Goal: Transaction & Acquisition: Purchase product/service

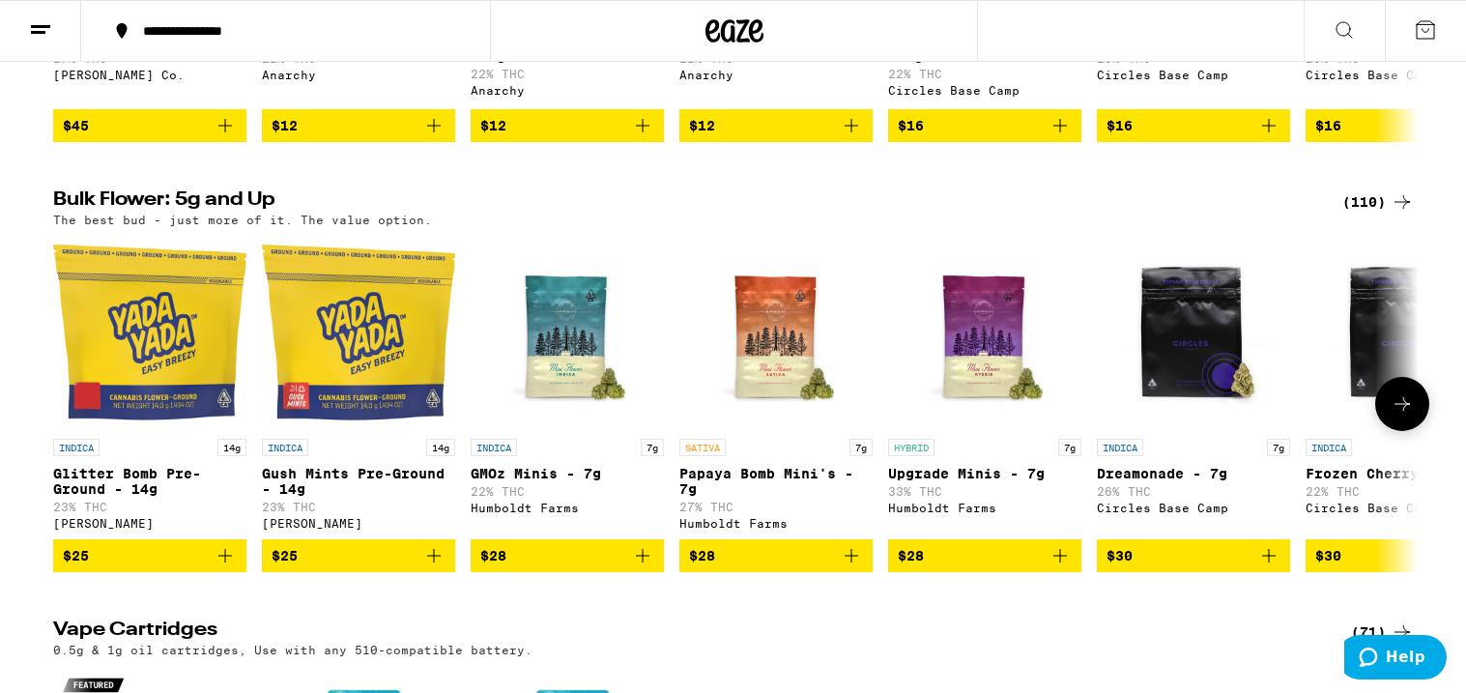
scroll to position [1394, 0]
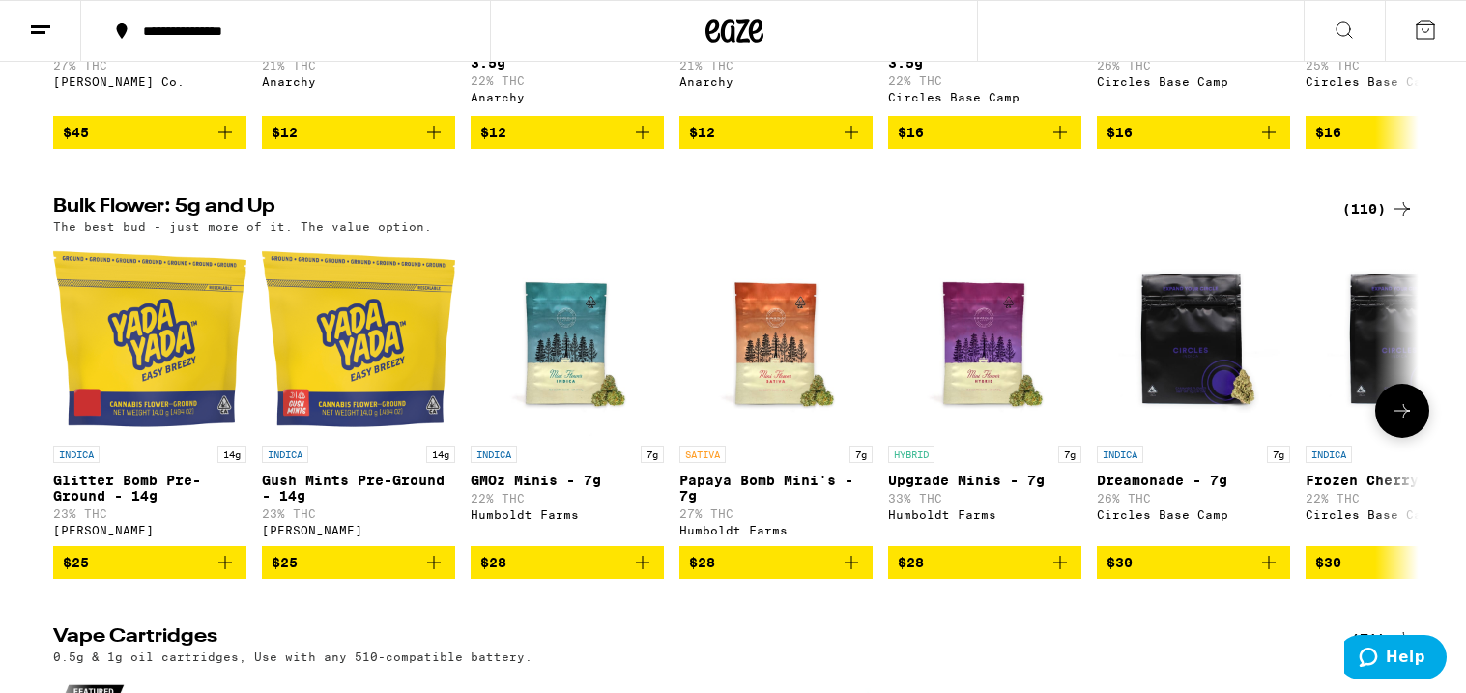
click at [1405, 417] on icon at bounding box center [1402, 411] width 15 height 14
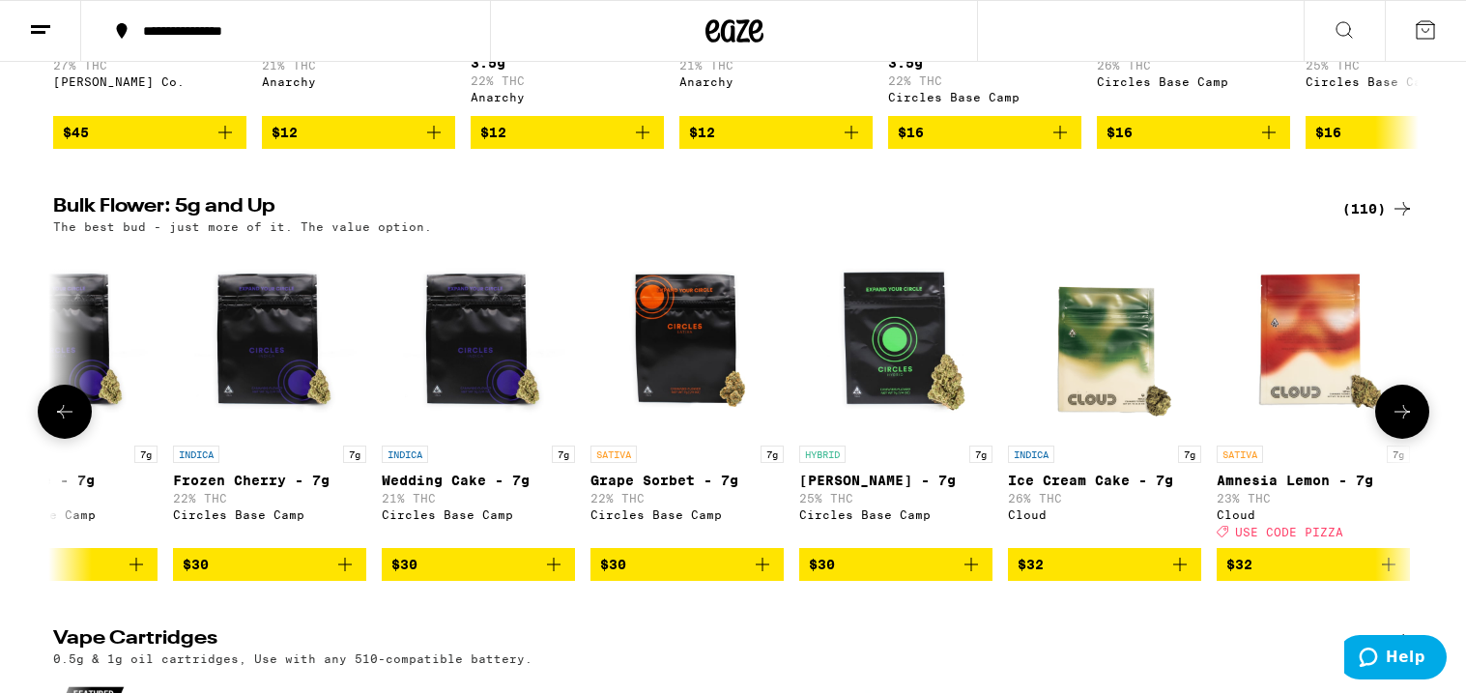
scroll to position [0, 1150]
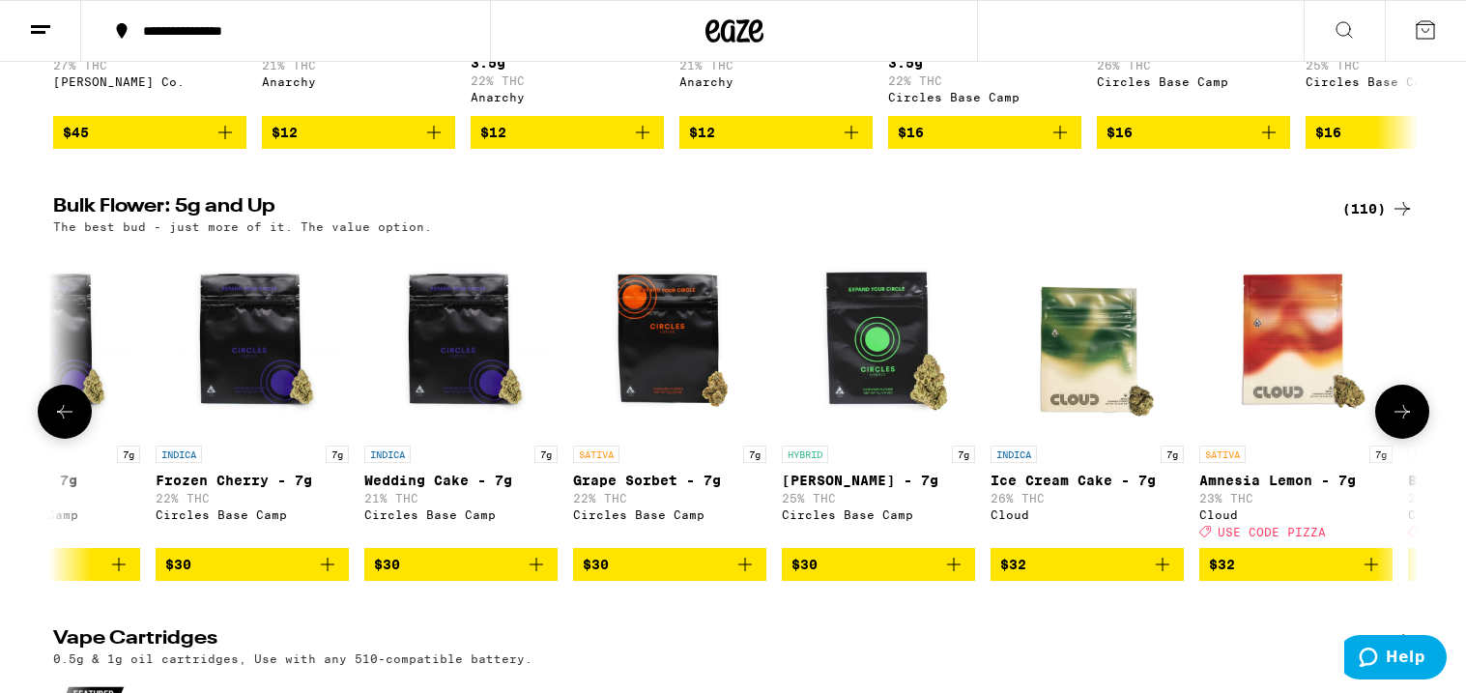
click at [1405, 423] on icon at bounding box center [1402, 411] width 23 height 23
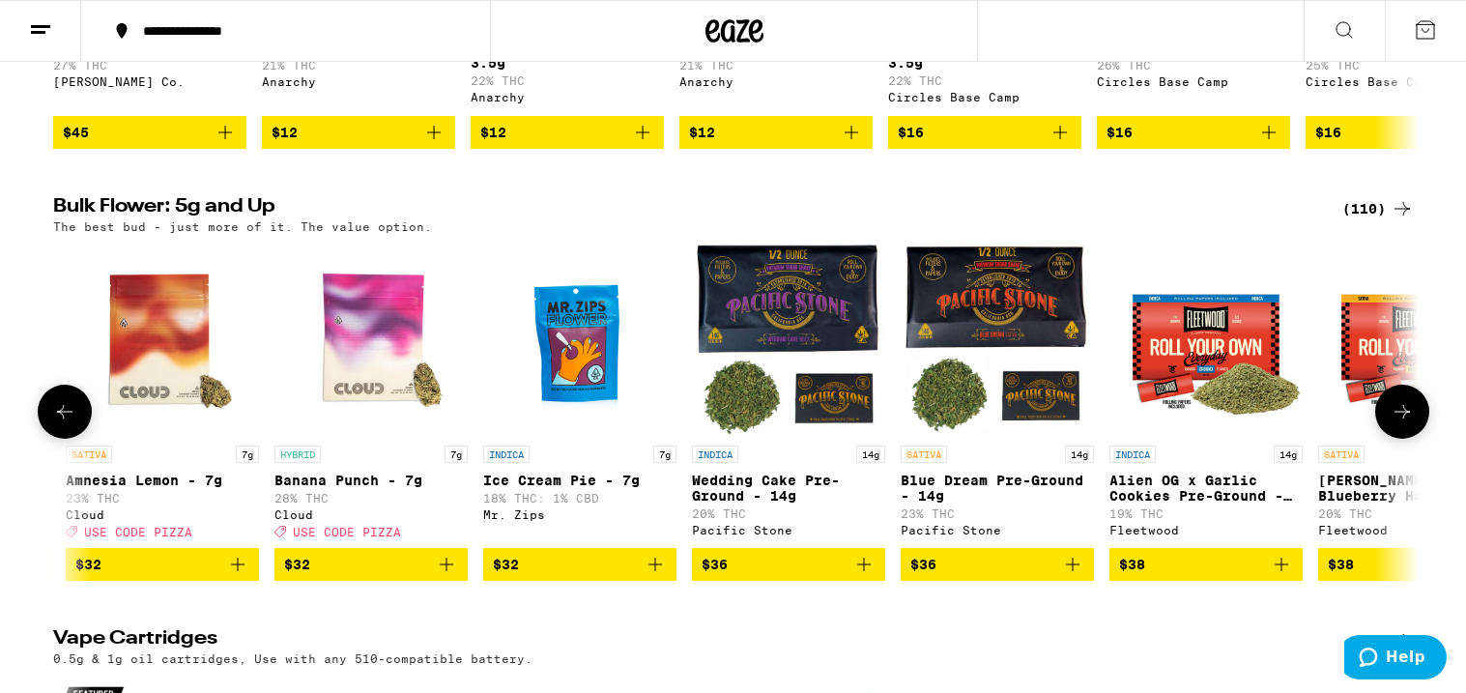
scroll to position [0, 2301]
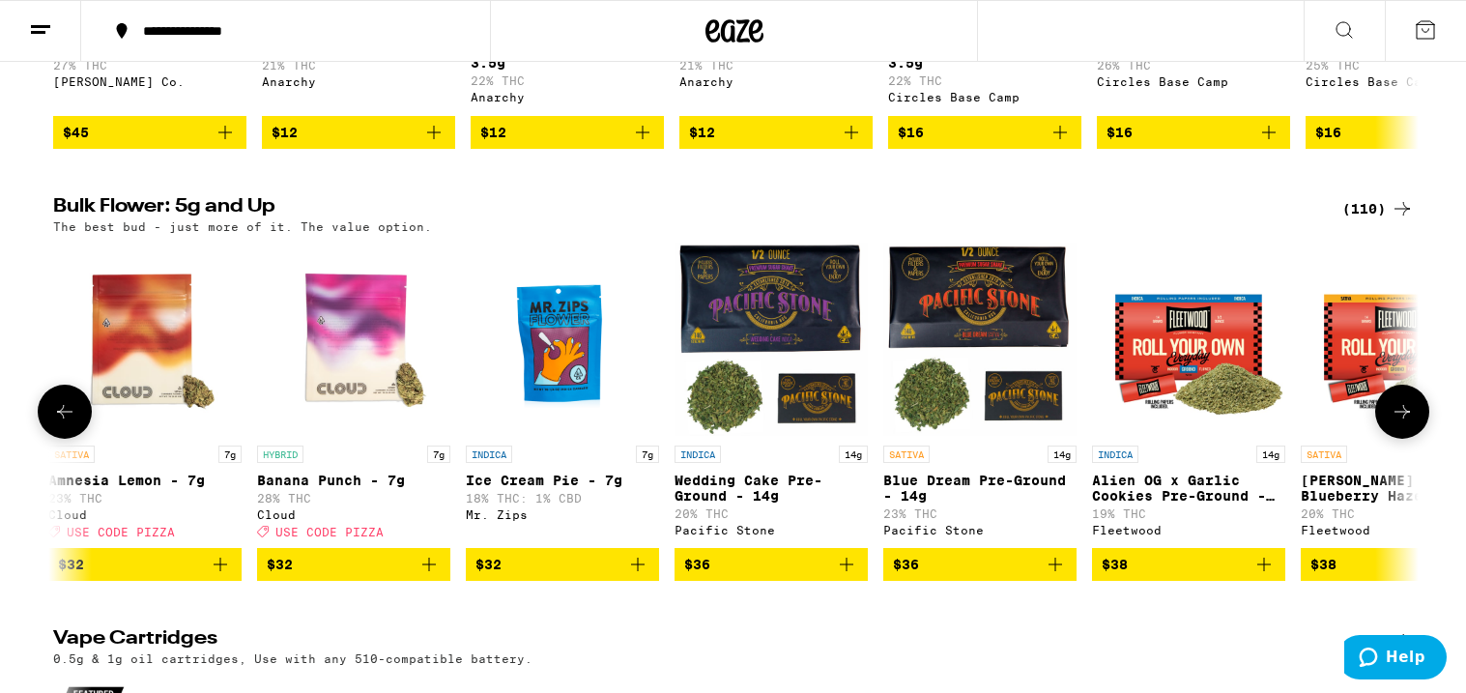
click at [1405, 423] on icon at bounding box center [1402, 411] width 23 height 23
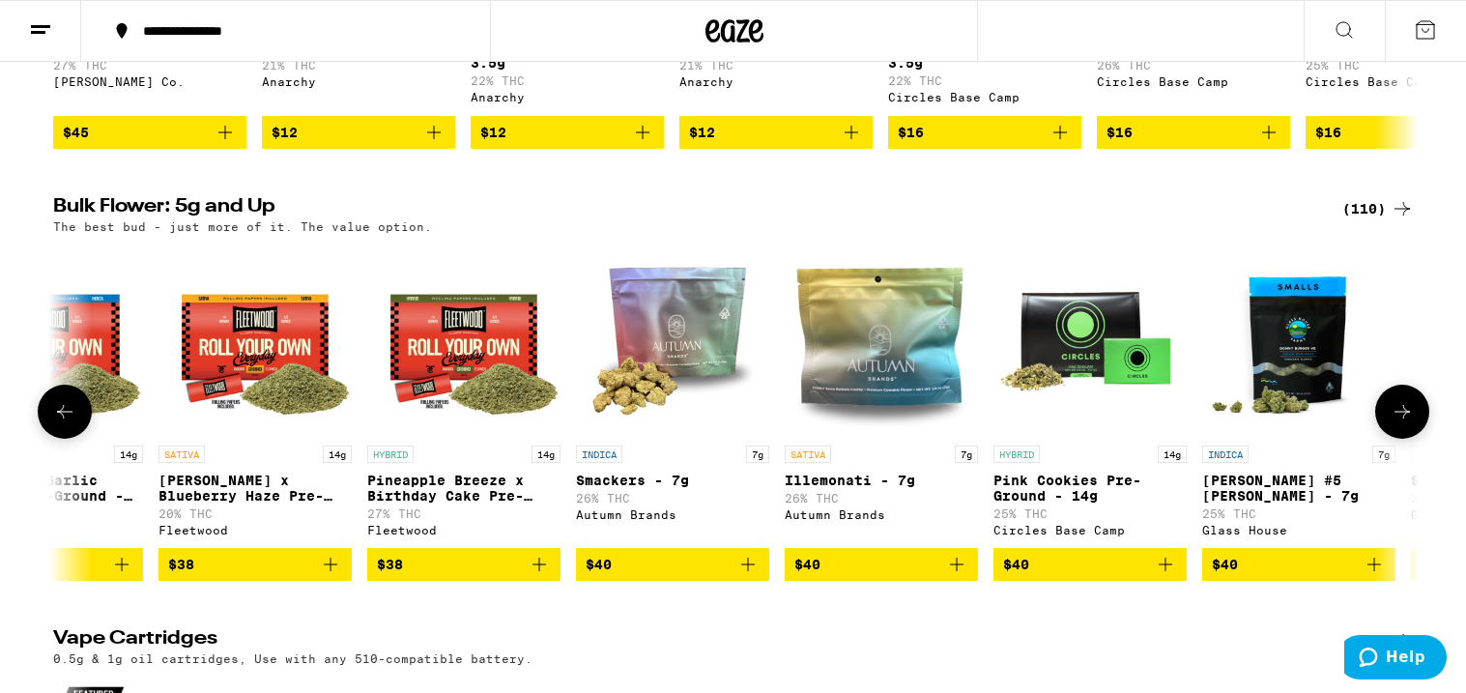
scroll to position [0, 3451]
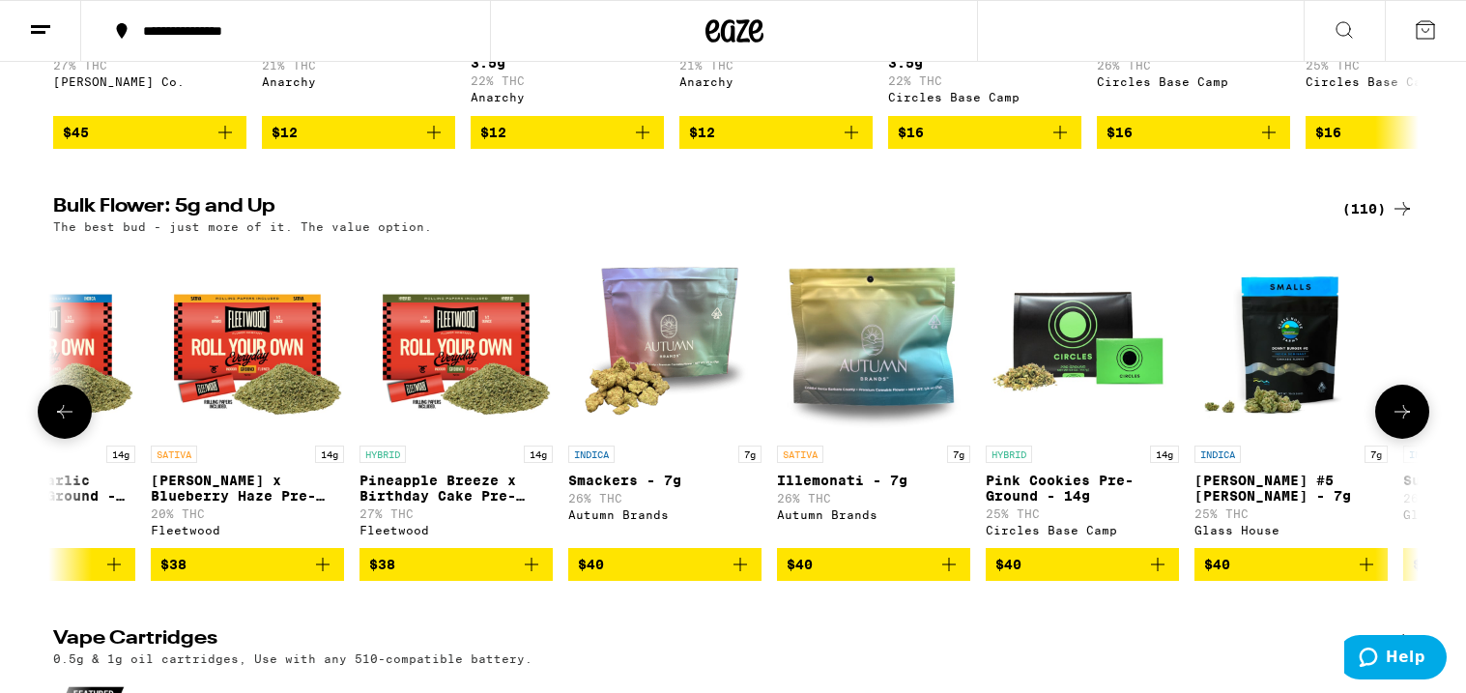
click at [1405, 423] on icon at bounding box center [1402, 411] width 23 height 23
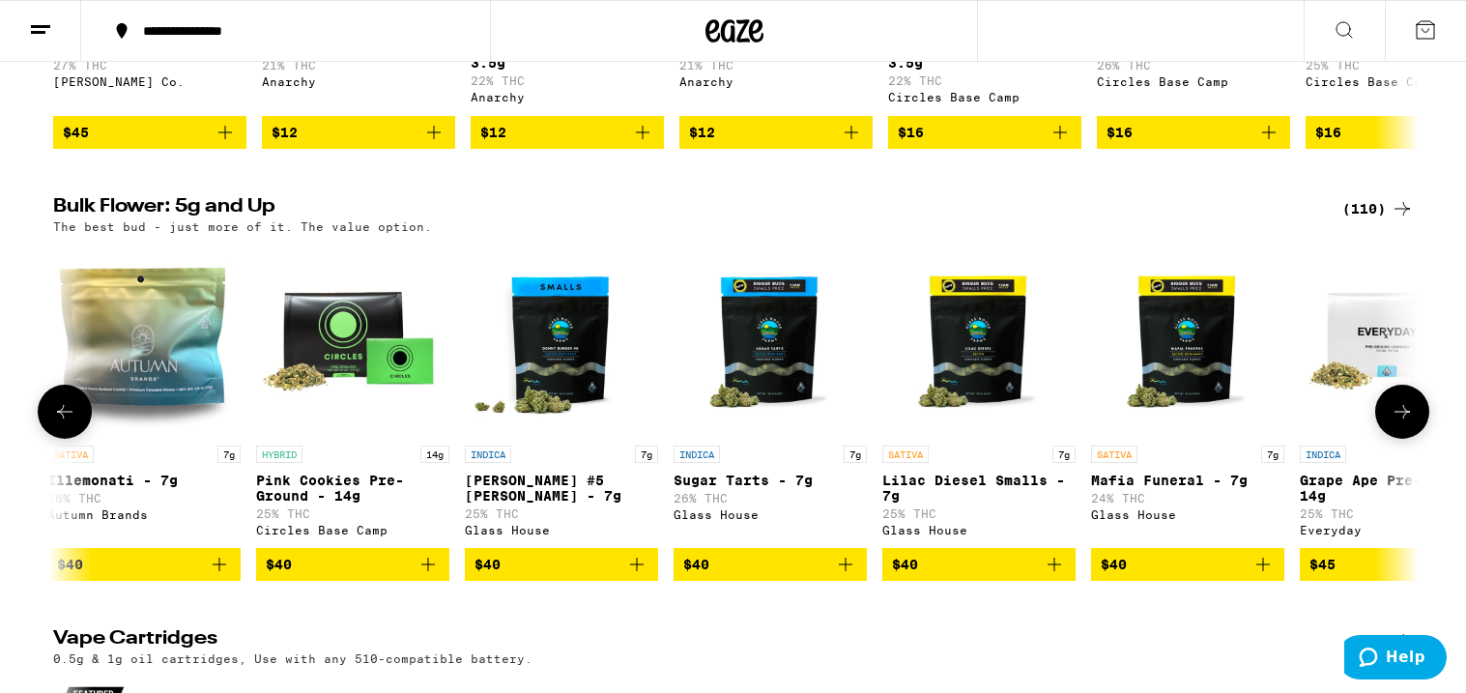
scroll to position [0, 4602]
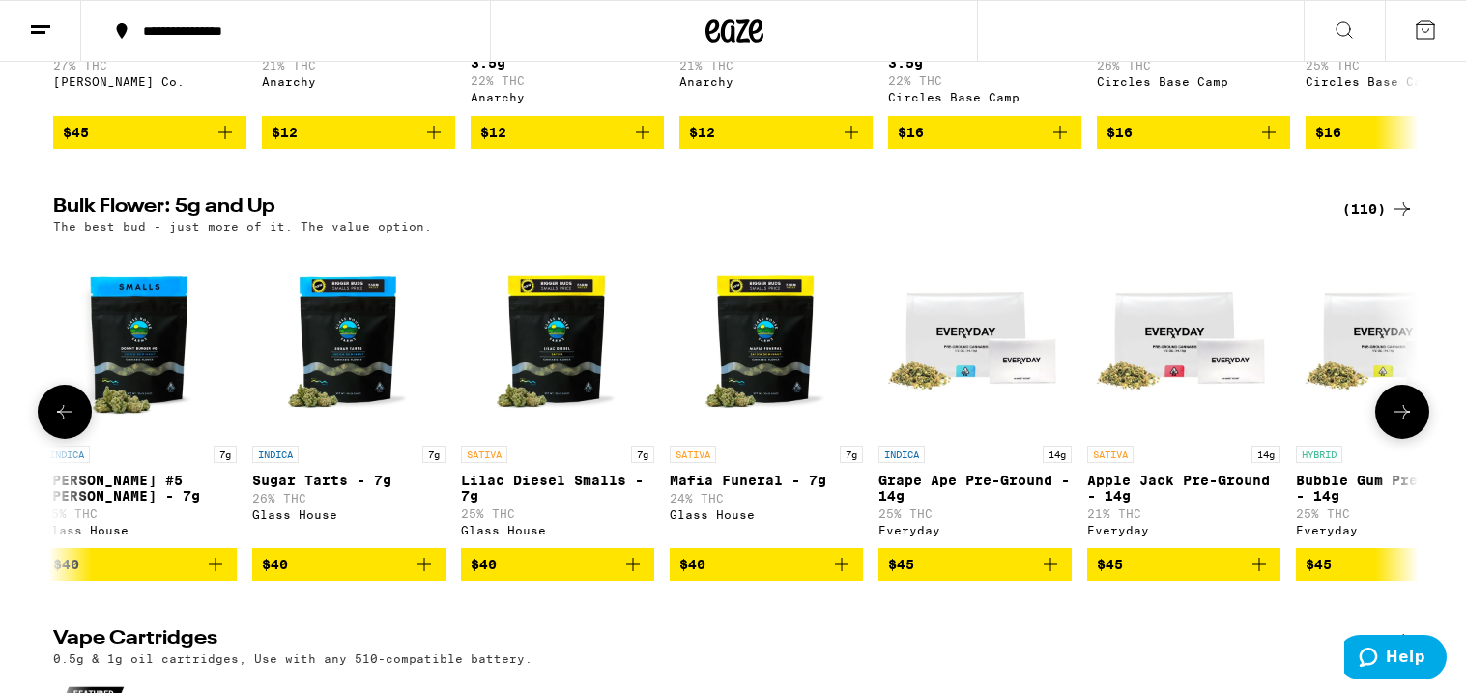
click at [1405, 423] on icon at bounding box center [1402, 411] width 23 height 23
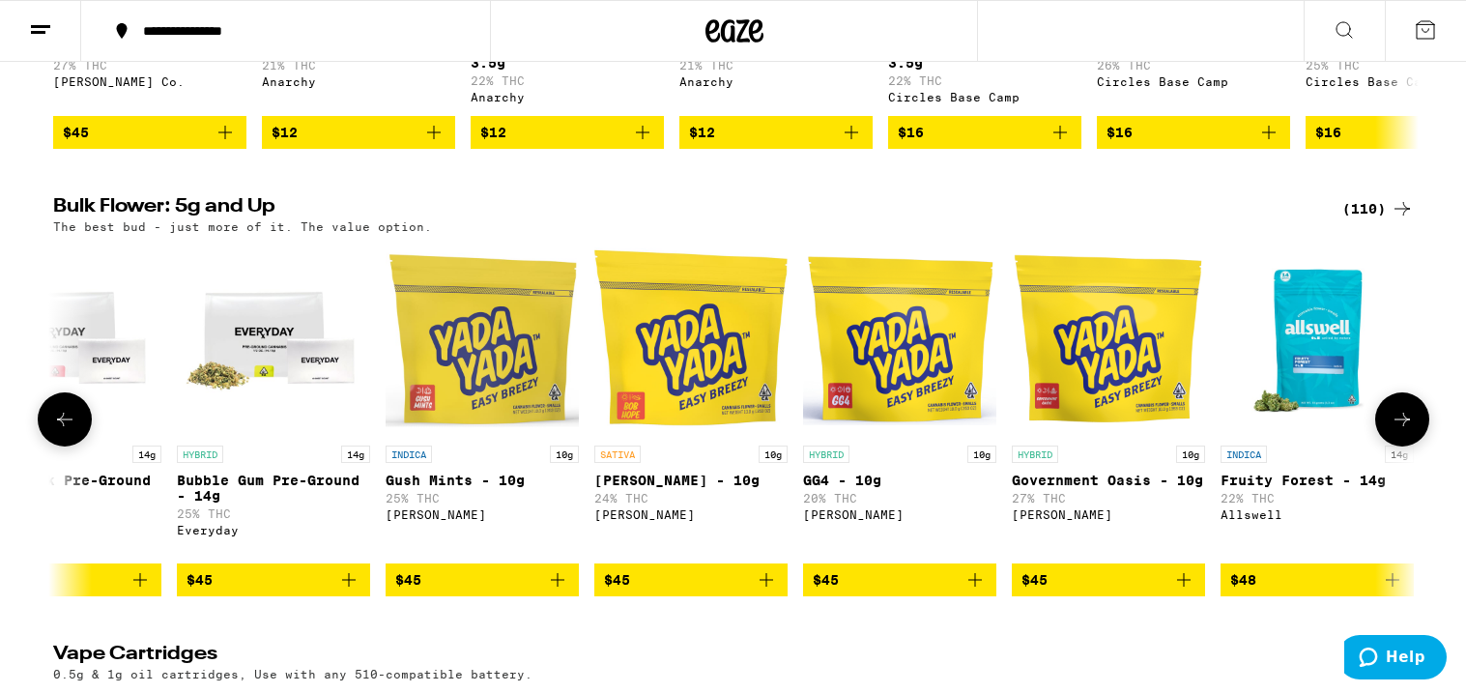
scroll to position [0, 5752]
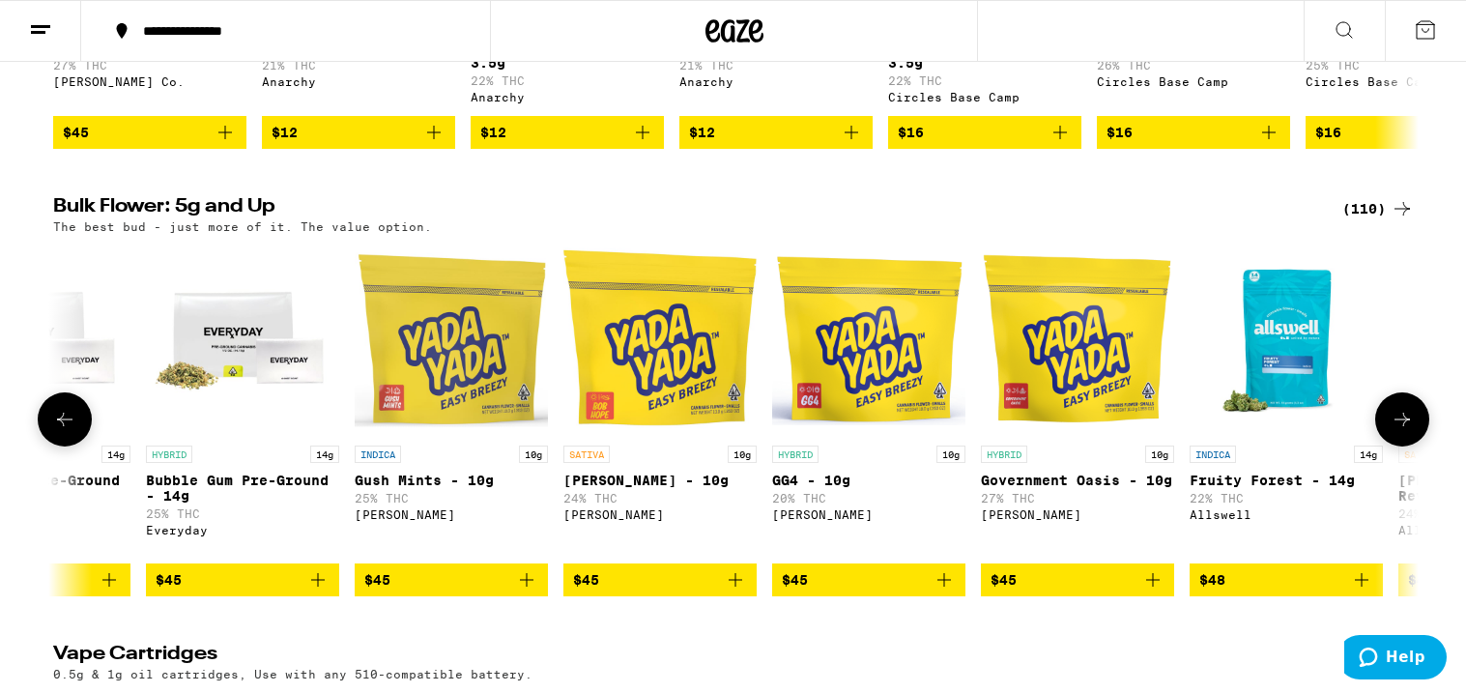
click at [1405, 431] on icon at bounding box center [1402, 419] width 23 height 23
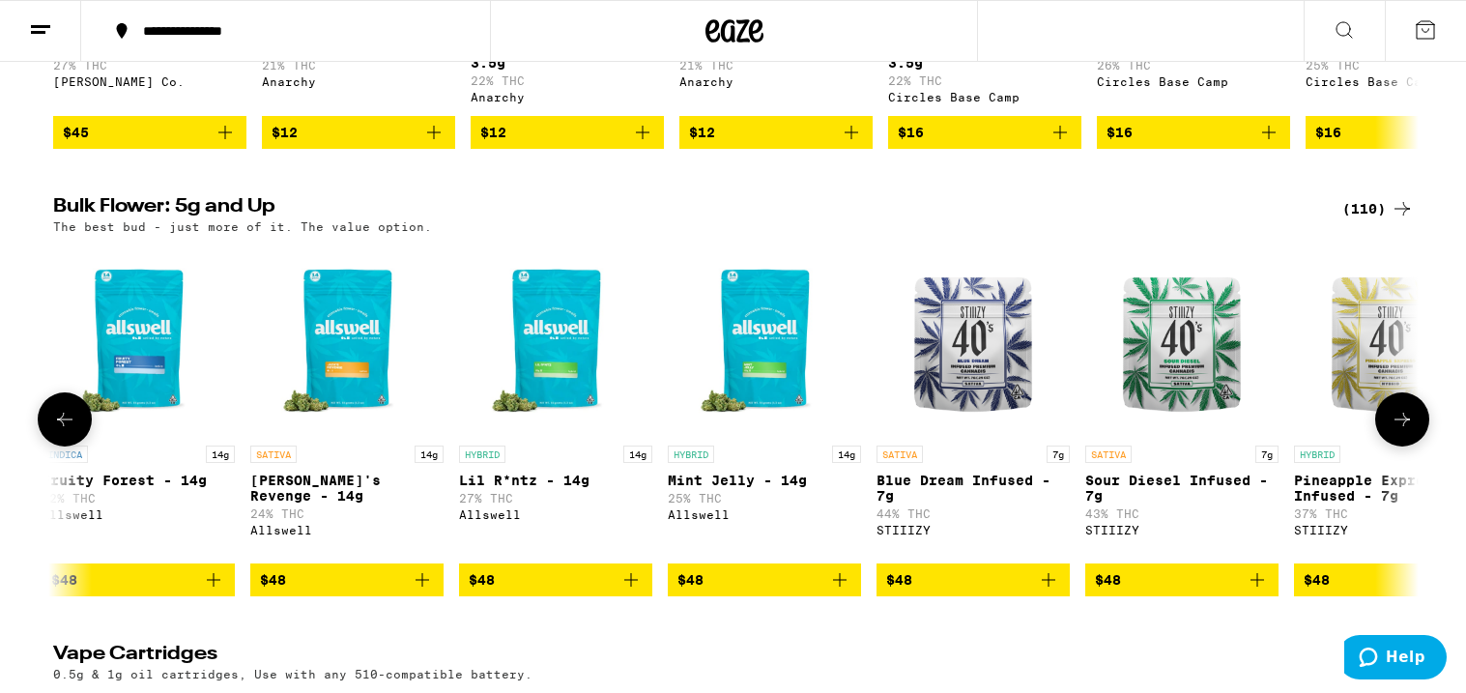
scroll to position [0, 6903]
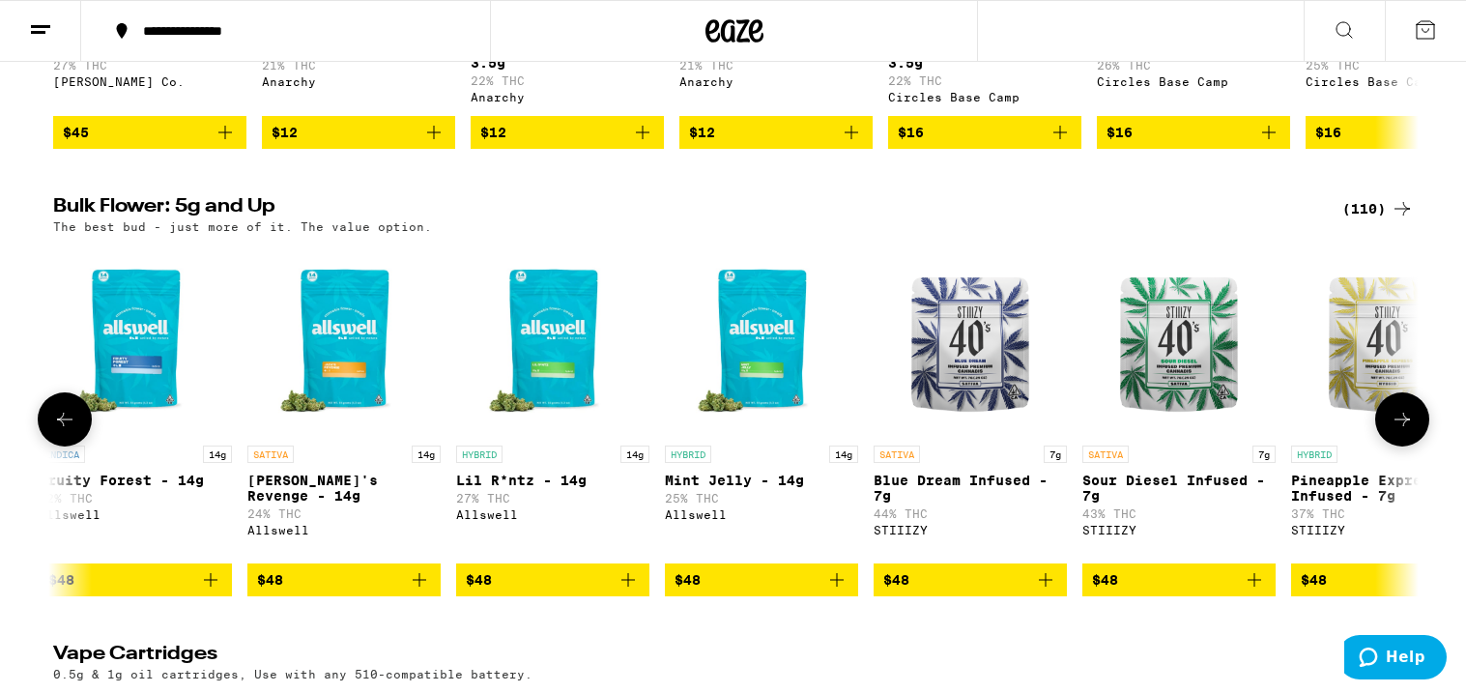
click at [1405, 431] on icon at bounding box center [1402, 419] width 23 height 23
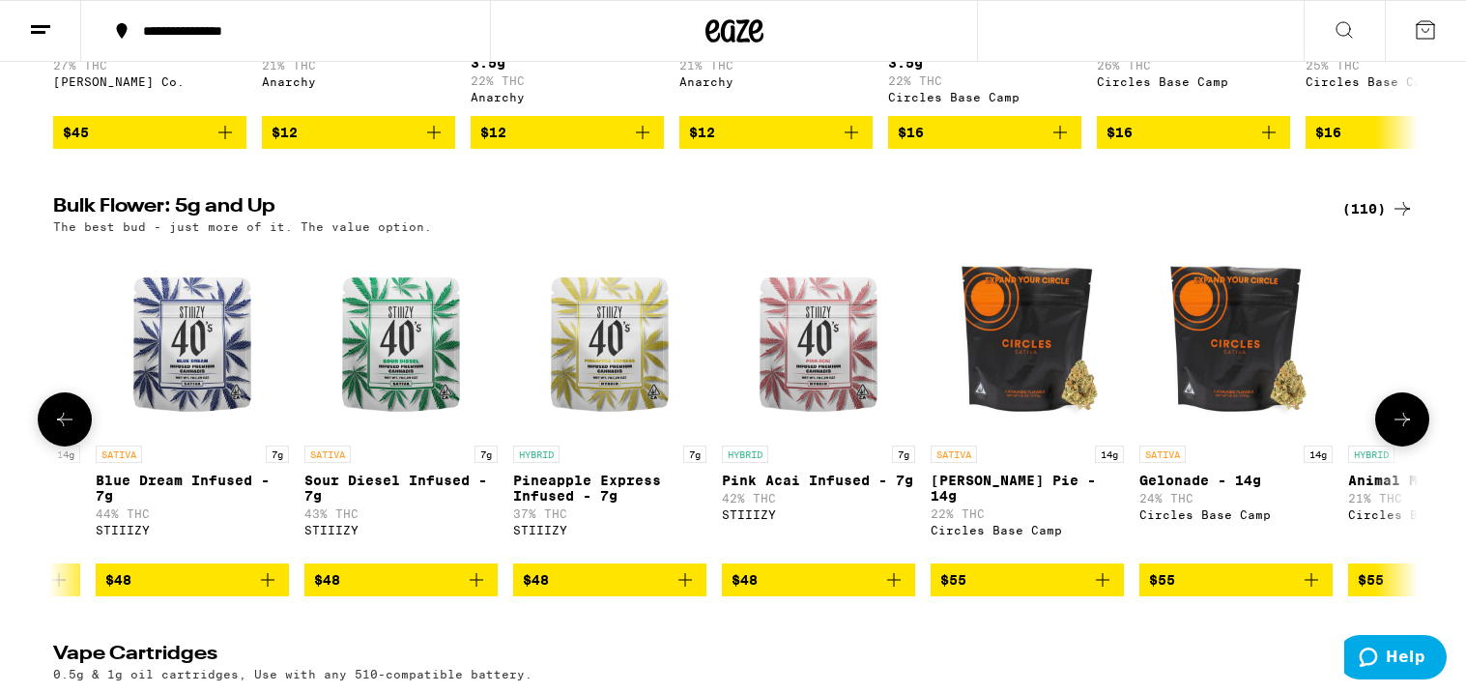
scroll to position [0, 8053]
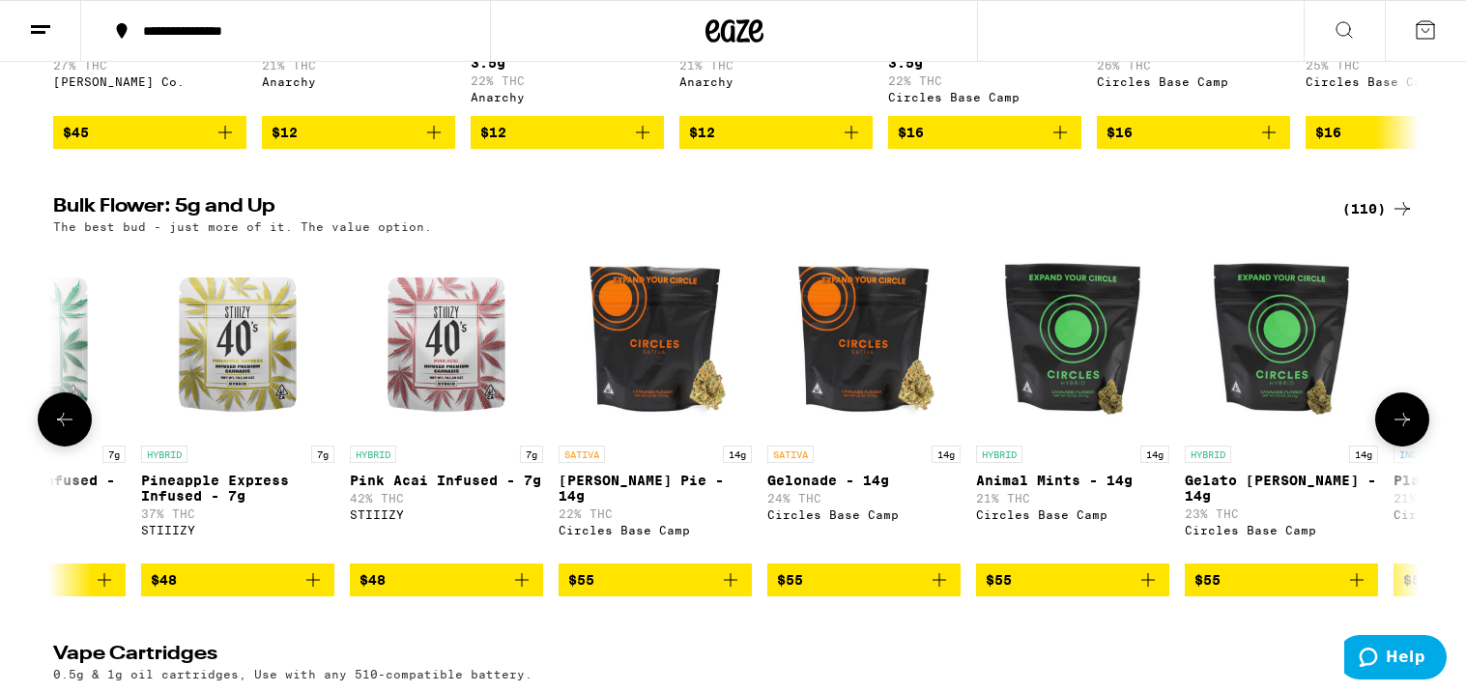
click at [61, 431] on icon at bounding box center [64, 419] width 23 height 23
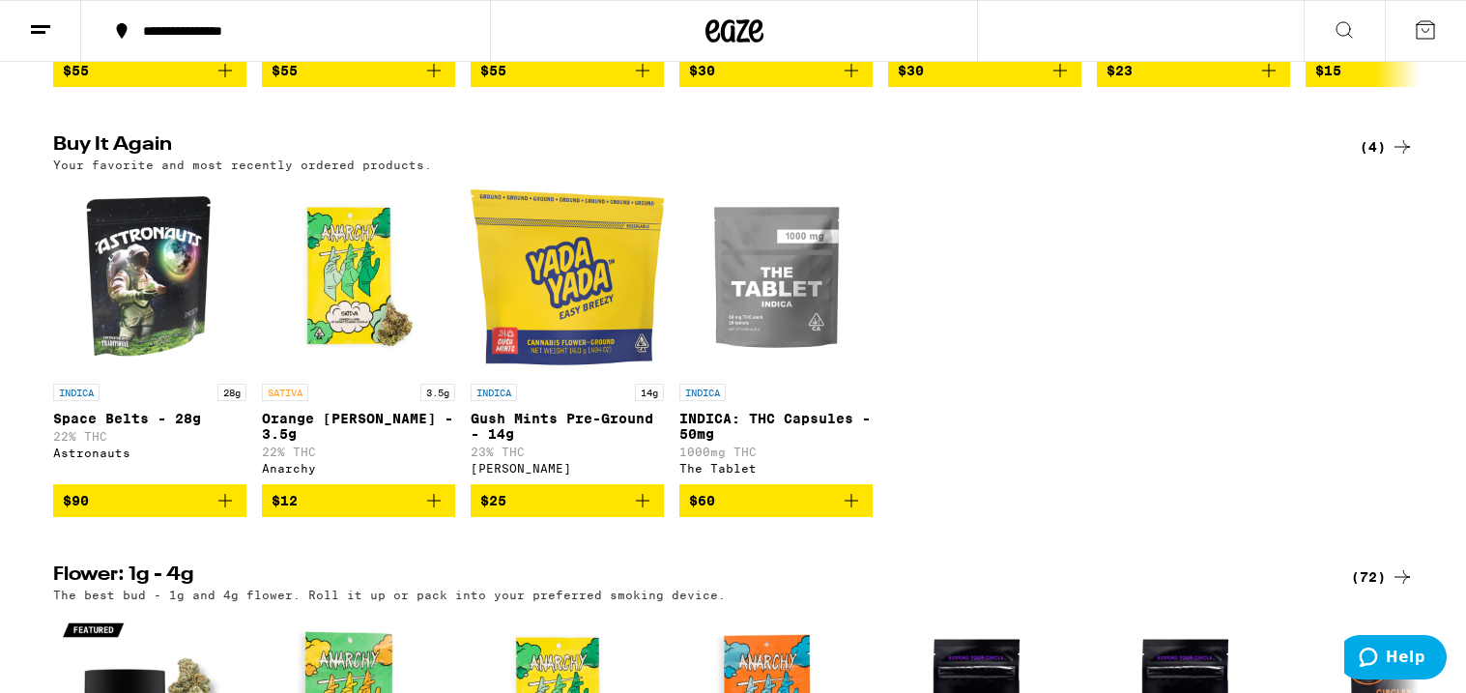
scroll to position [0, 0]
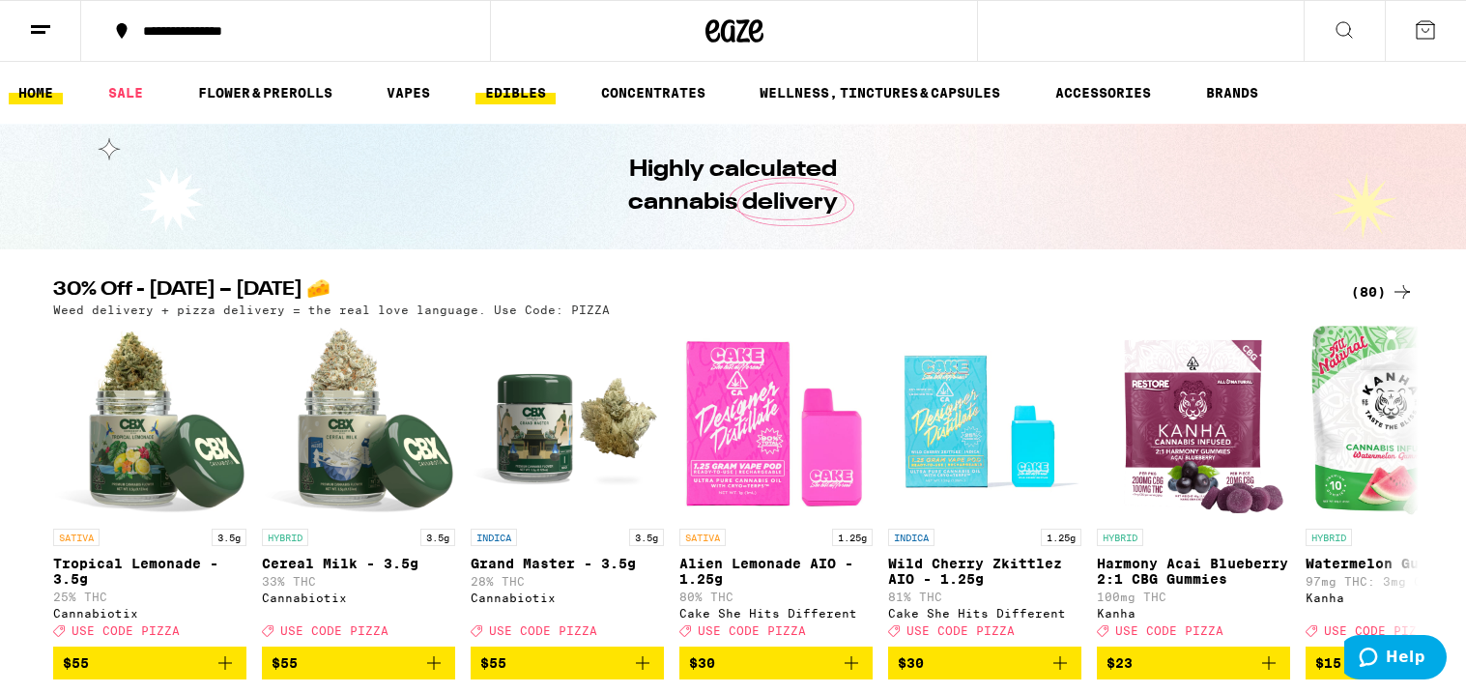
click at [523, 99] on link "EDIBLES" at bounding box center [515, 92] width 80 height 23
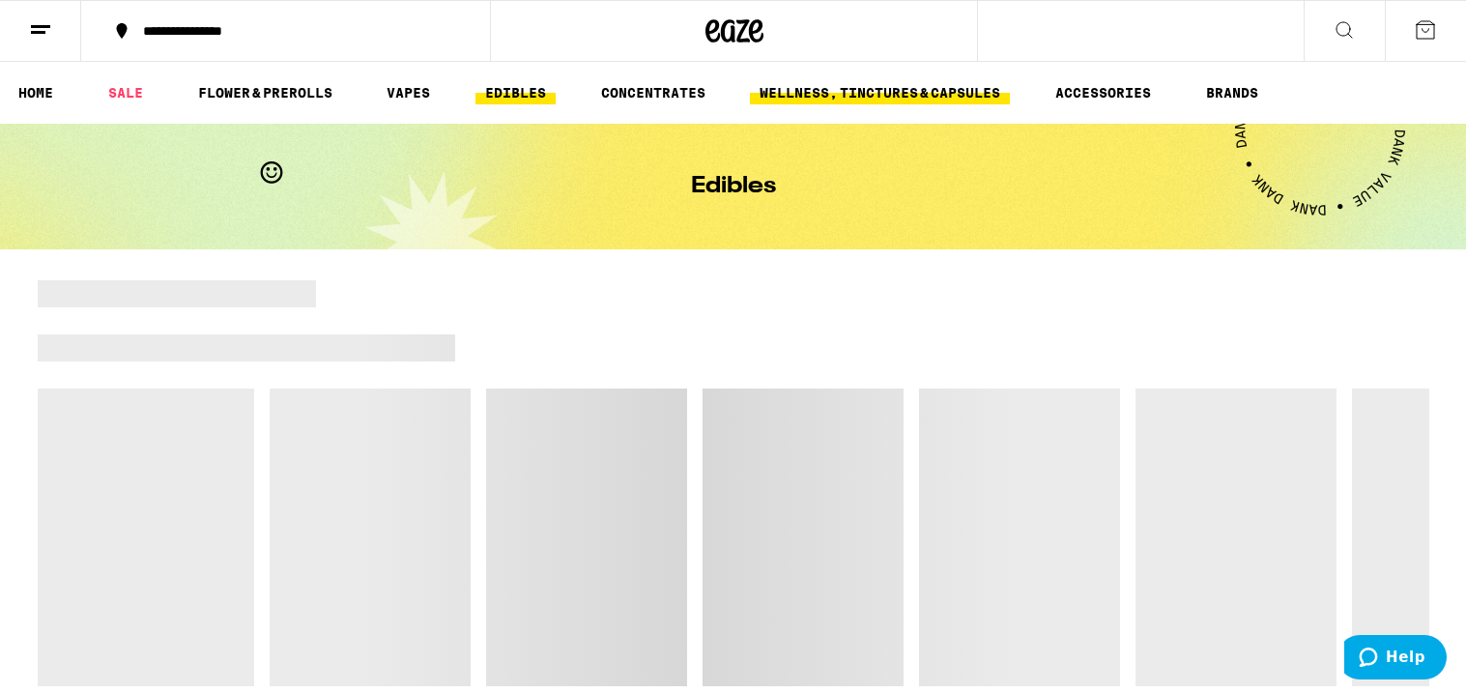
click at [820, 102] on link "WELLNESS, TINCTURES & CAPSULES" at bounding box center [880, 92] width 260 height 23
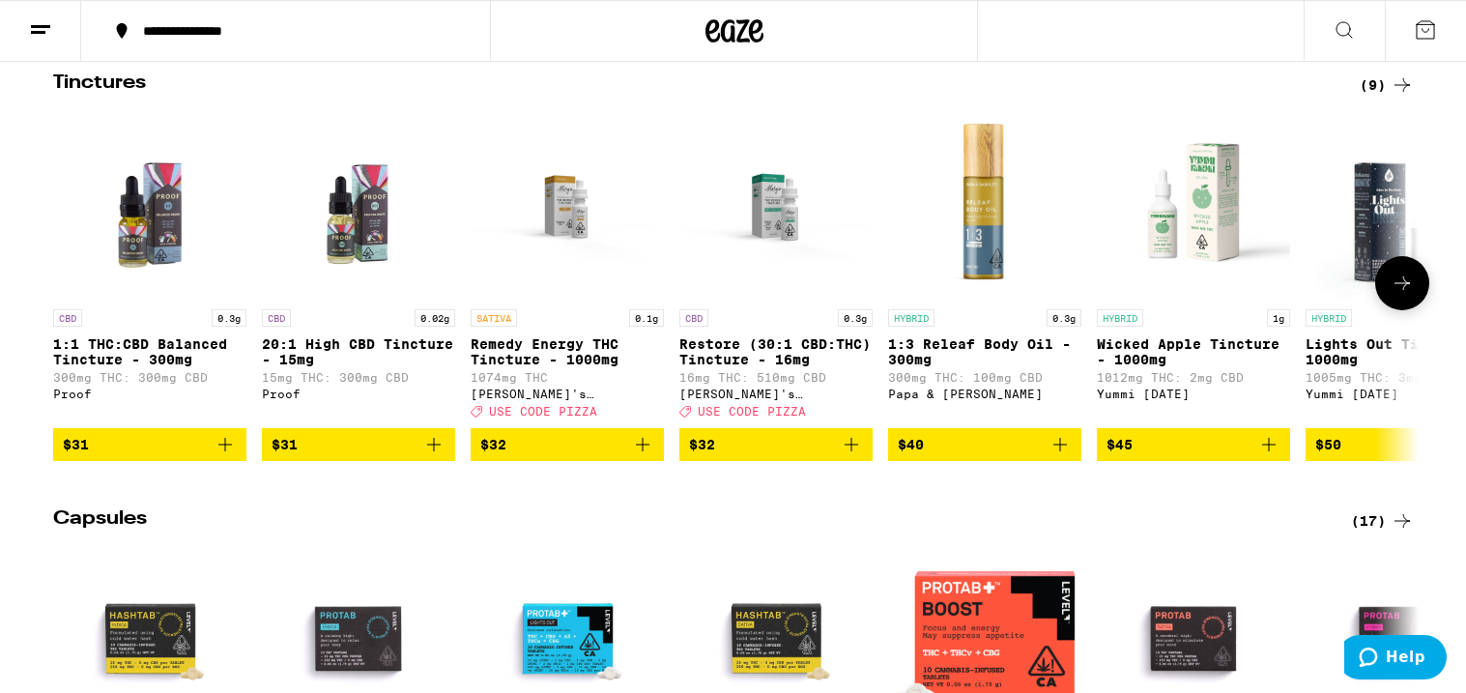
scroll to position [649, 0]
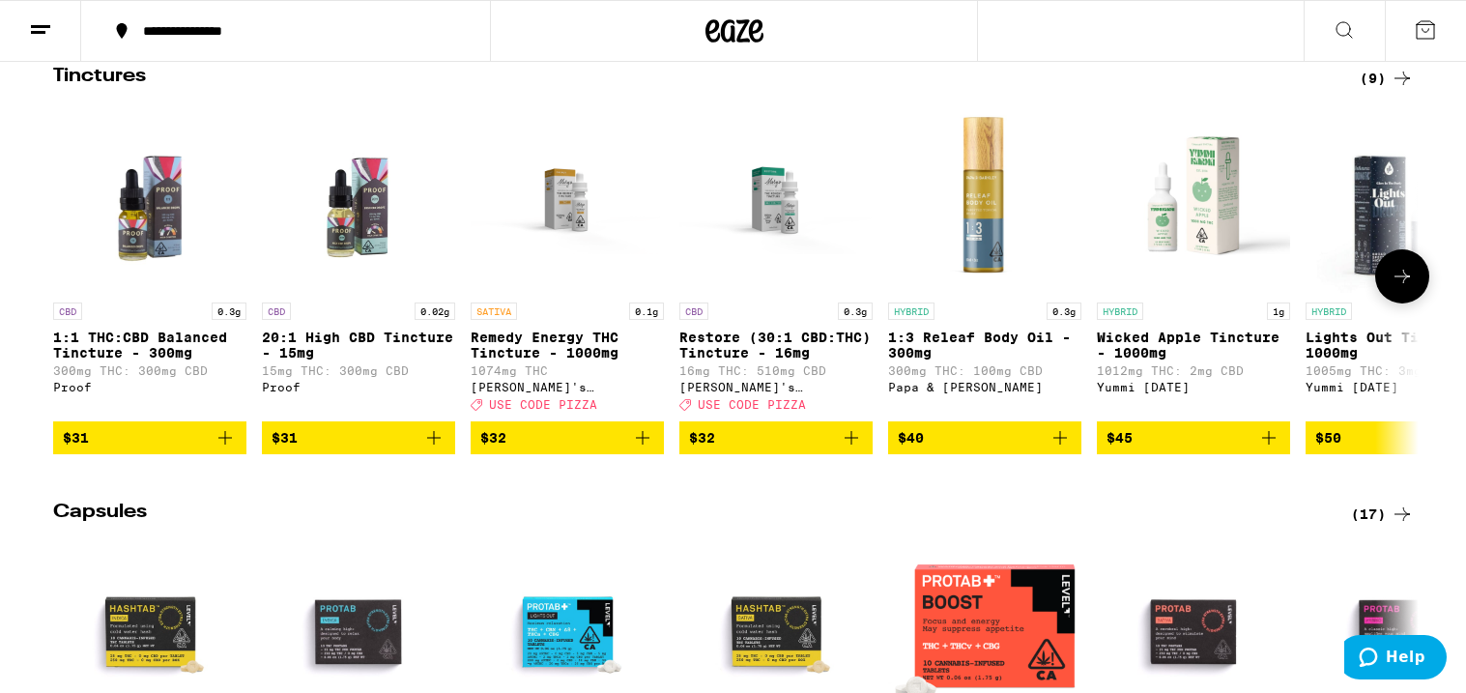
click at [1396, 288] on icon at bounding box center [1402, 276] width 23 height 23
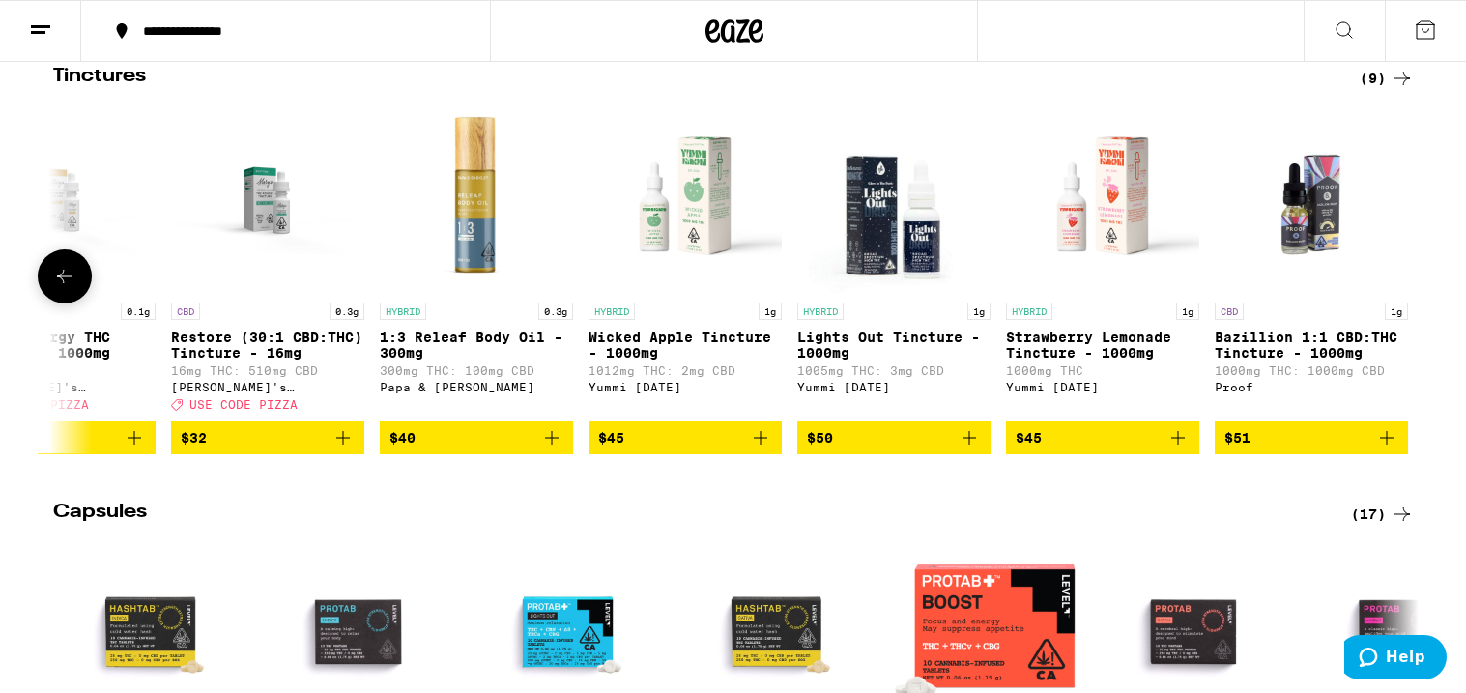
scroll to position [0, 517]
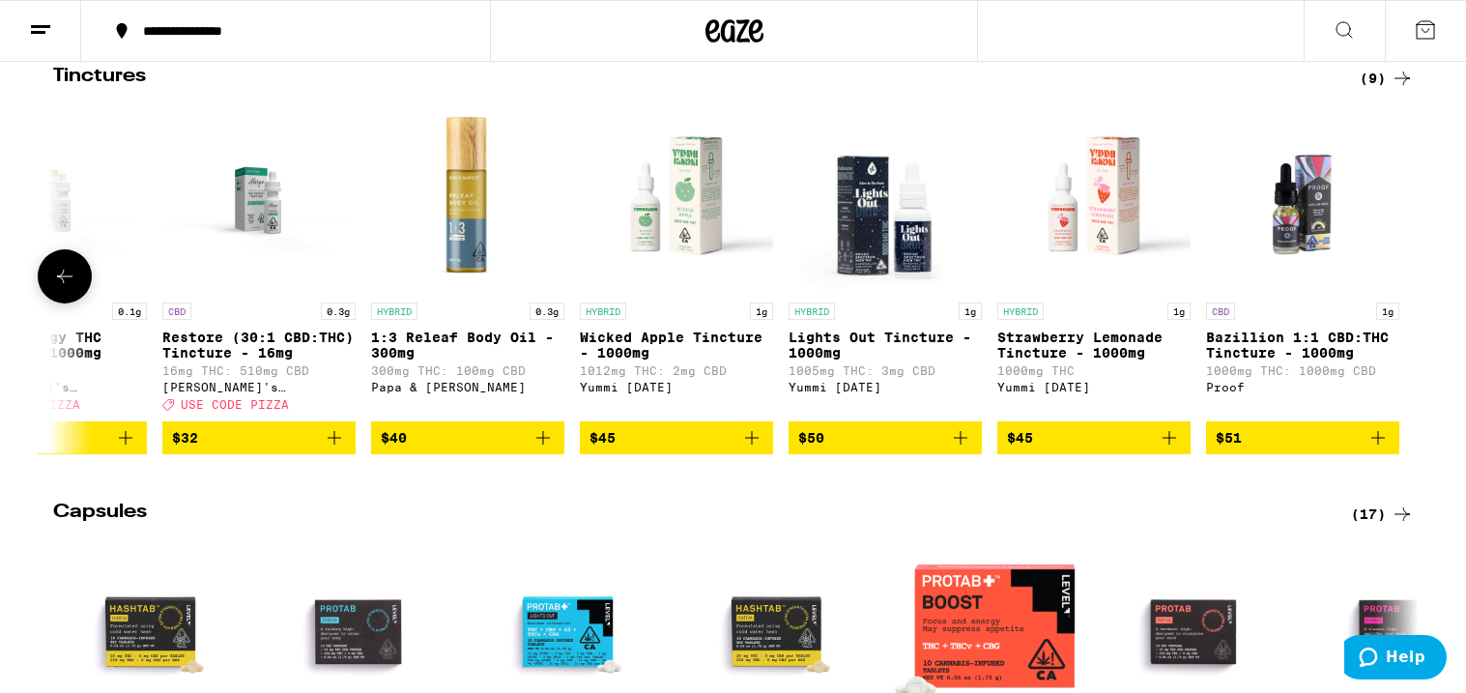
click at [1396, 300] on div at bounding box center [1402, 276] width 54 height 54
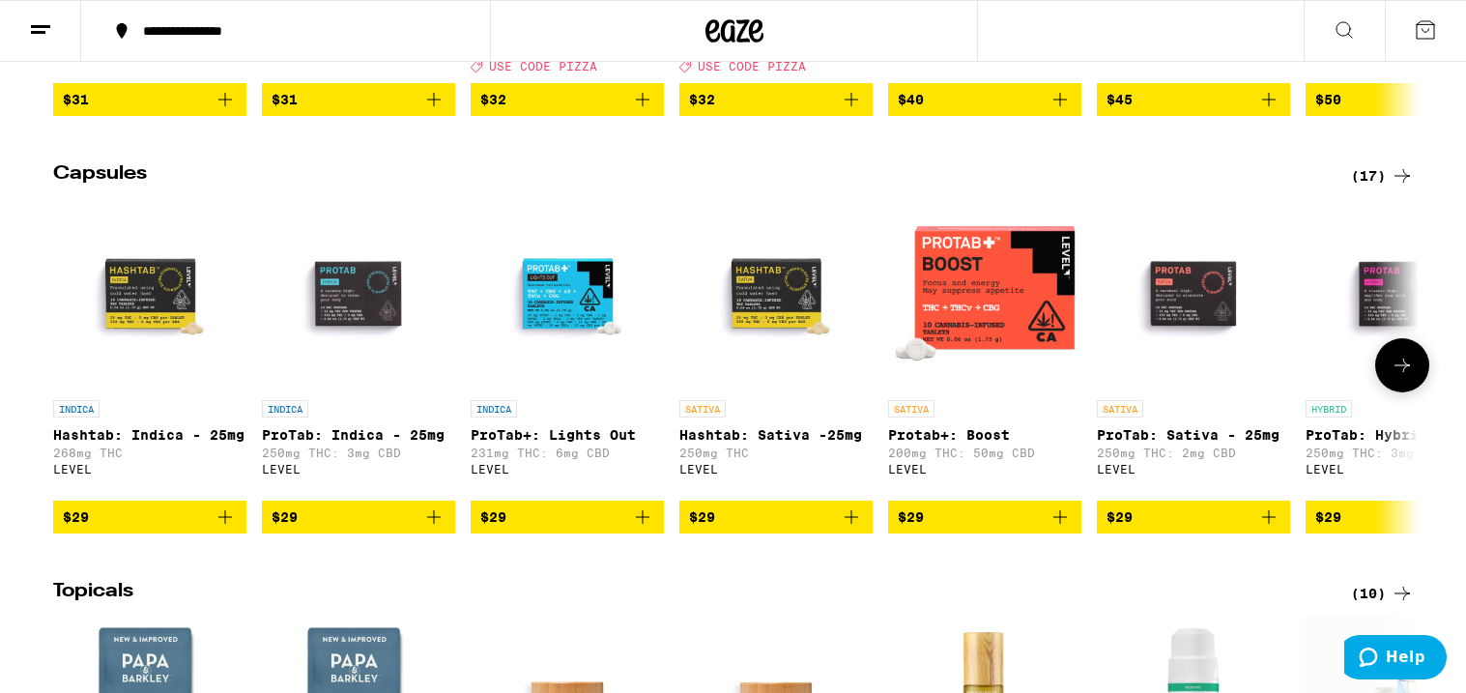
scroll to position [995, 0]
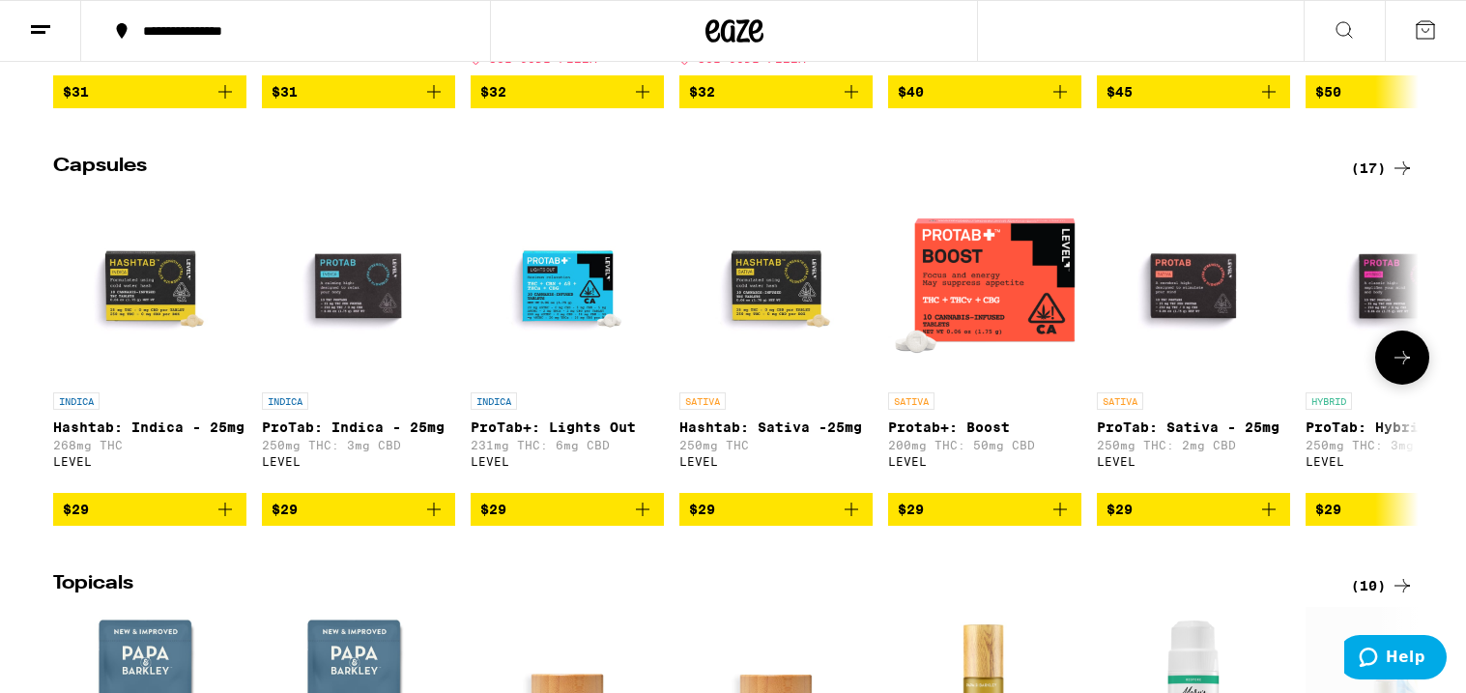
click at [1399, 369] on icon at bounding box center [1402, 357] width 23 height 23
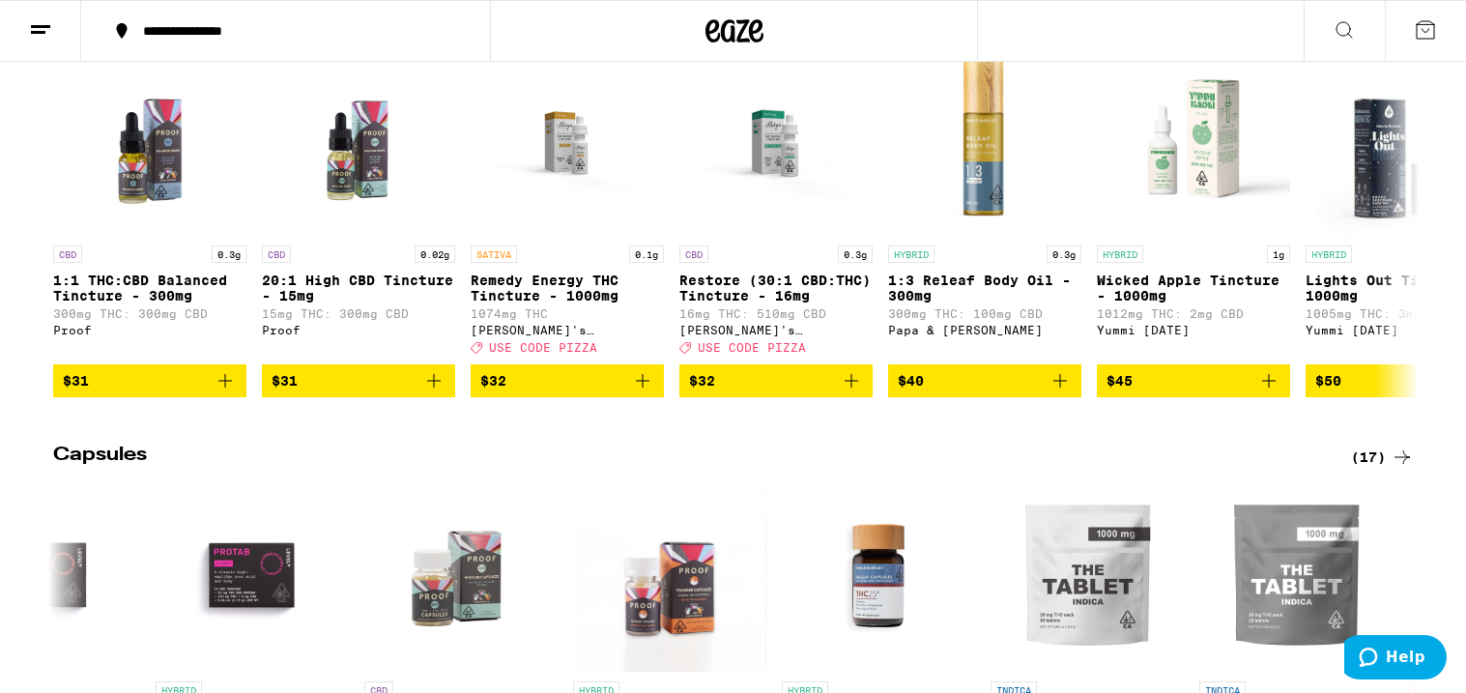
scroll to position [705, 0]
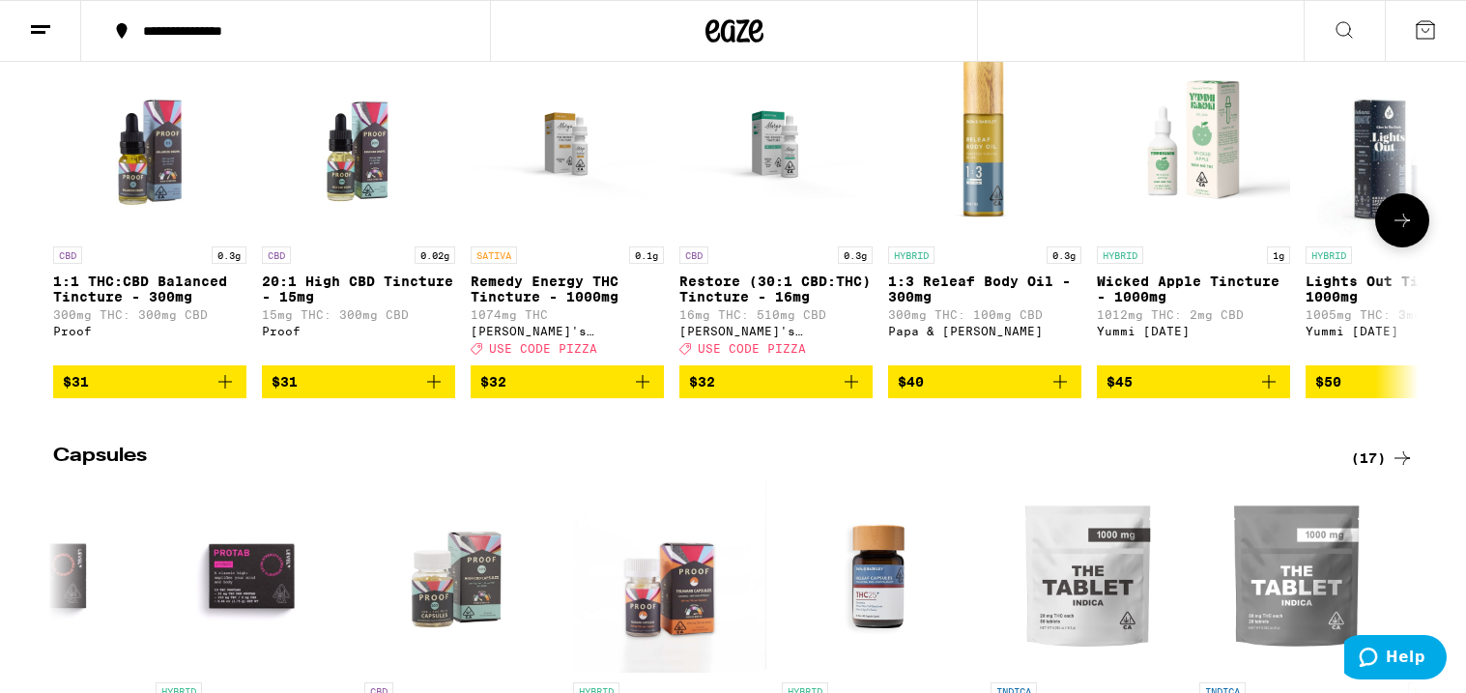
click at [1393, 232] on icon at bounding box center [1402, 220] width 23 height 23
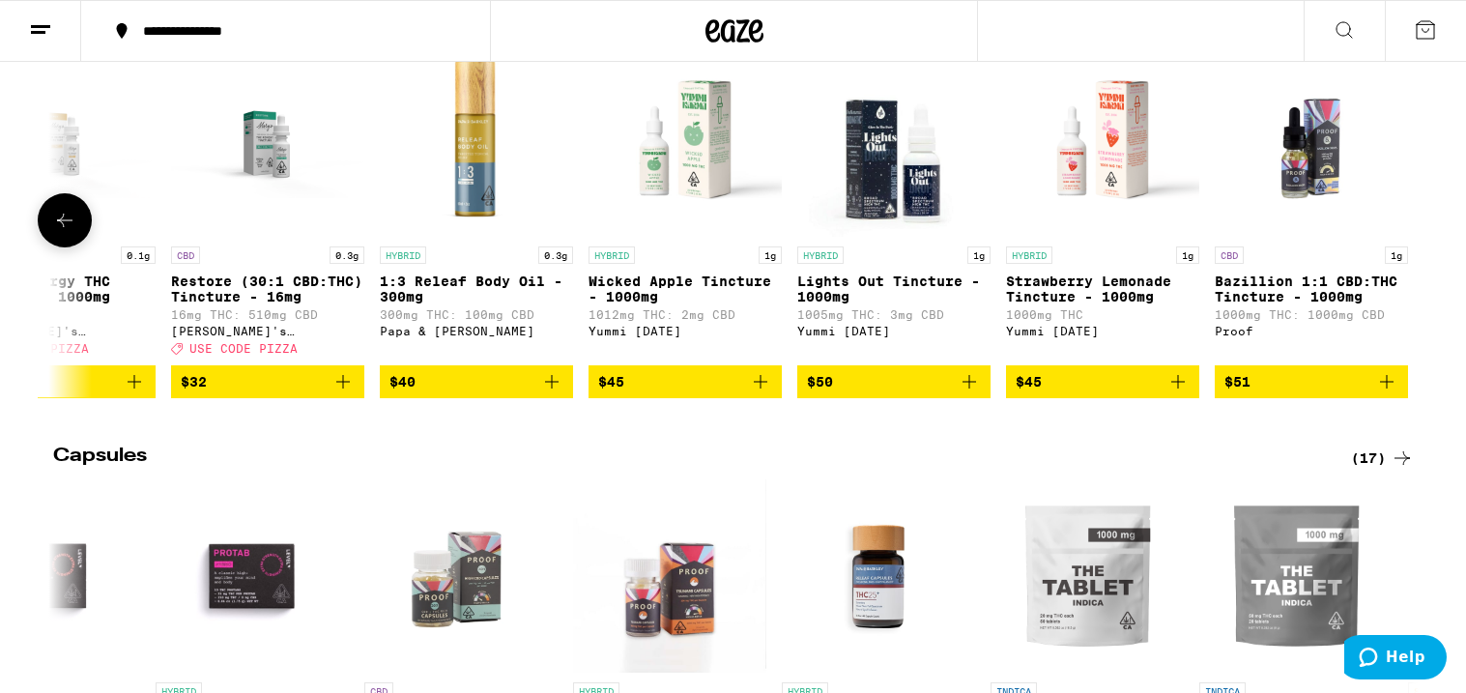
scroll to position [0, 517]
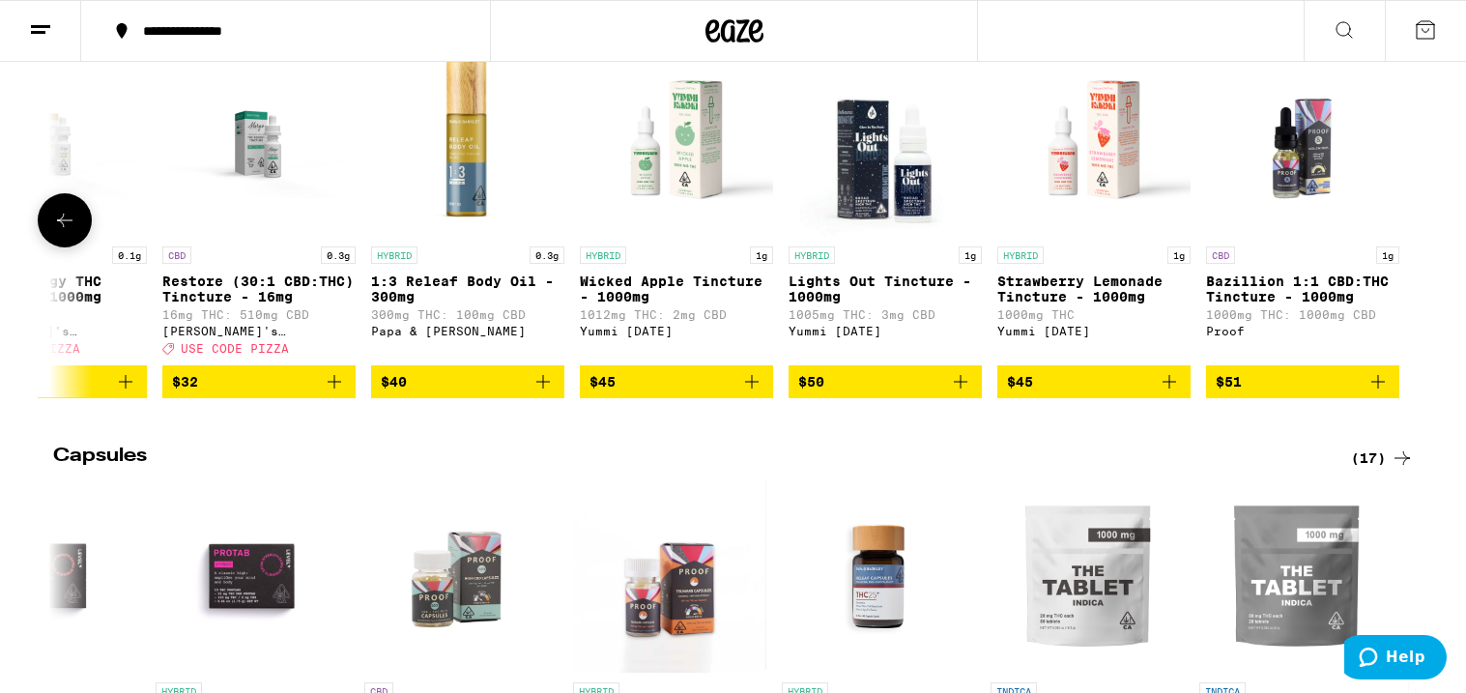
click at [59, 227] on icon at bounding box center [64, 221] width 15 height 14
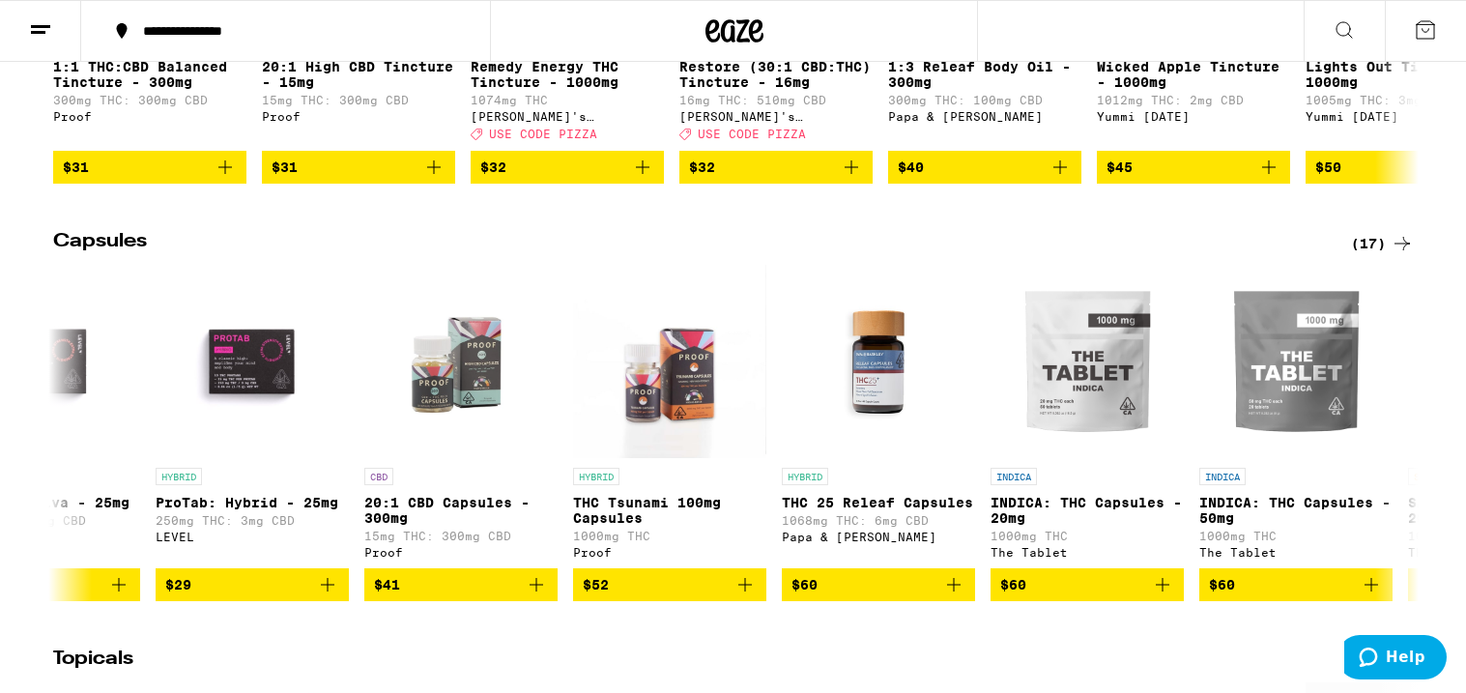
scroll to position [926, 0]
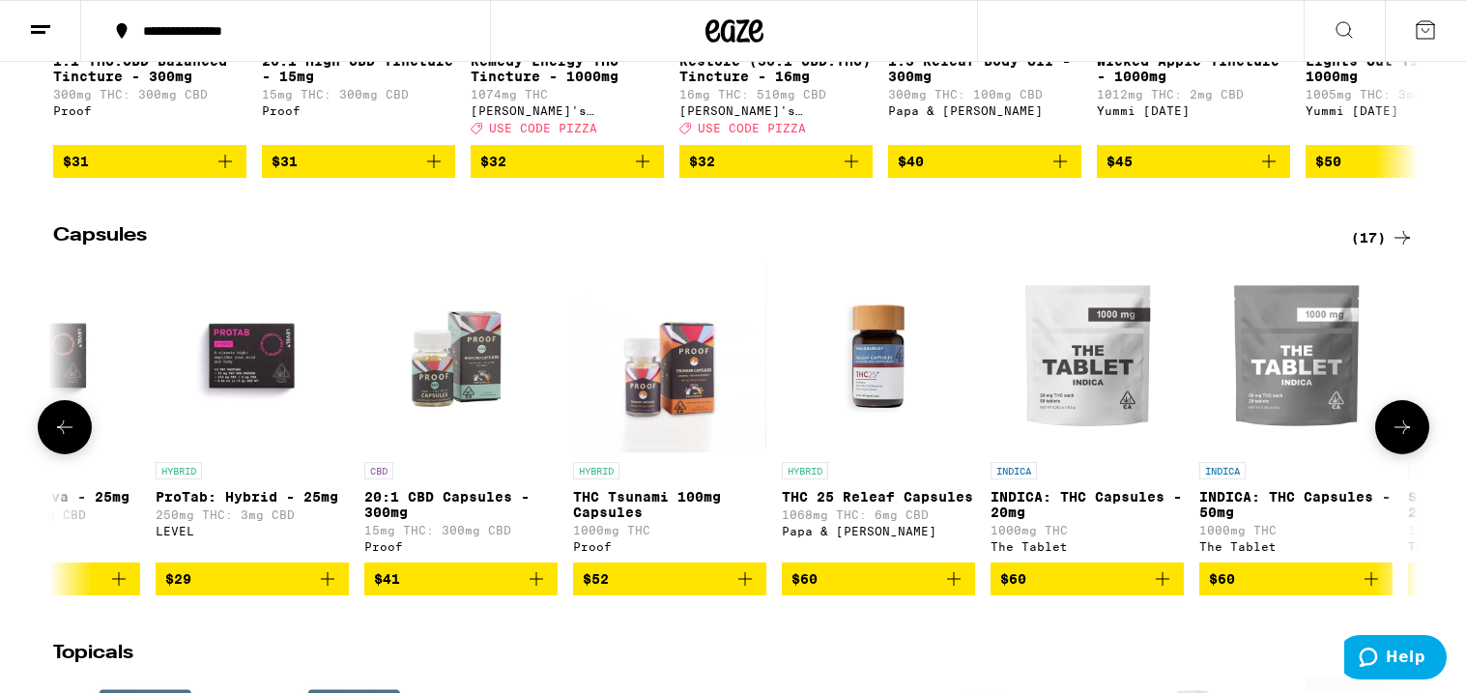
click at [1396, 439] on icon at bounding box center [1402, 427] width 23 height 23
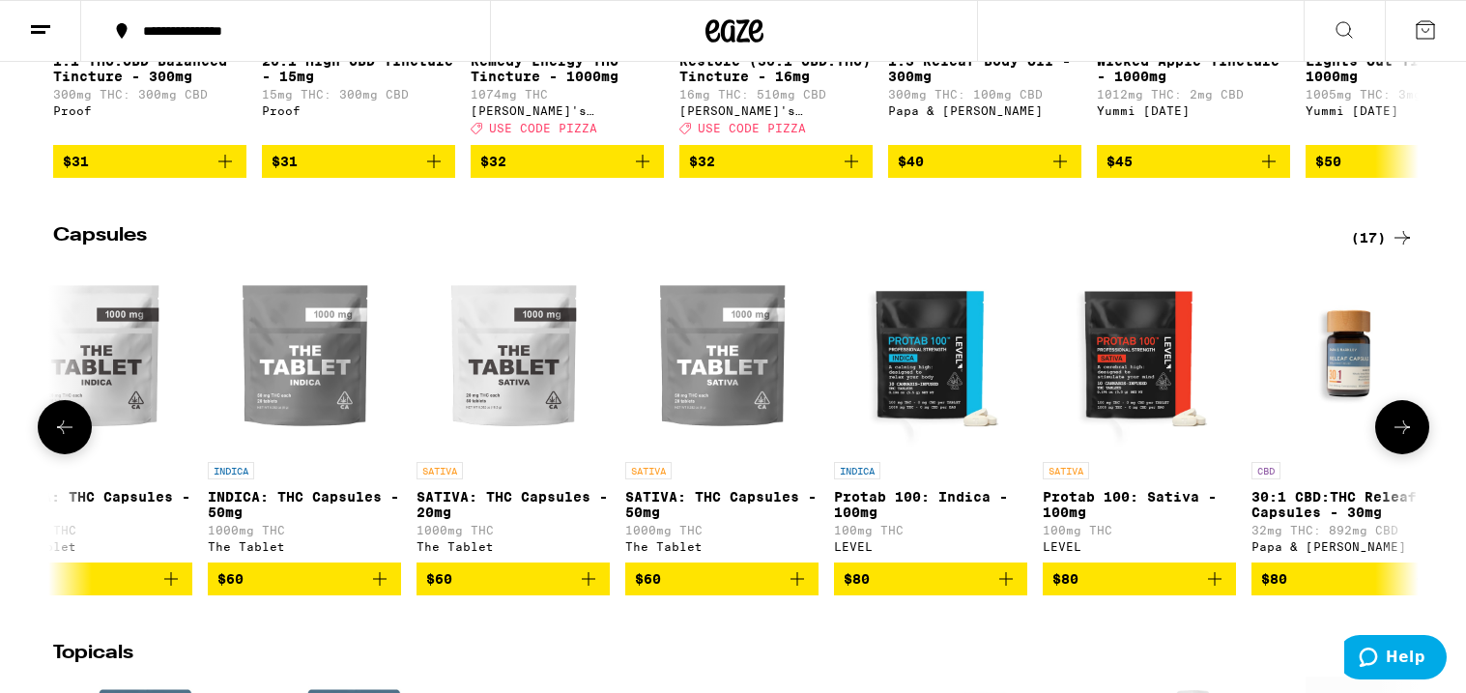
scroll to position [0, 2187]
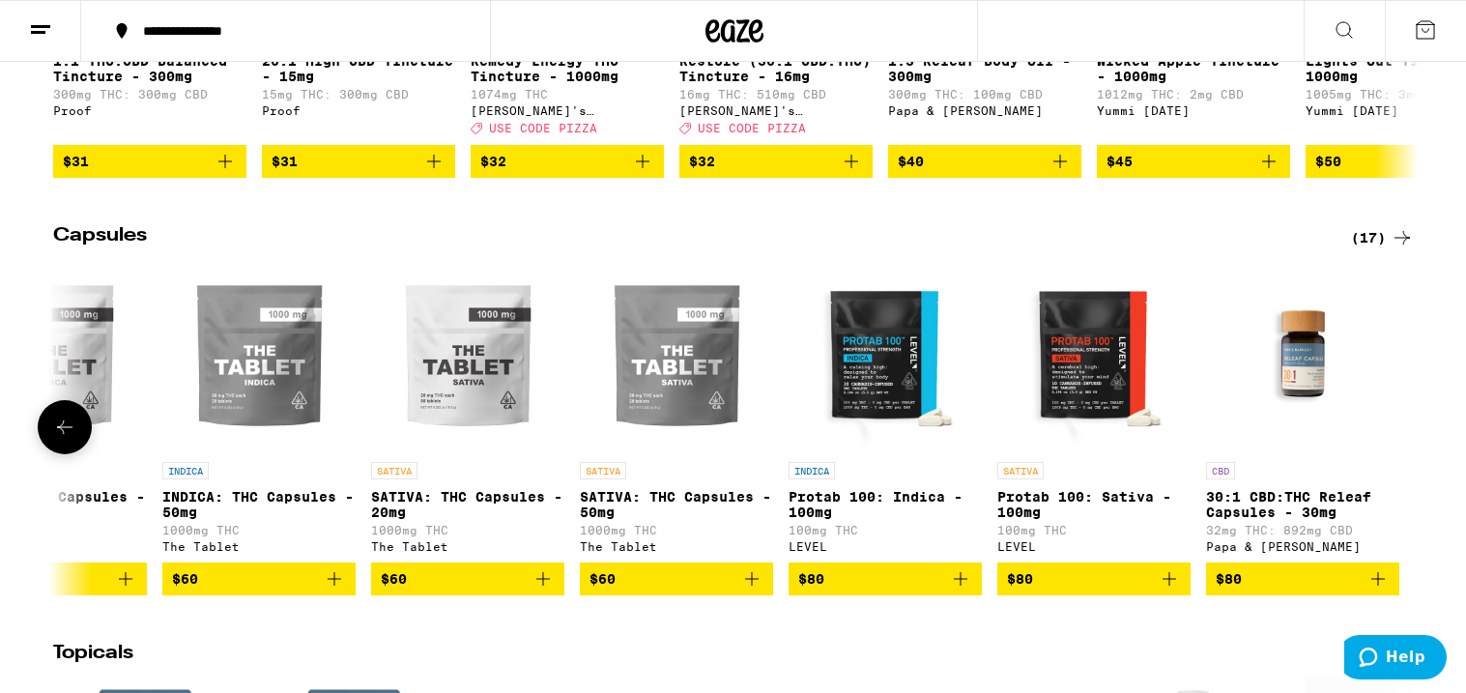
click at [62, 439] on icon at bounding box center [64, 427] width 23 height 23
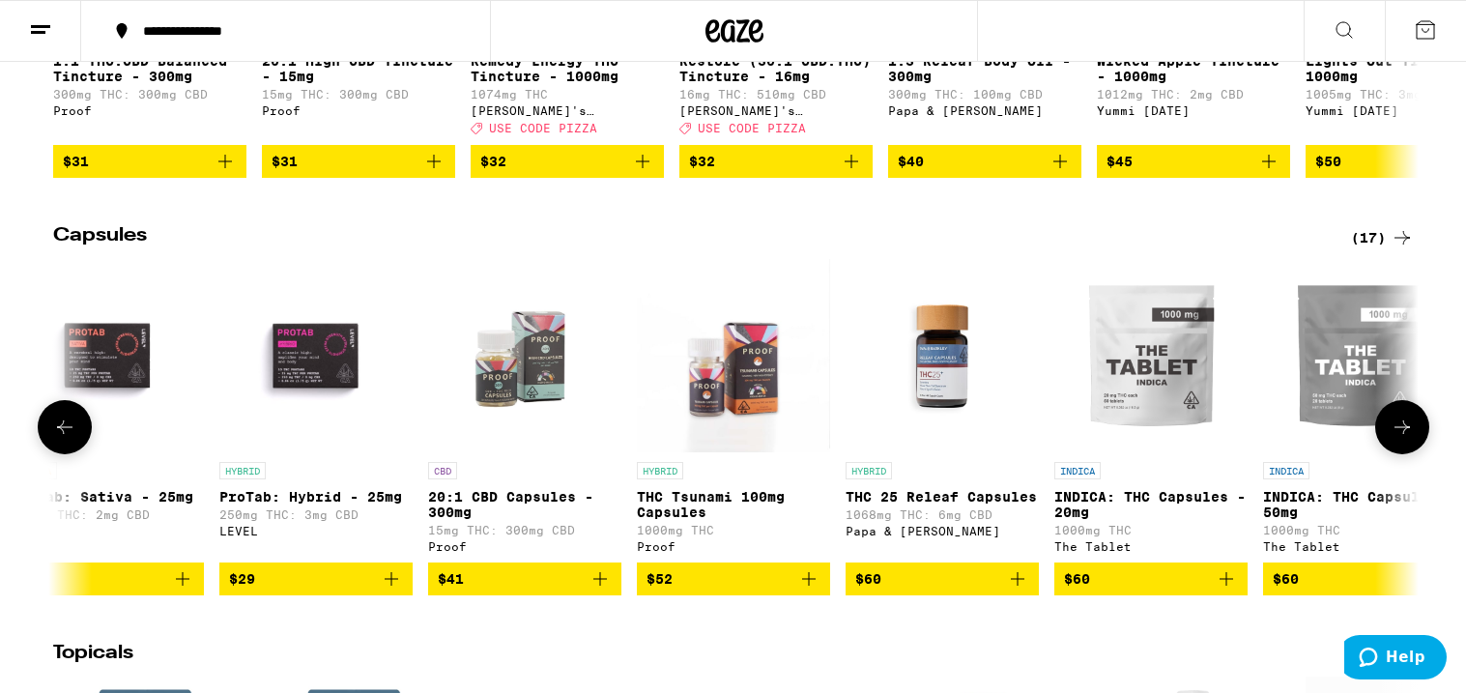
scroll to position [0, 1036]
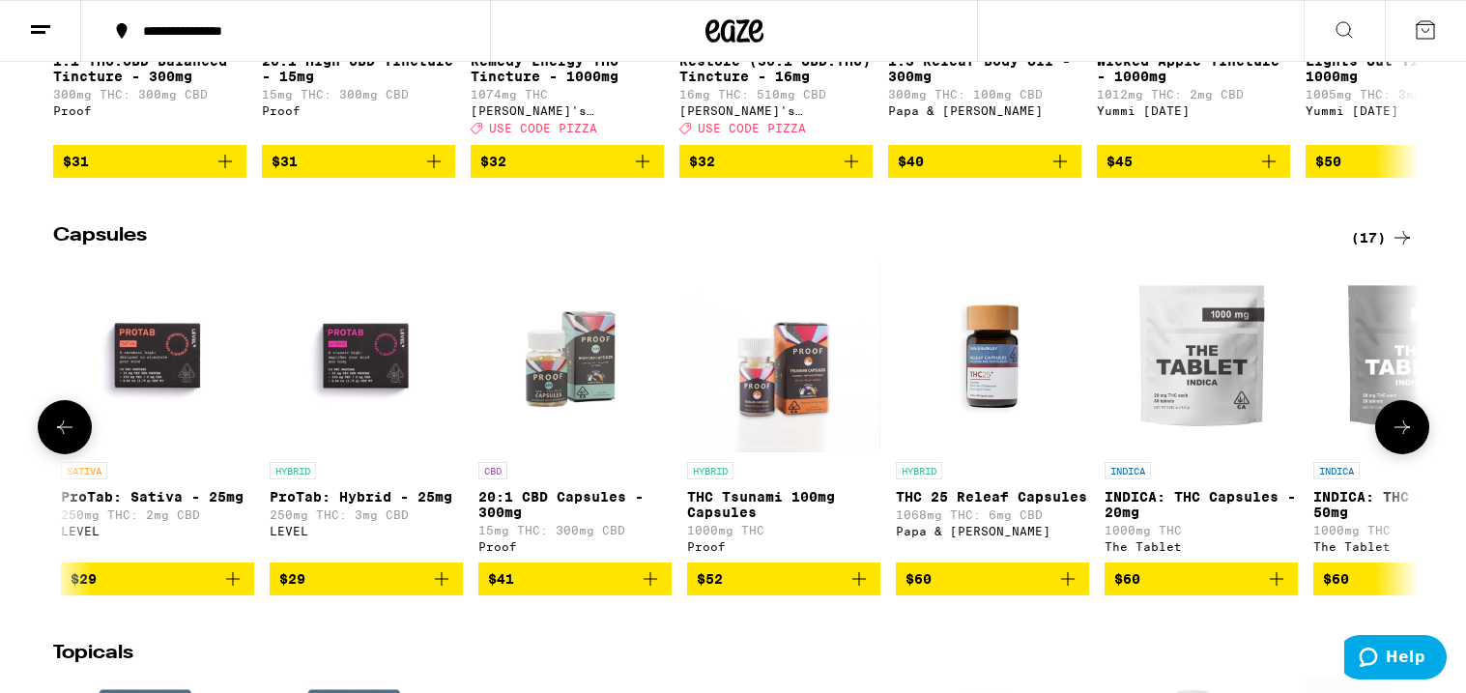
click at [62, 439] on icon at bounding box center [64, 427] width 23 height 23
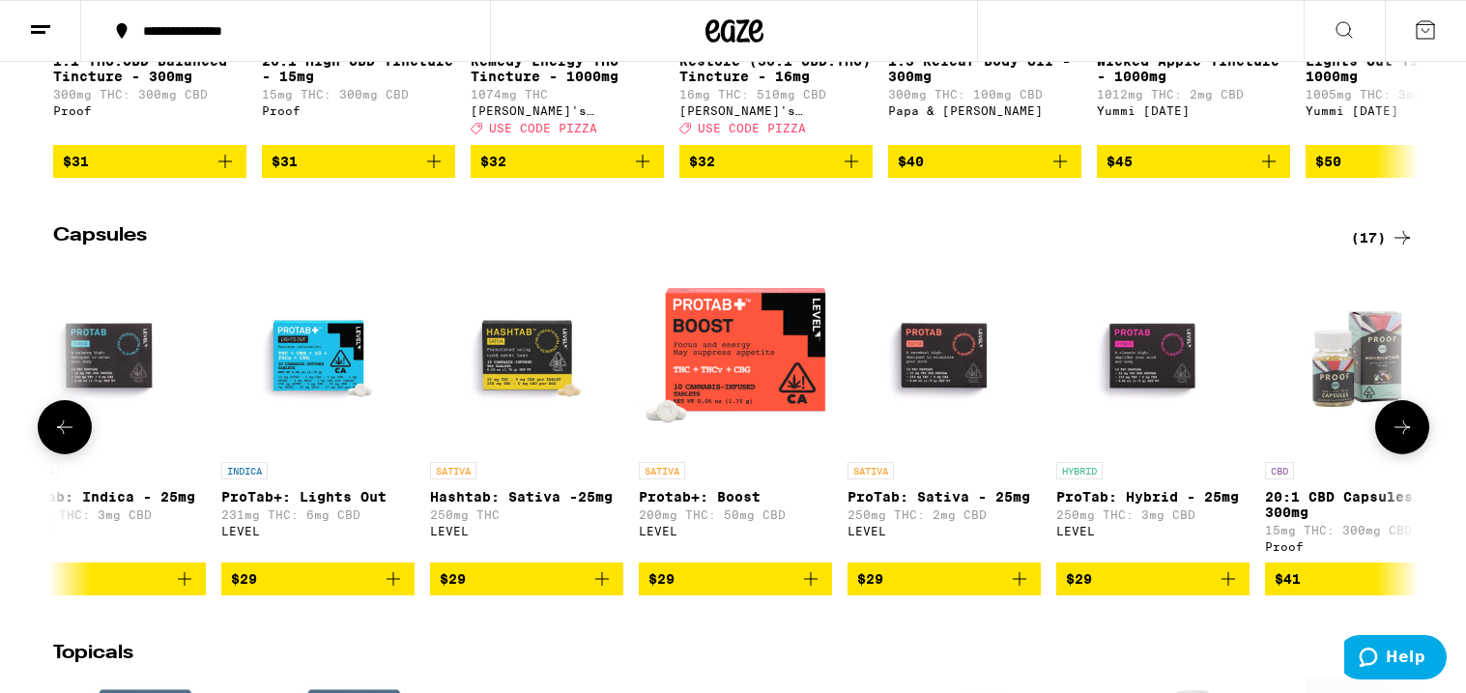
scroll to position [0, 0]
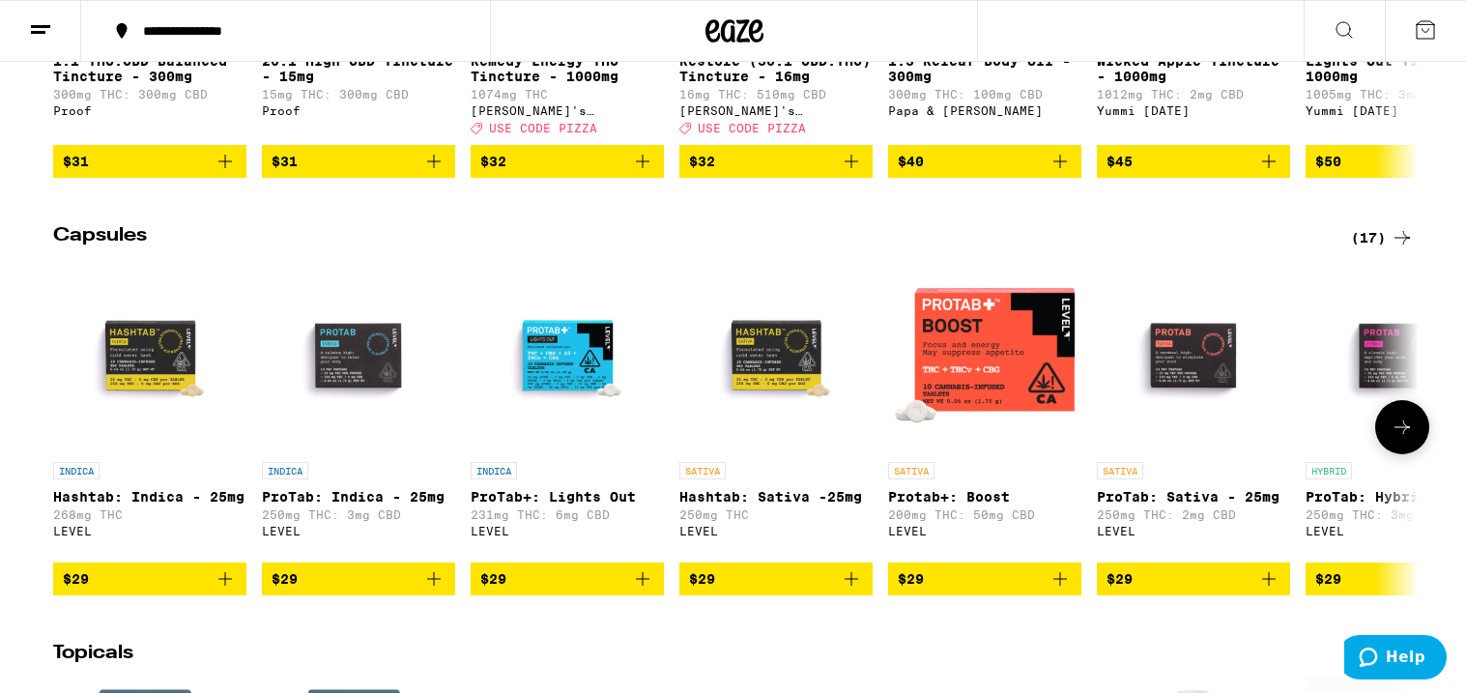
click at [1400, 439] on icon at bounding box center [1402, 427] width 23 height 23
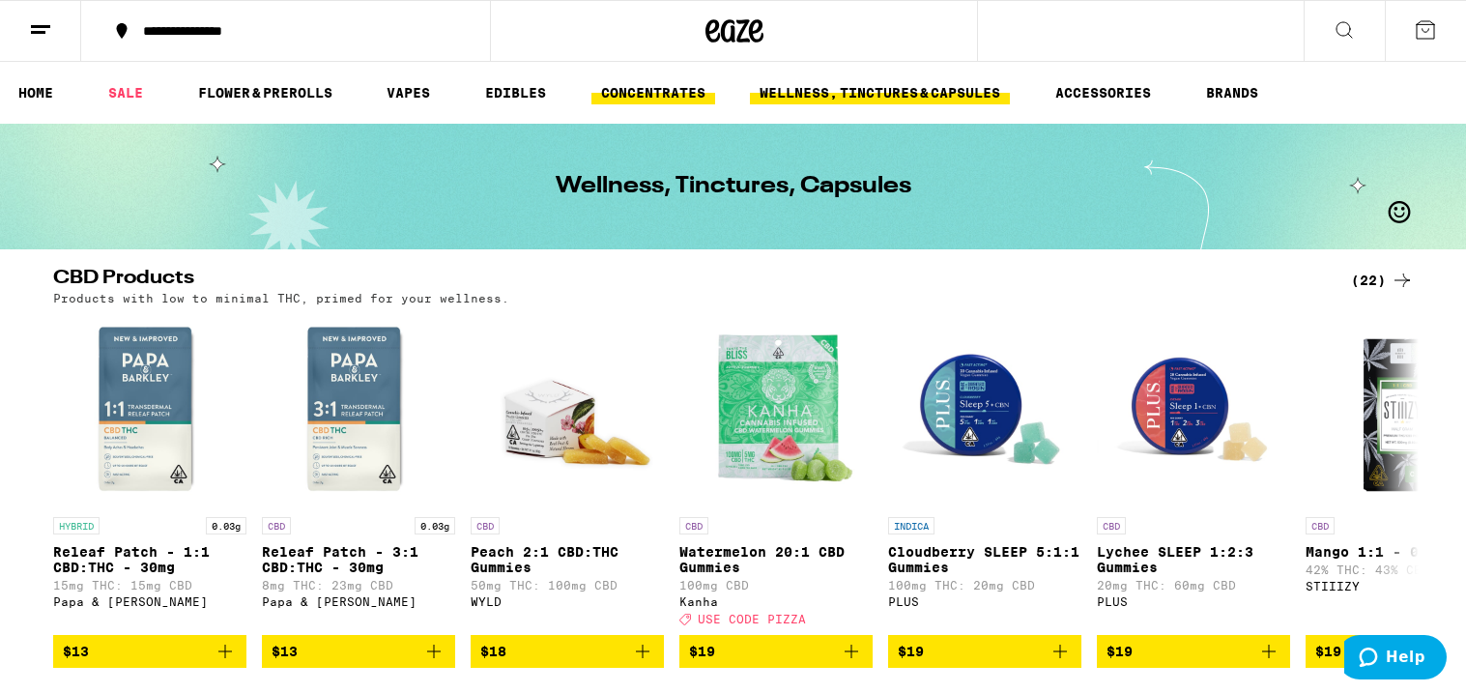
click at [648, 91] on link "CONCENTRATES" at bounding box center [653, 92] width 124 height 23
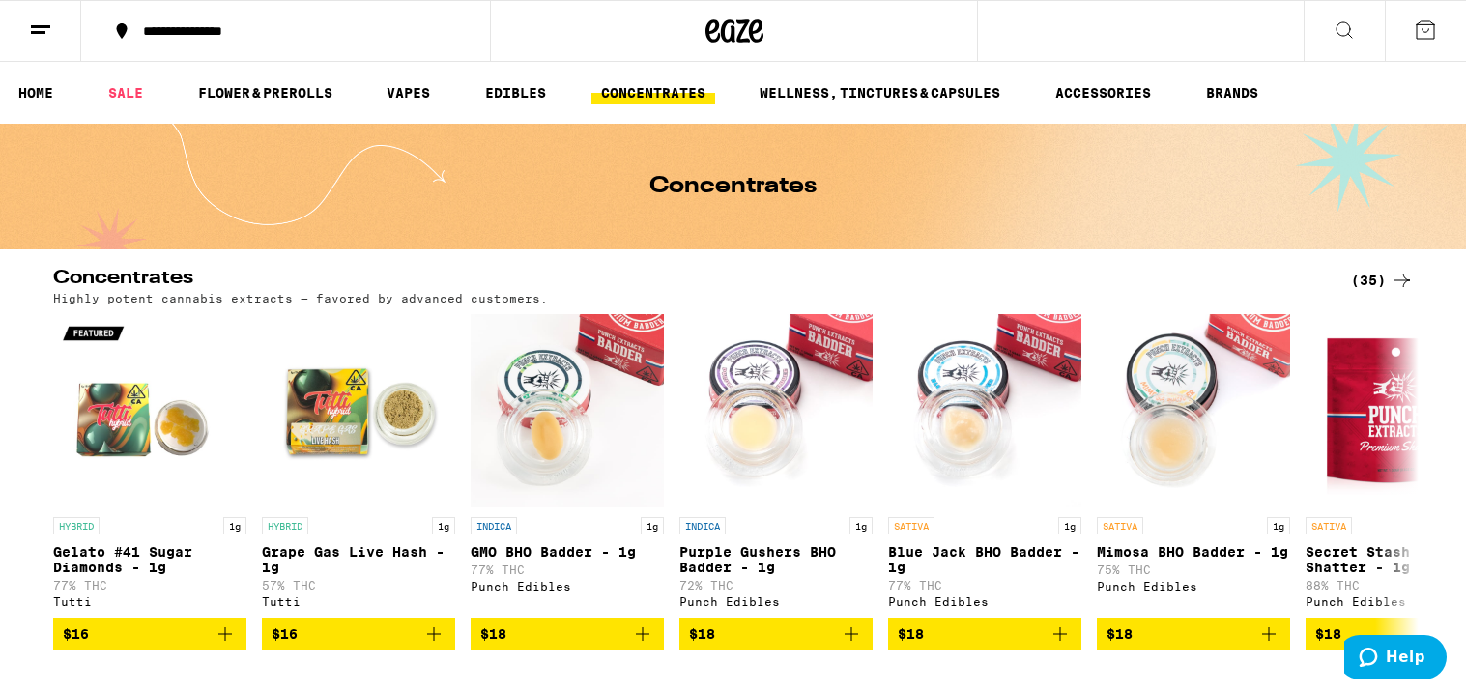
click at [1107, 114] on ul "HOME SALE FLOWER & PREROLLS VAPES EDIBLES CONCENTRATES WELLNESS, TINCTURES & CA…" at bounding box center [733, 93] width 1466 height 62
click at [125, 91] on link "SALE" at bounding box center [126, 92] width 54 height 23
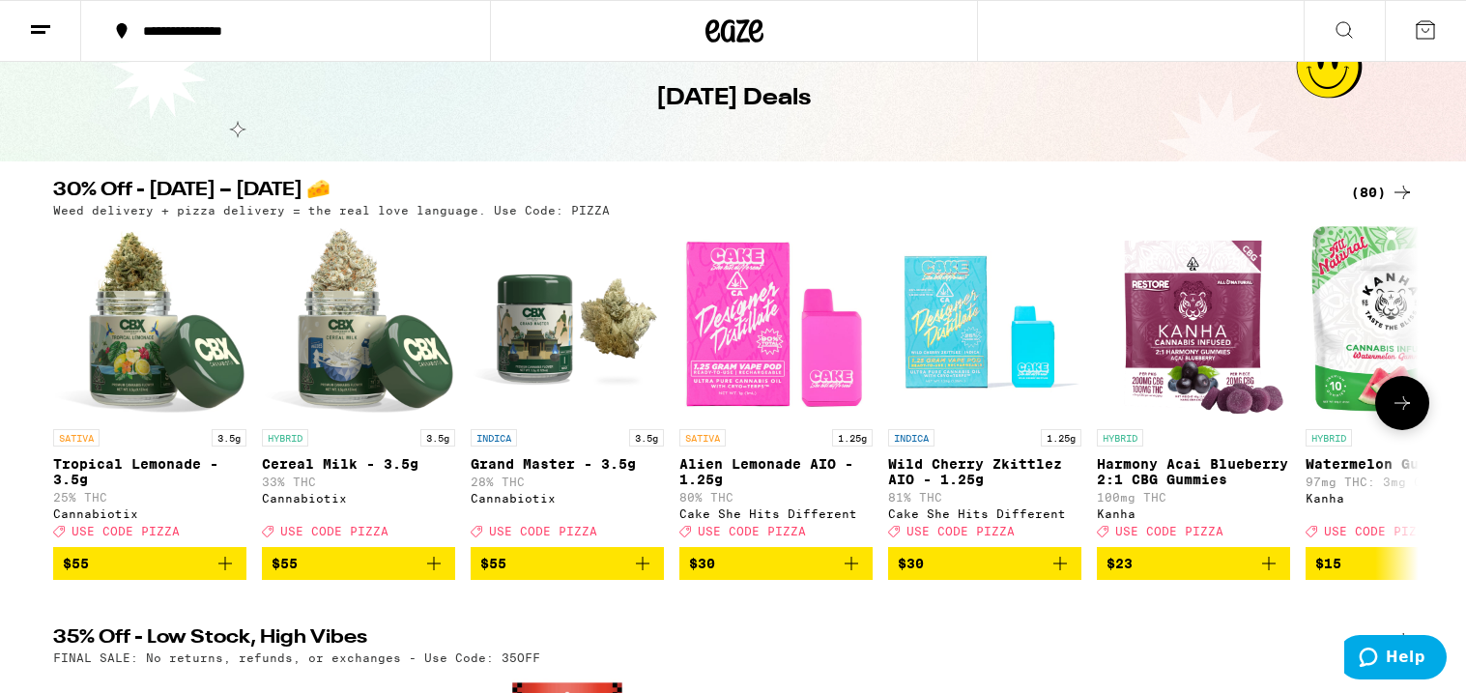
scroll to position [96, 0]
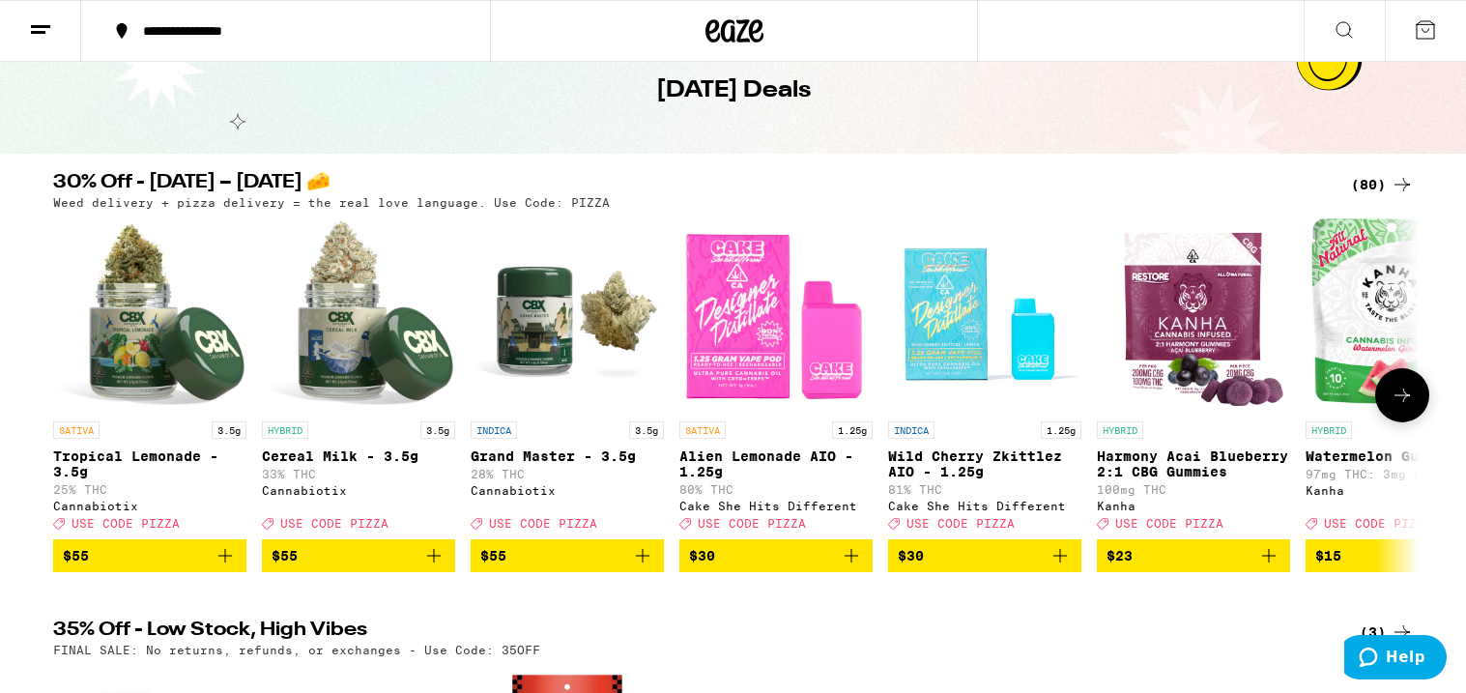
click at [1399, 399] on icon at bounding box center [1402, 395] width 23 height 23
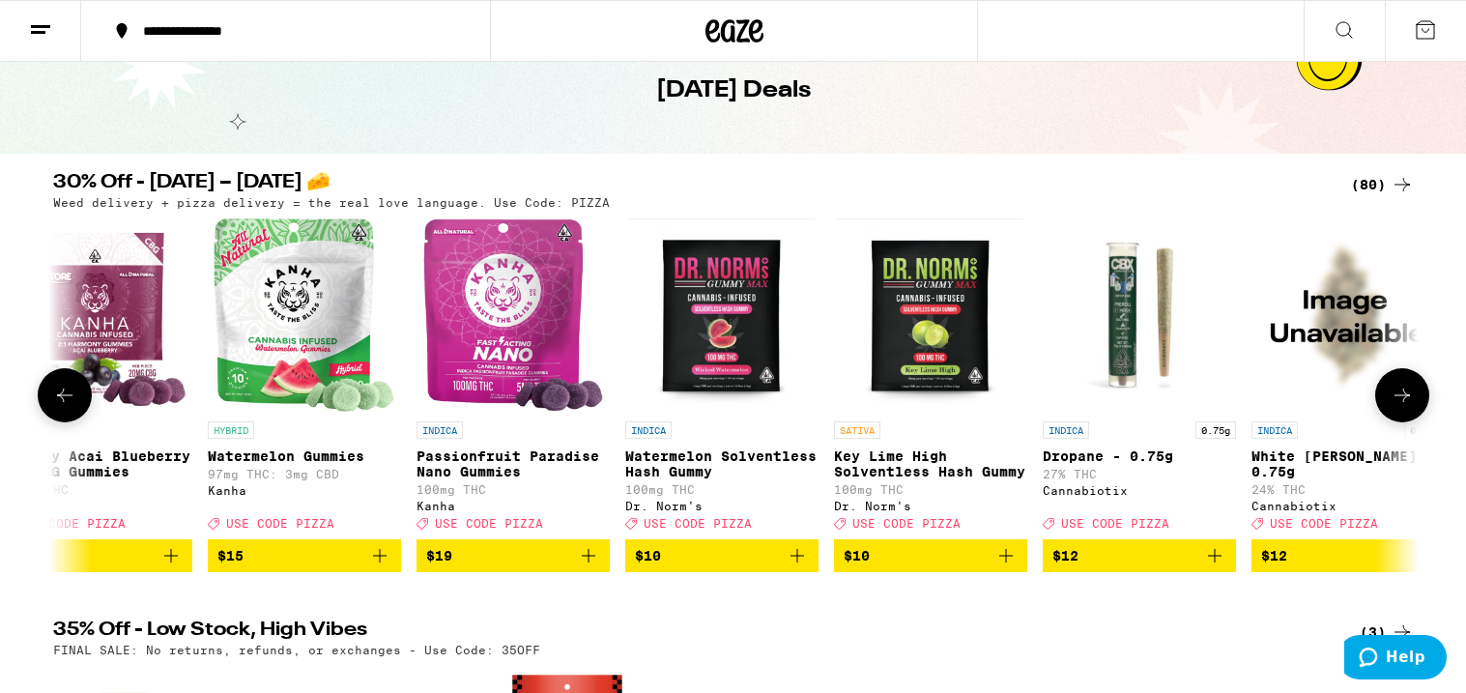
scroll to position [0, 1150]
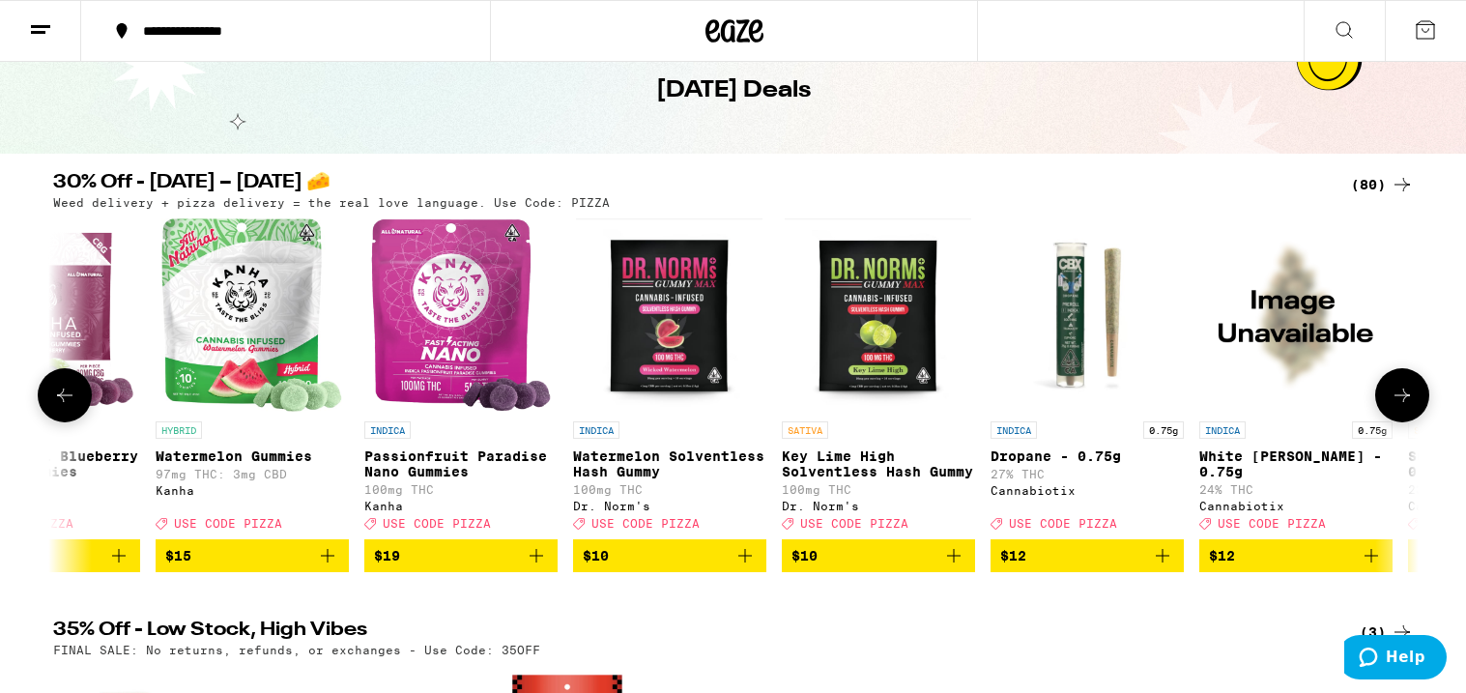
click at [1399, 399] on icon at bounding box center [1402, 395] width 23 height 23
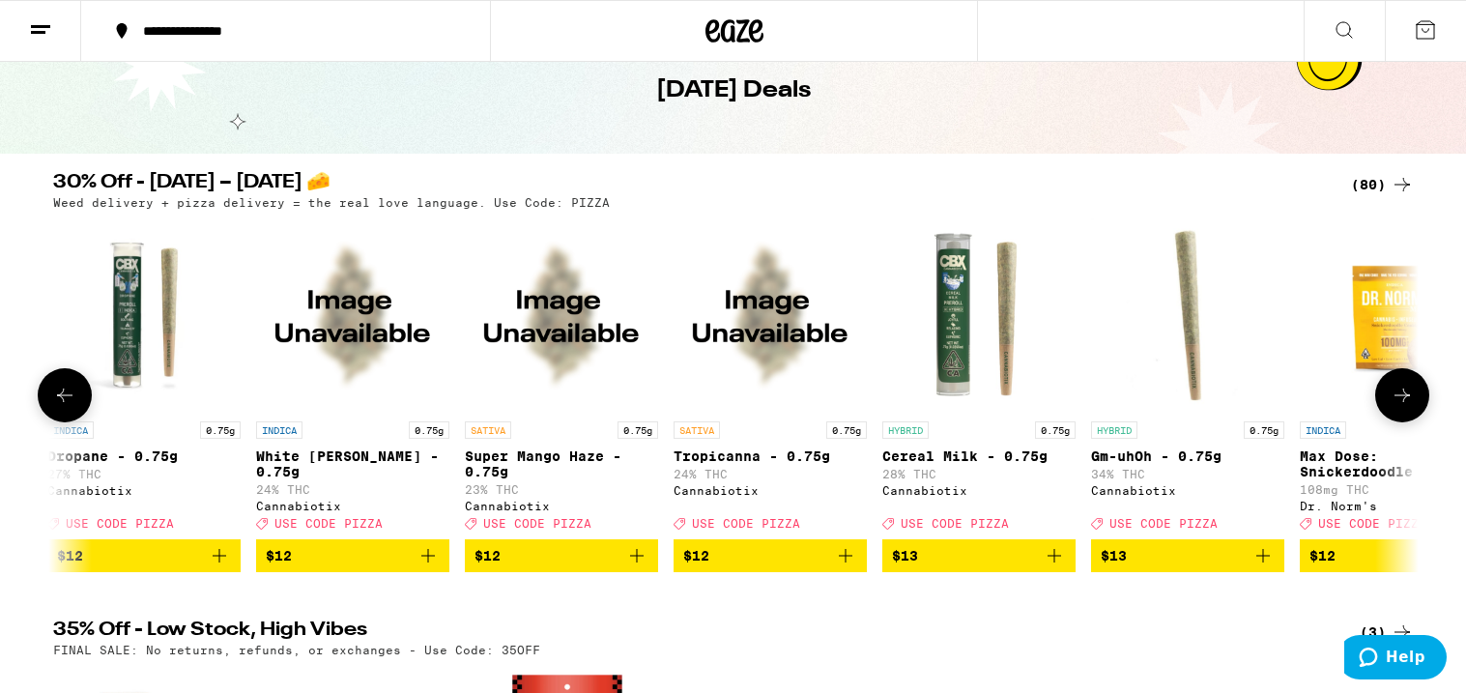
scroll to position [0, 2301]
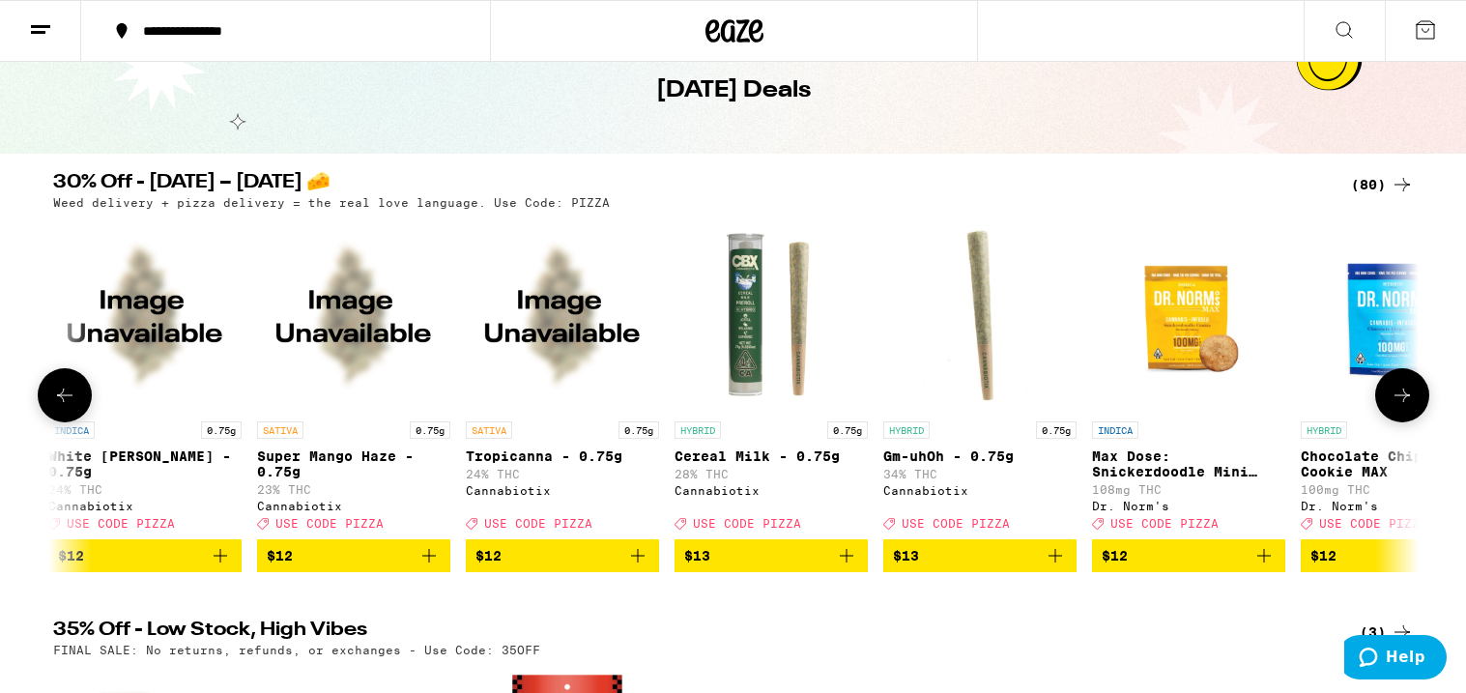
click at [1399, 399] on icon at bounding box center [1402, 395] width 23 height 23
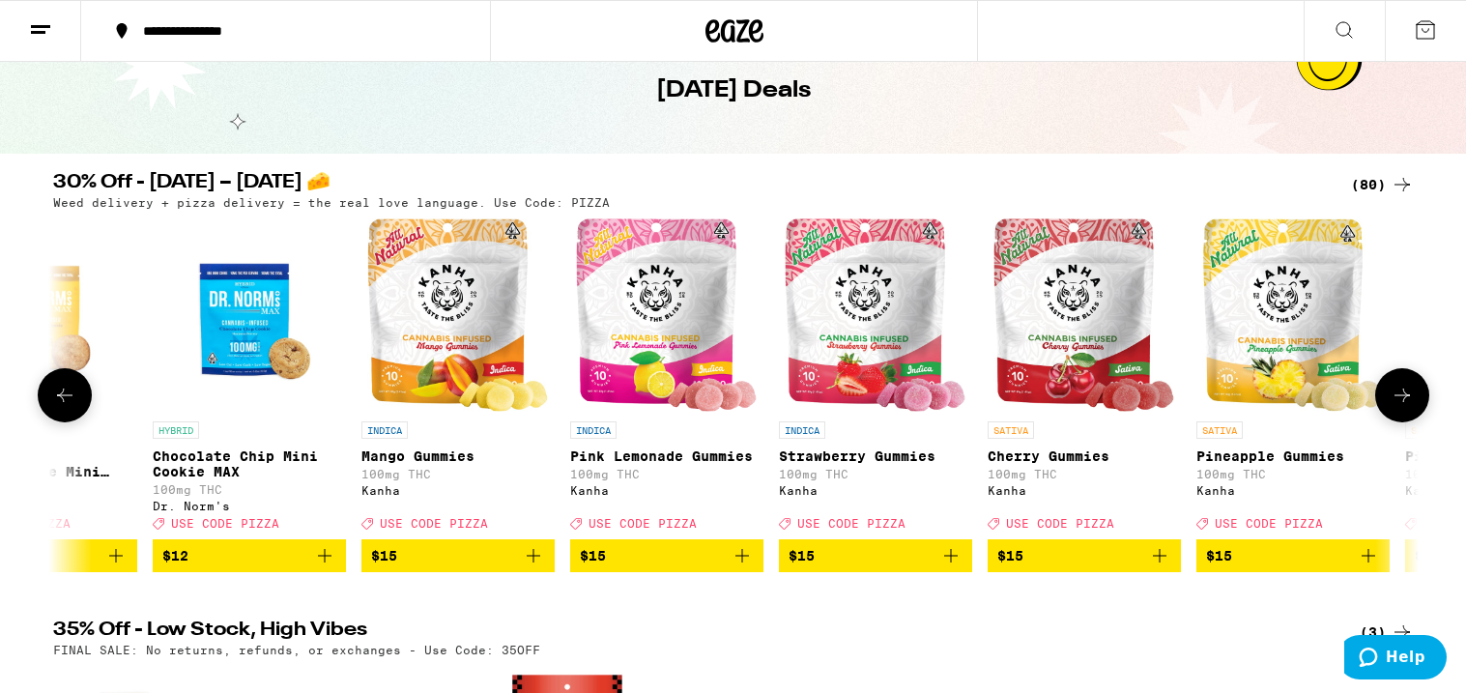
scroll to position [0, 3451]
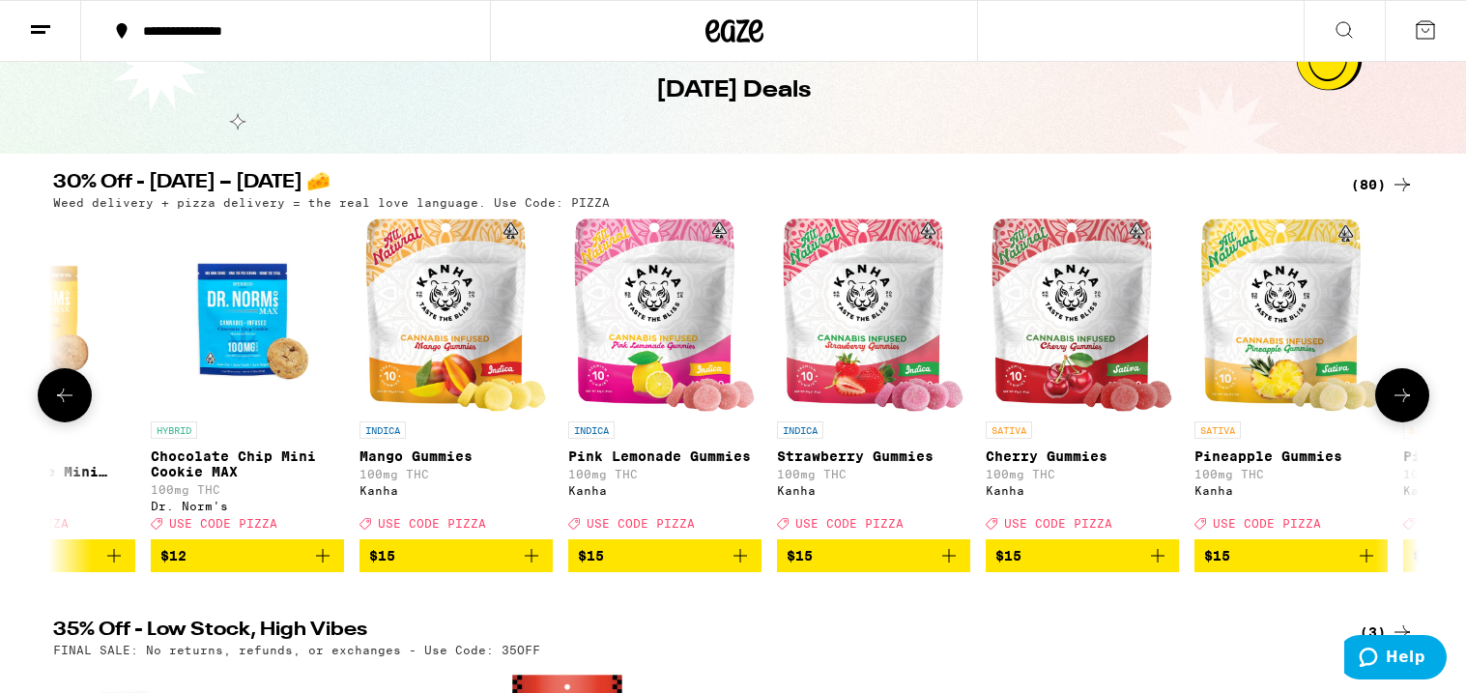
click at [1399, 399] on icon at bounding box center [1402, 395] width 23 height 23
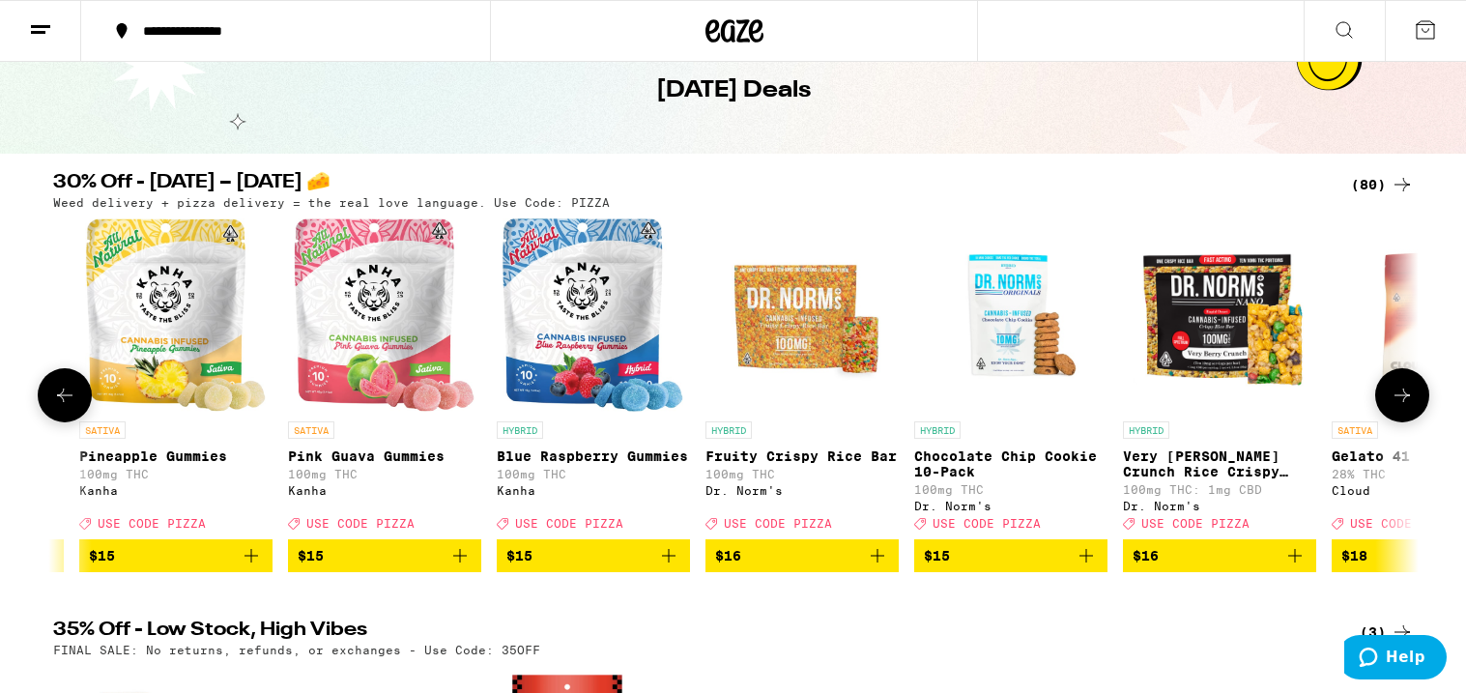
scroll to position [0, 4602]
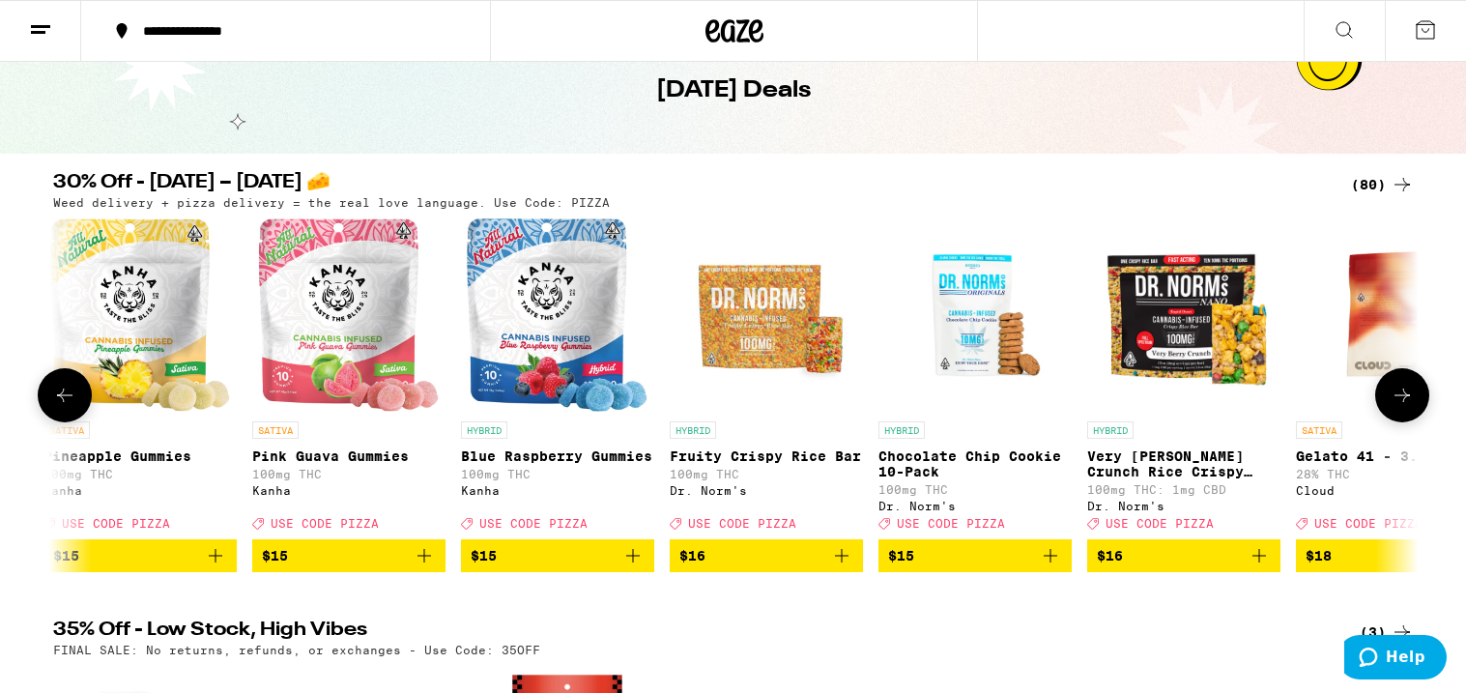
click at [1399, 399] on icon at bounding box center [1402, 395] width 23 height 23
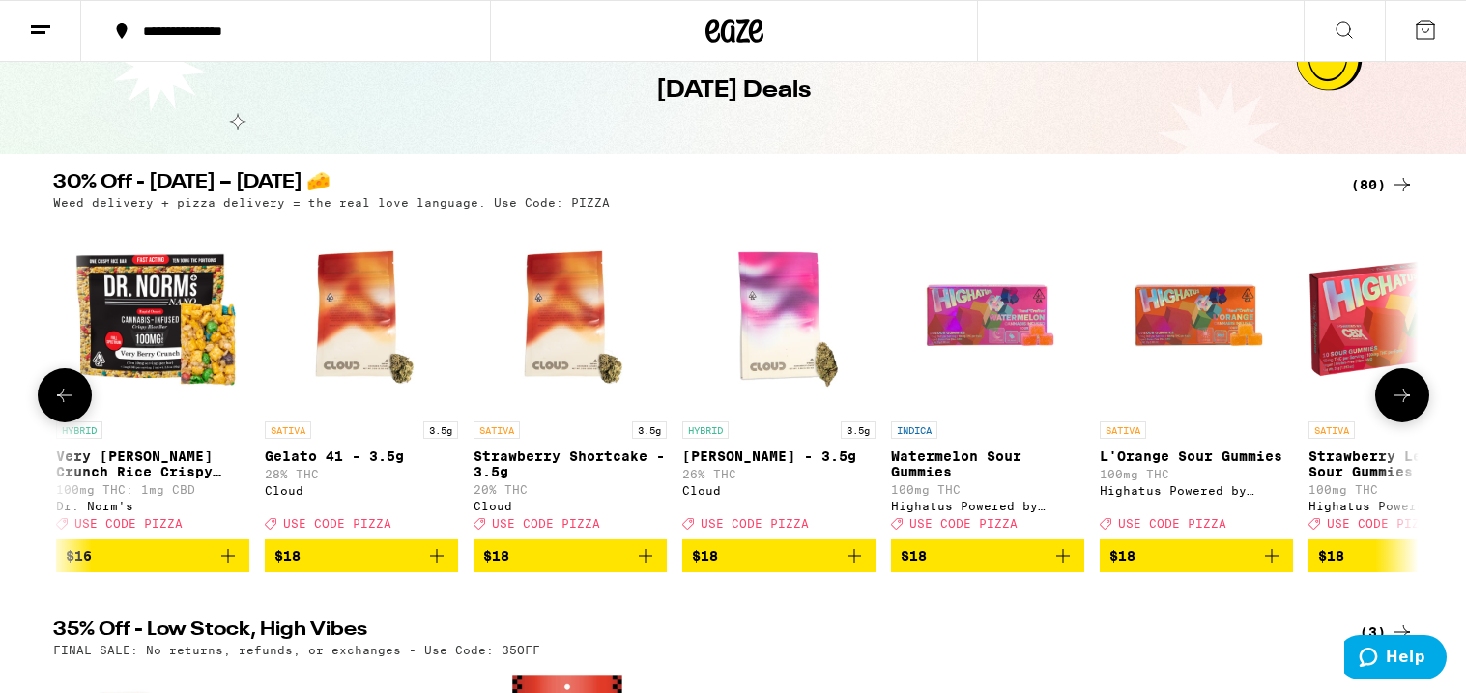
scroll to position [0, 5752]
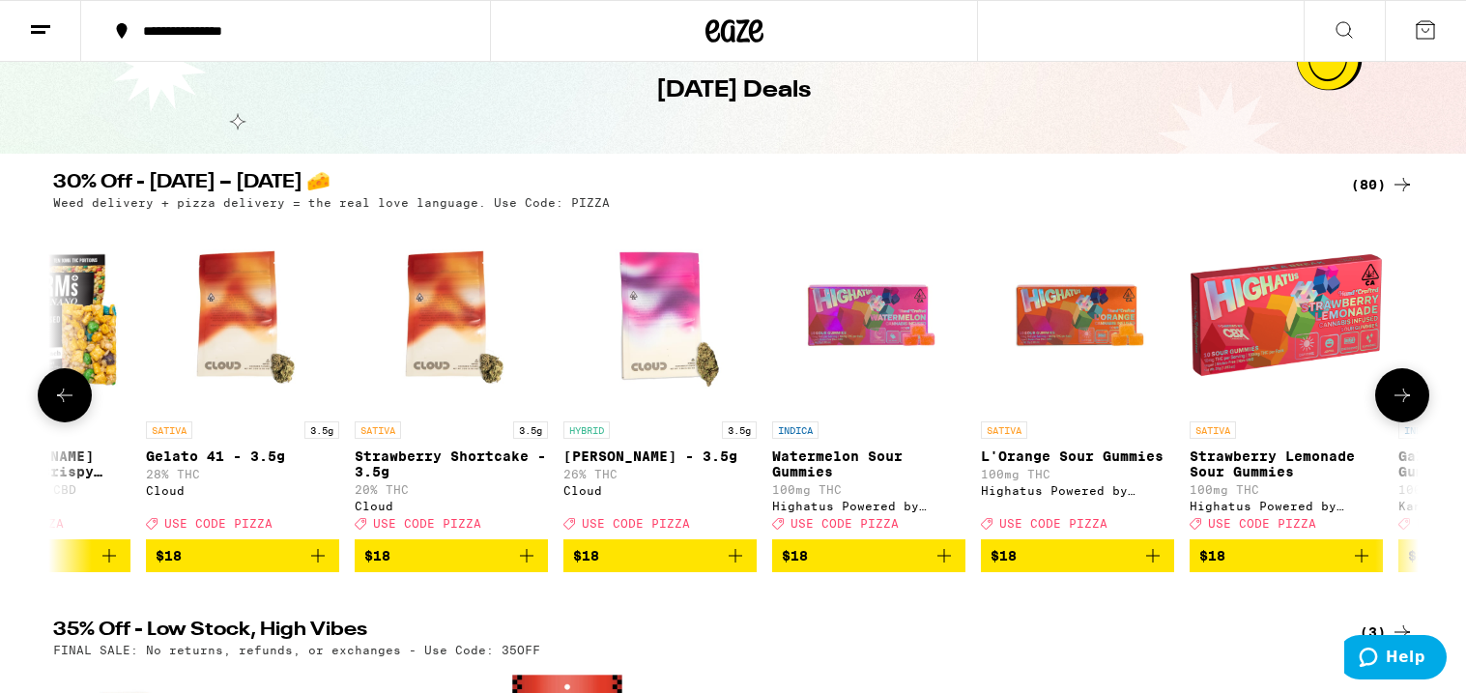
click at [1399, 399] on icon at bounding box center [1402, 395] width 23 height 23
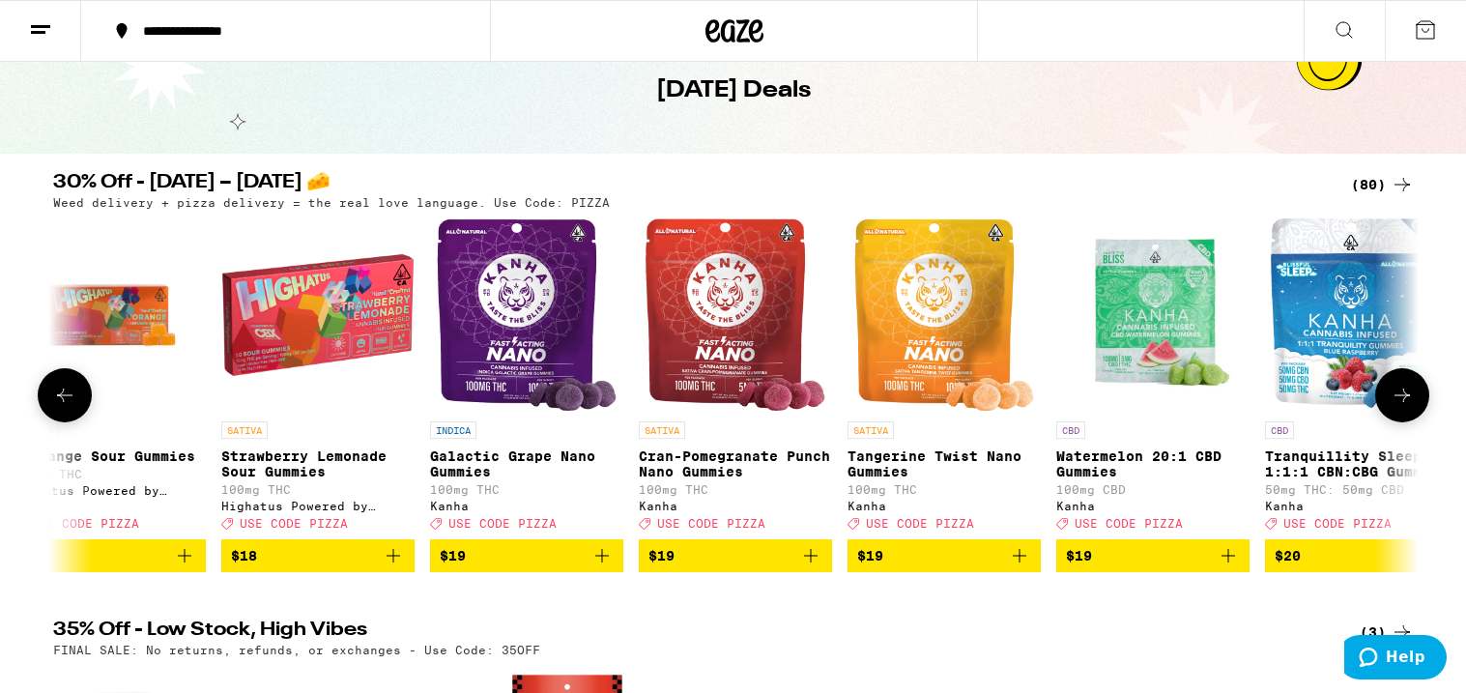
scroll to position [0, 6903]
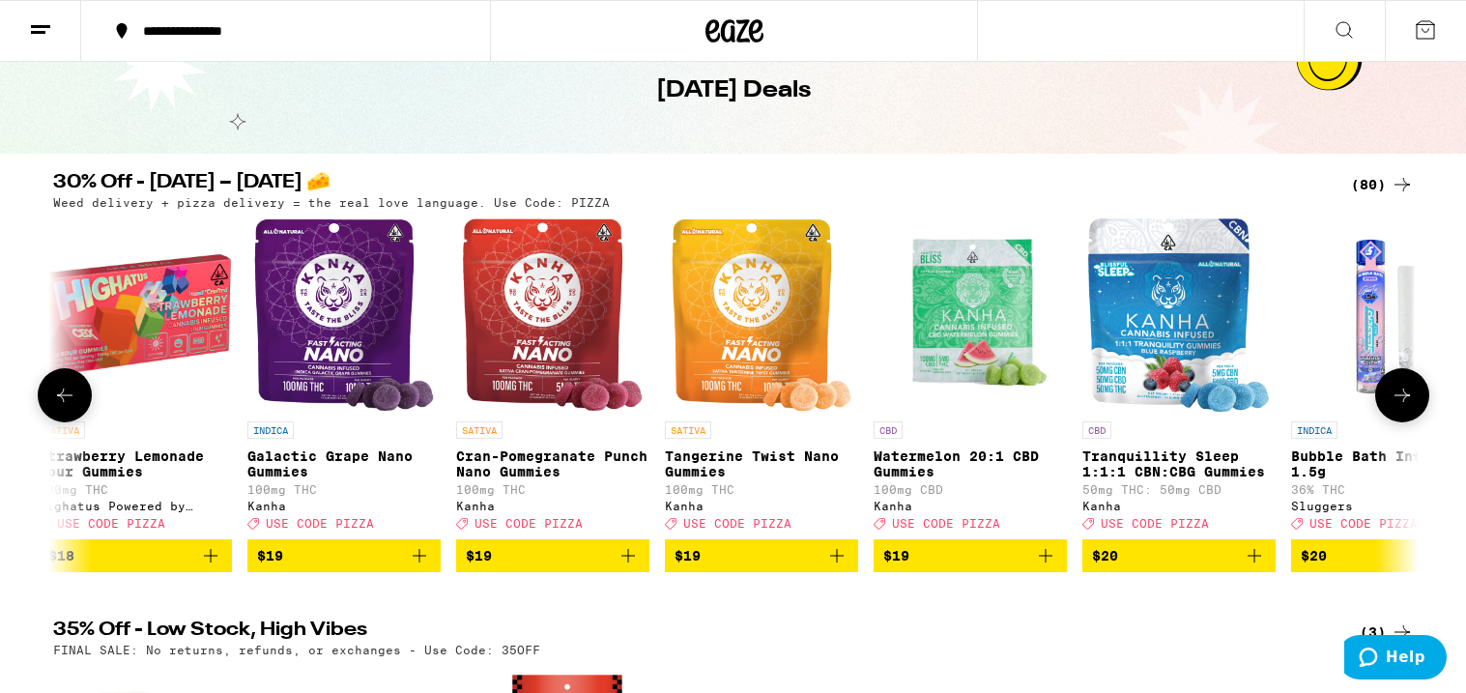
click at [1399, 399] on icon at bounding box center [1402, 395] width 23 height 23
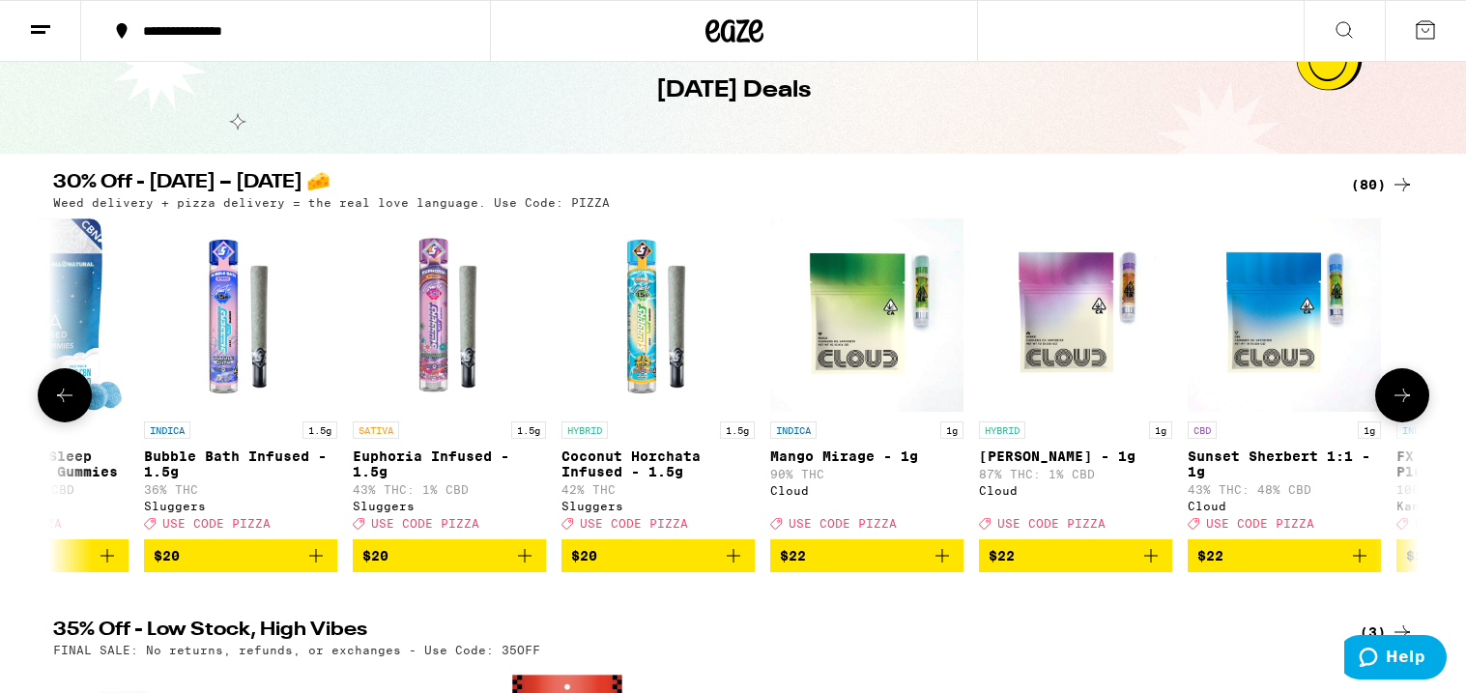
scroll to position [0, 8053]
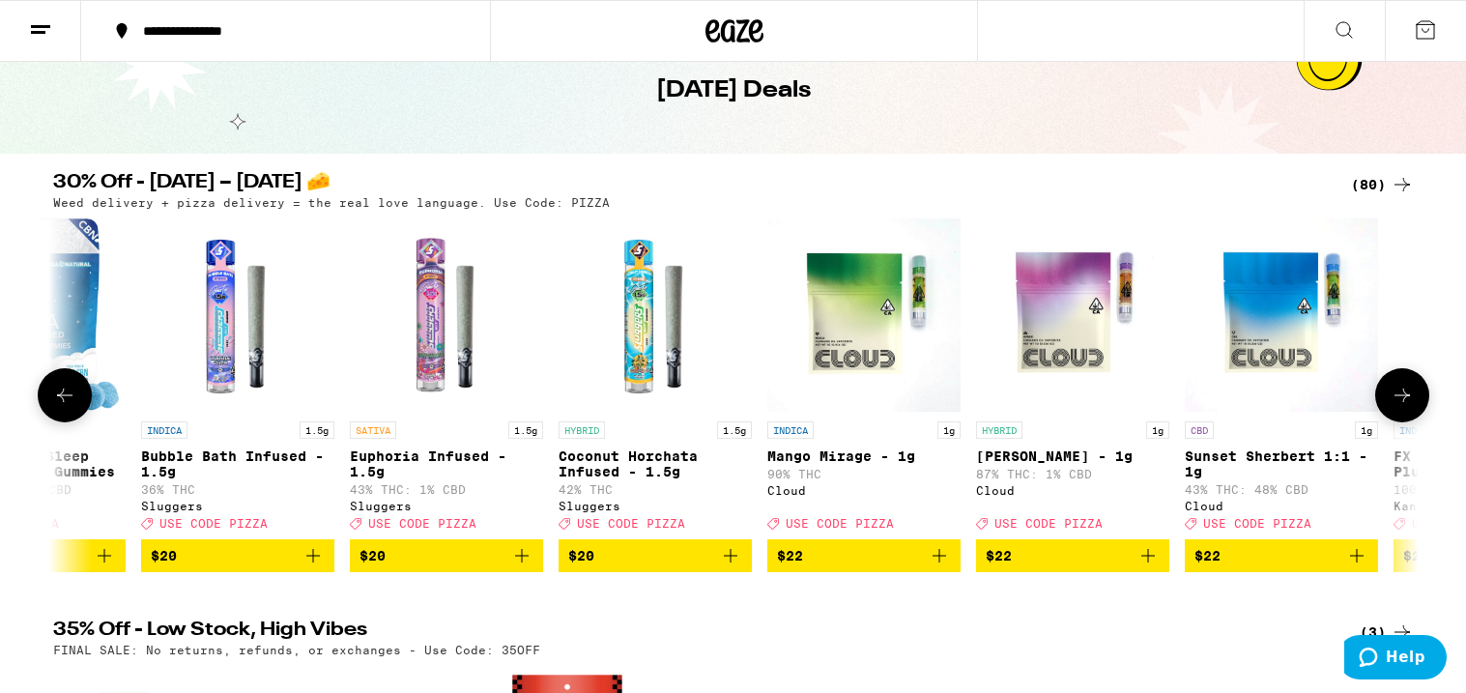
click at [1399, 399] on icon at bounding box center [1402, 395] width 23 height 23
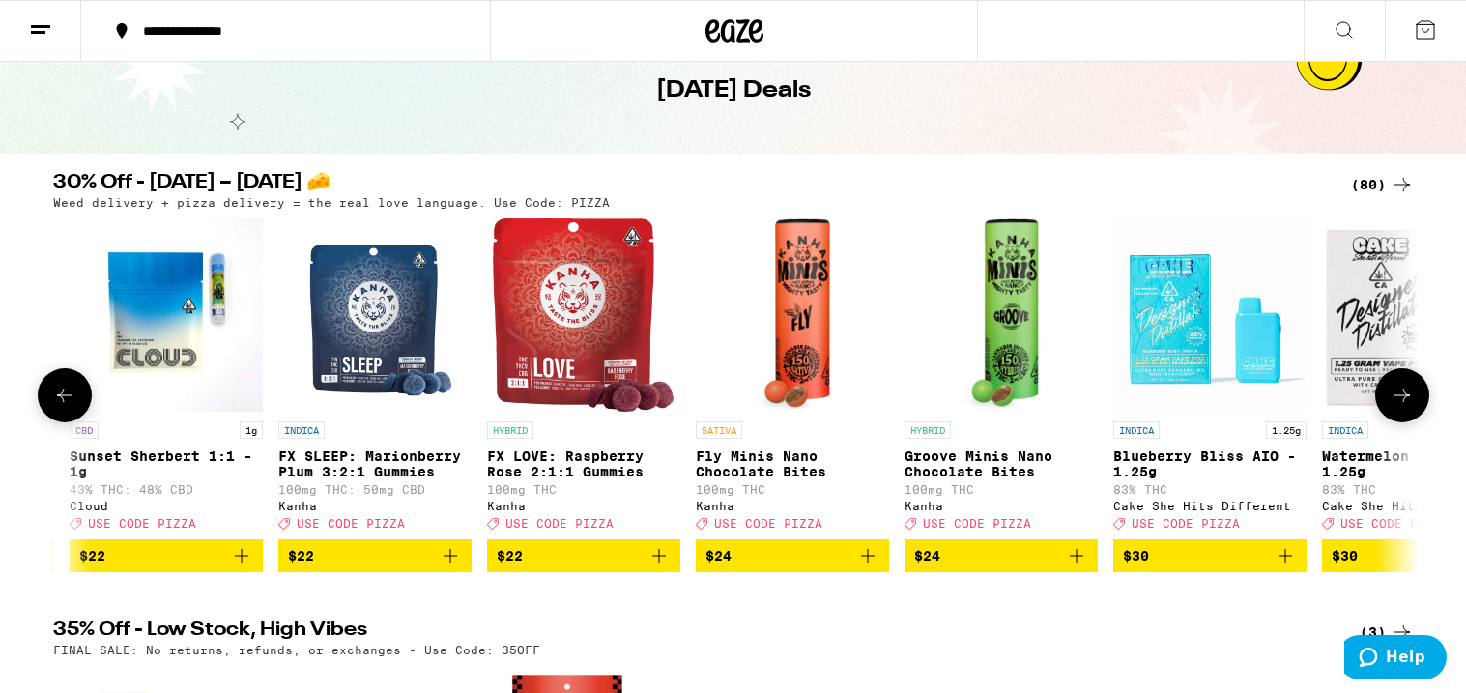
scroll to position [0, 9204]
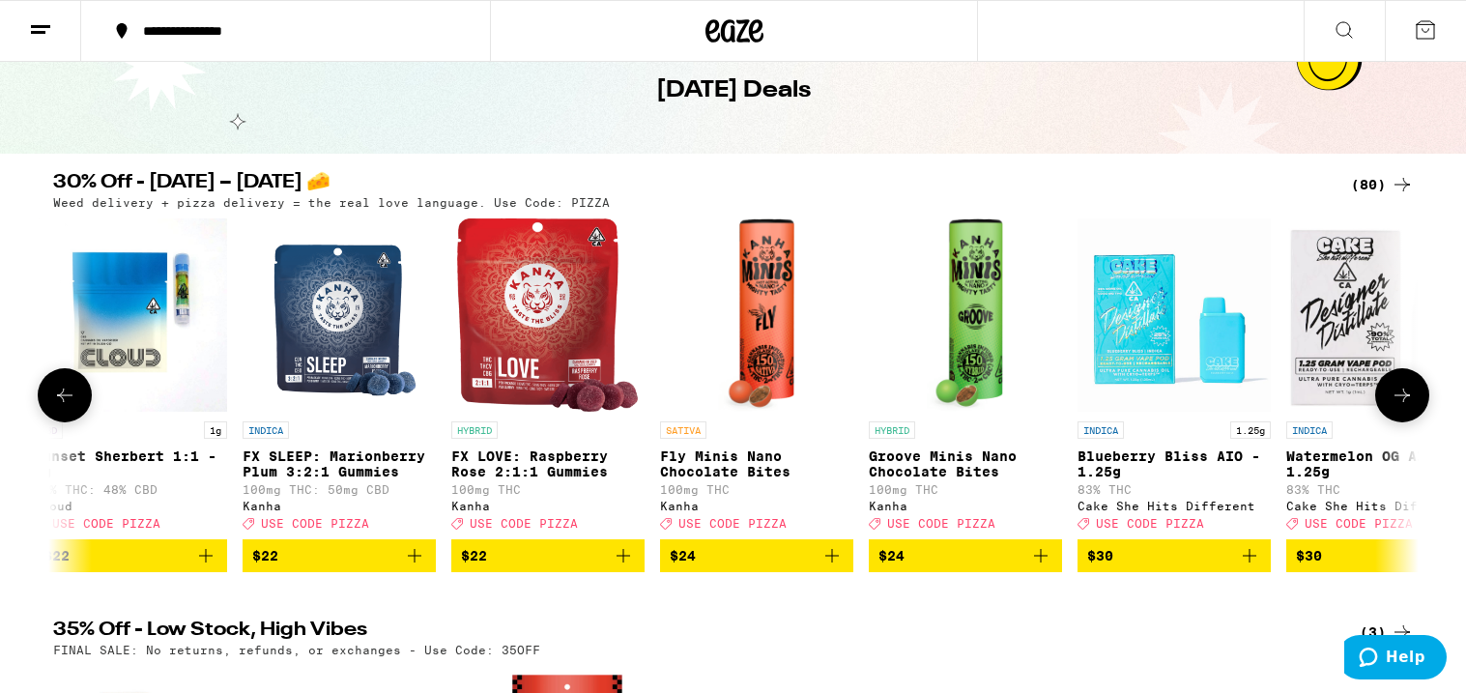
click at [1399, 399] on icon at bounding box center [1402, 395] width 23 height 23
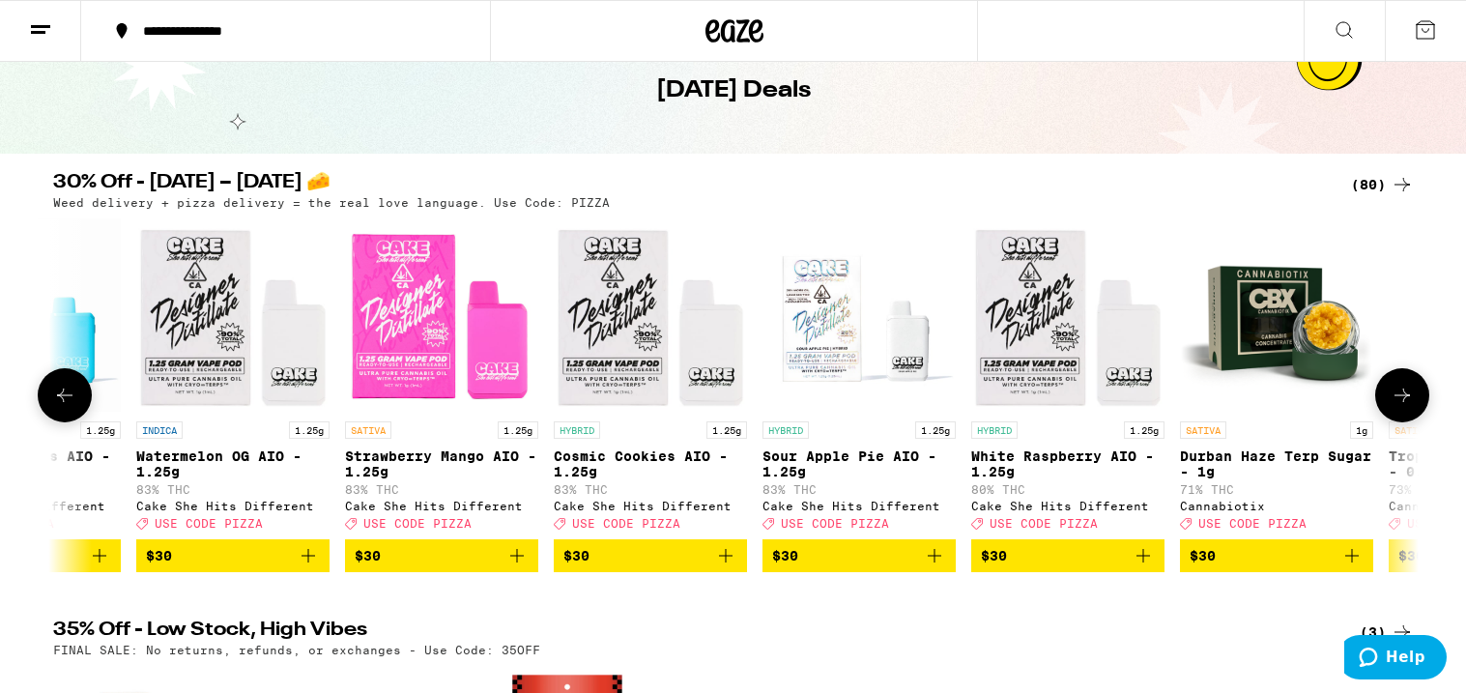
click at [1399, 399] on icon at bounding box center [1402, 395] width 23 height 23
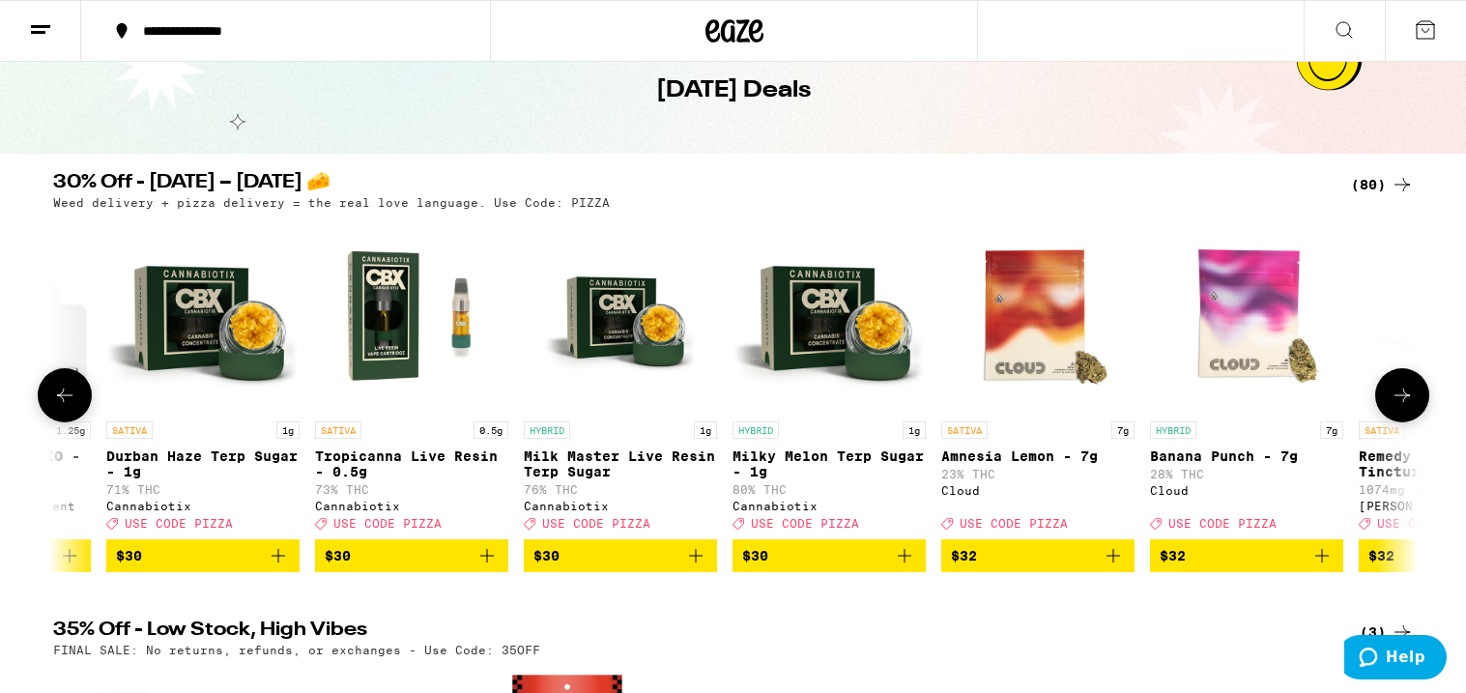
scroll to position [0, 11505]
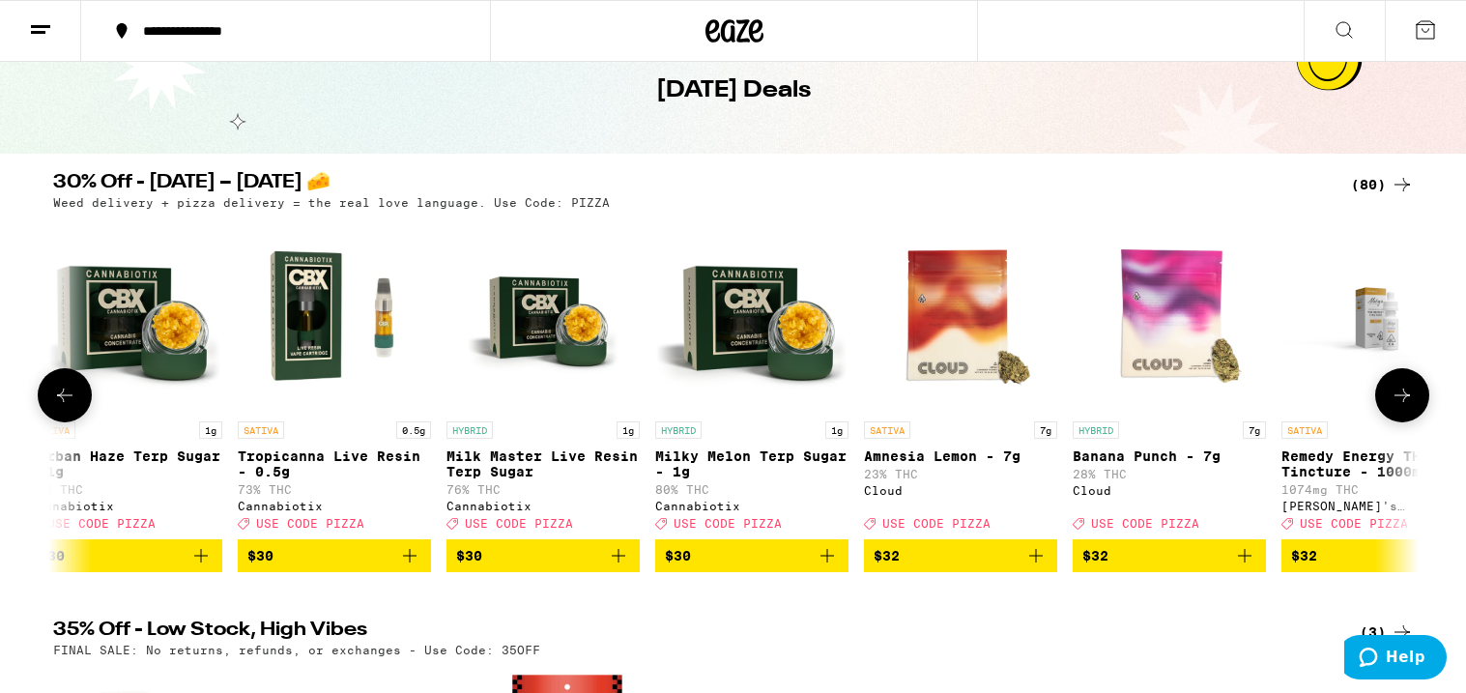
click at [1399, 399] on icon at bounding box center [1402, 395] width 23 height 23
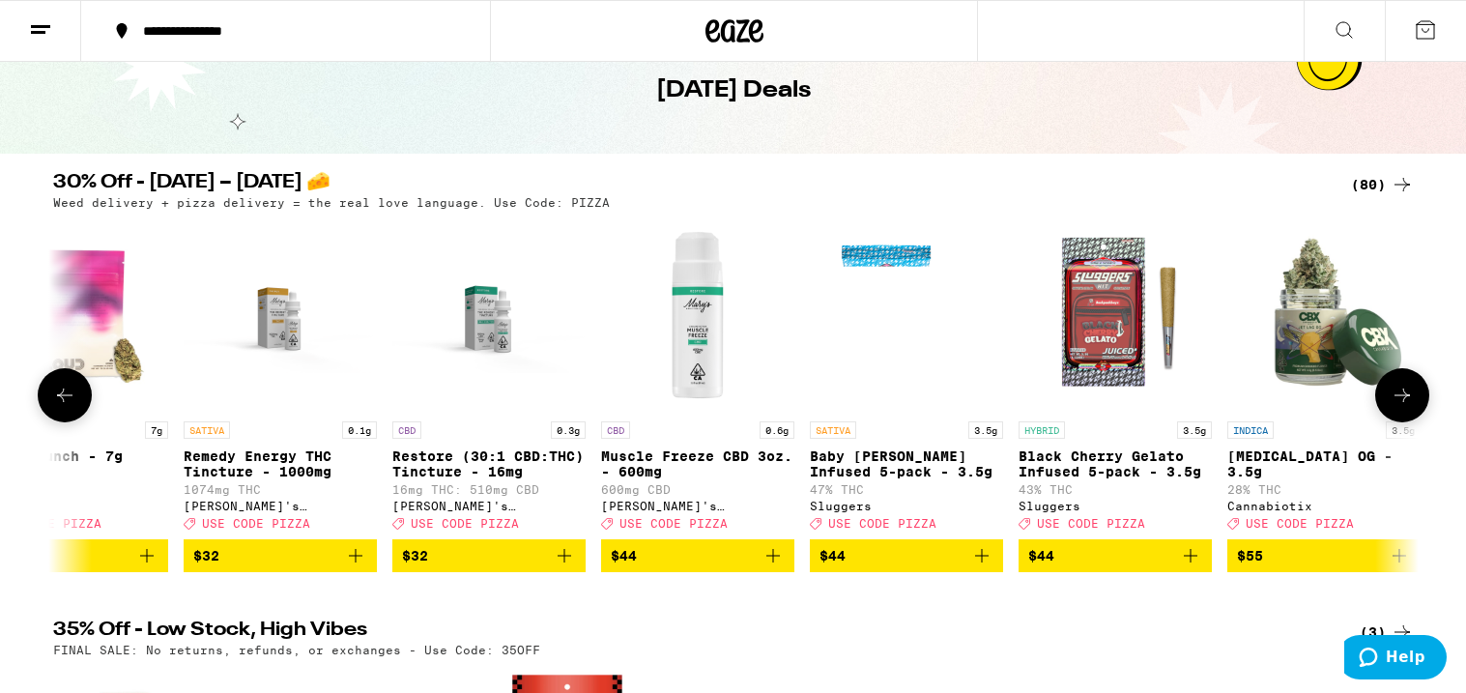
scroll to position [0, 12655]
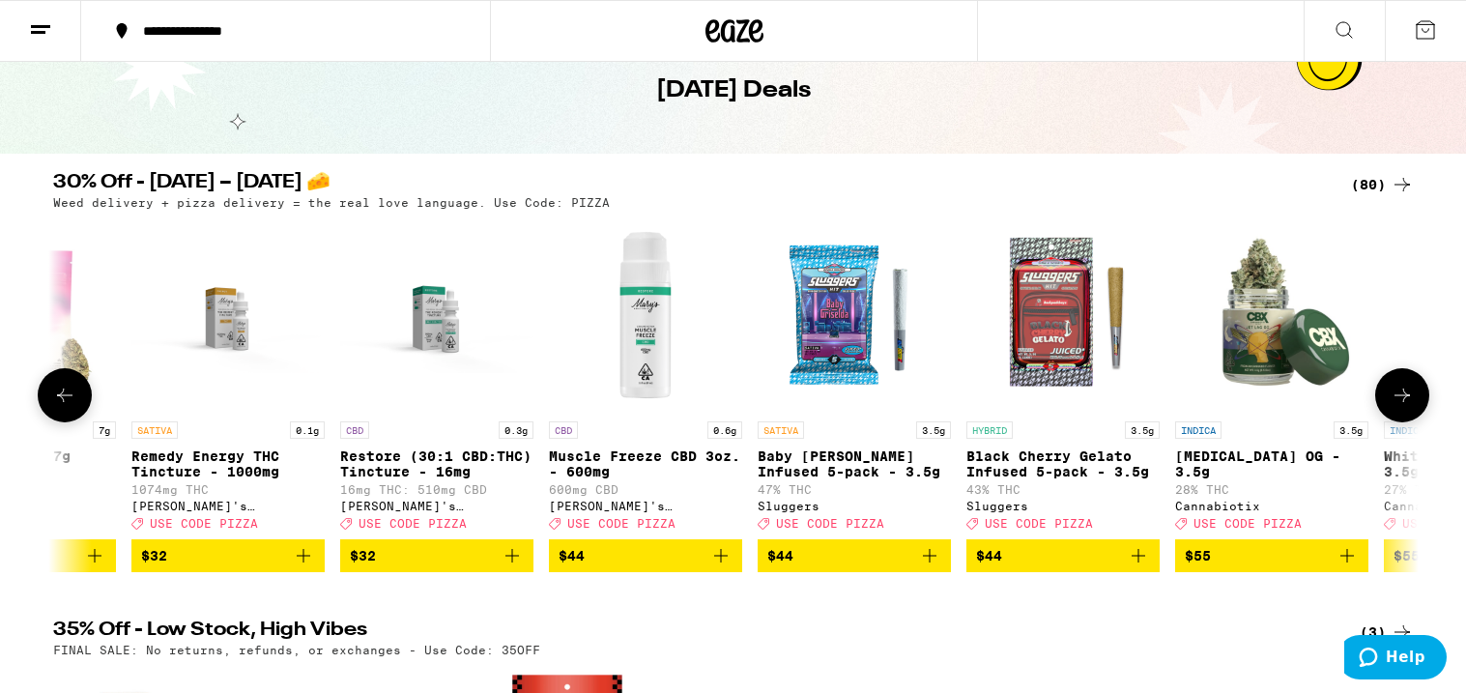
click at [67, 395] on icon at bounding box center [64, 395] width 23 height 23
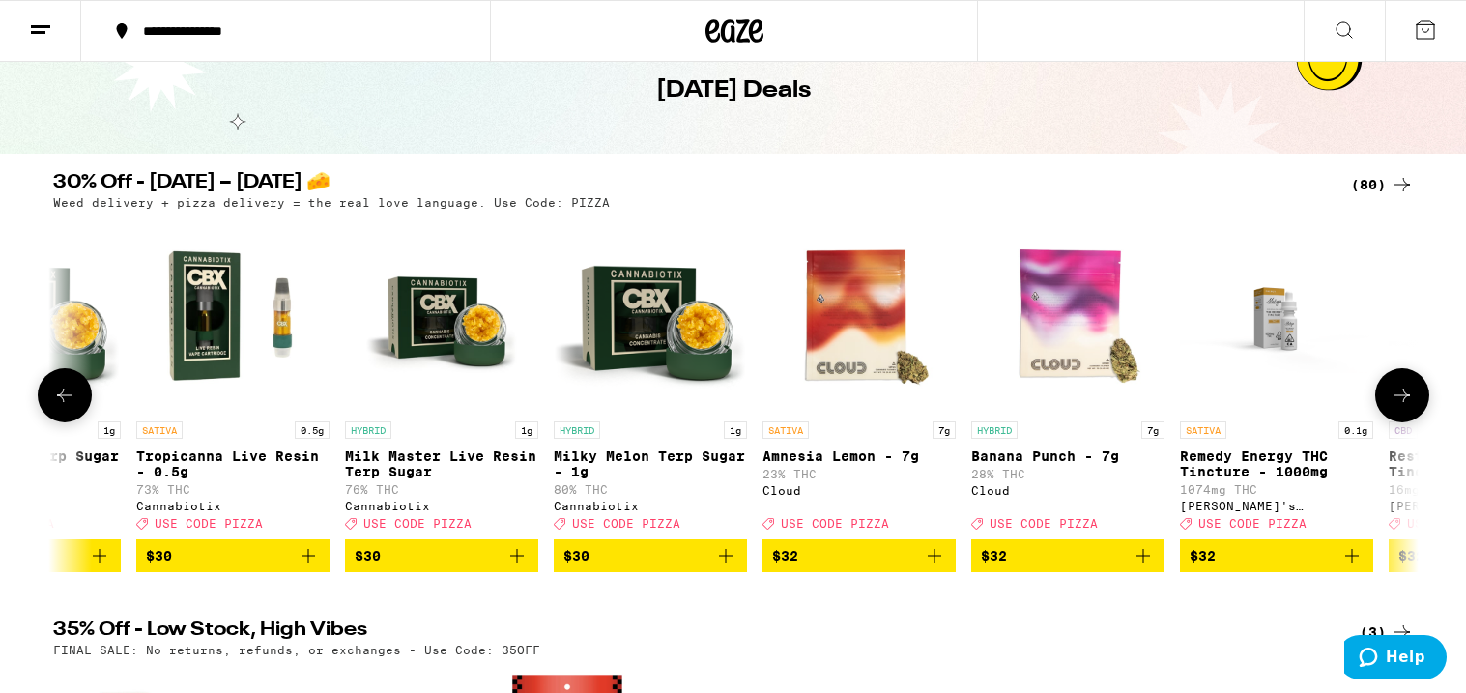
scroll to position [0, 11505]
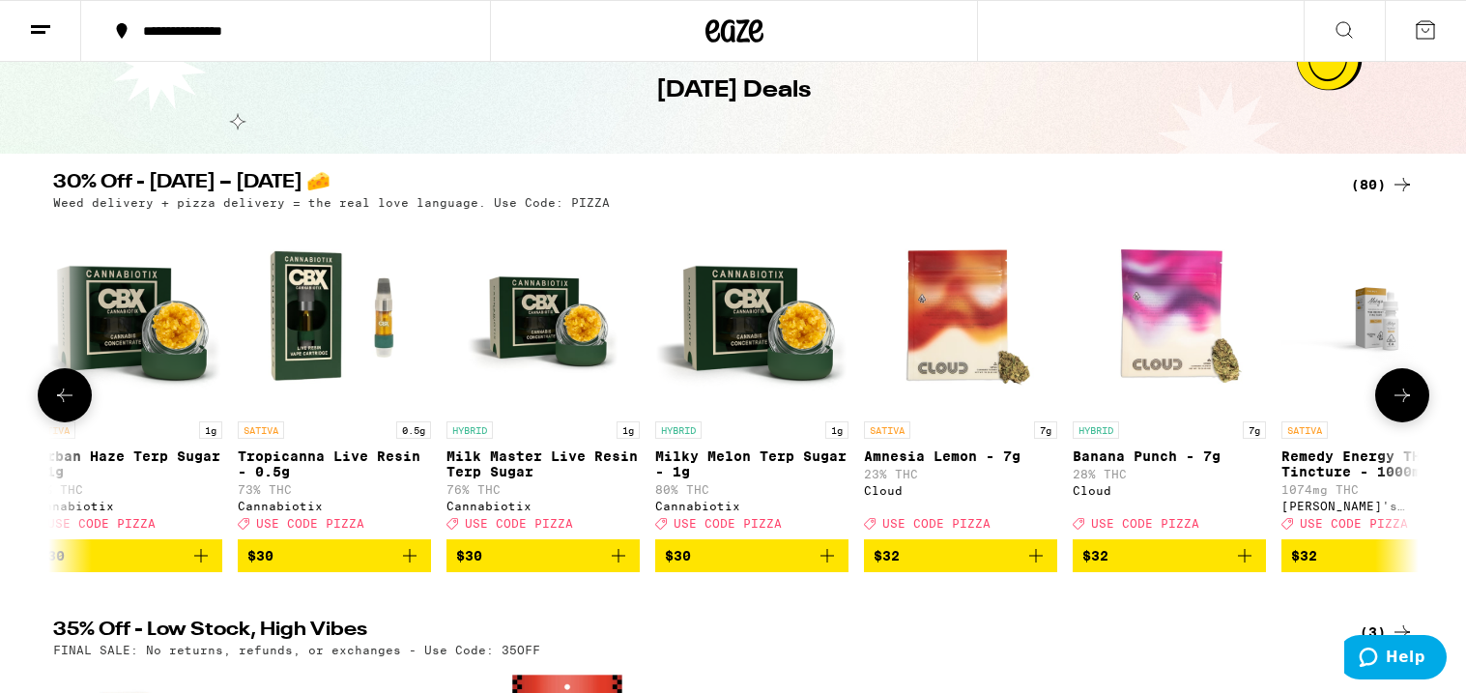
click at [1406, 407] on icon at bounding box center [1402, 395] width 23 height 23
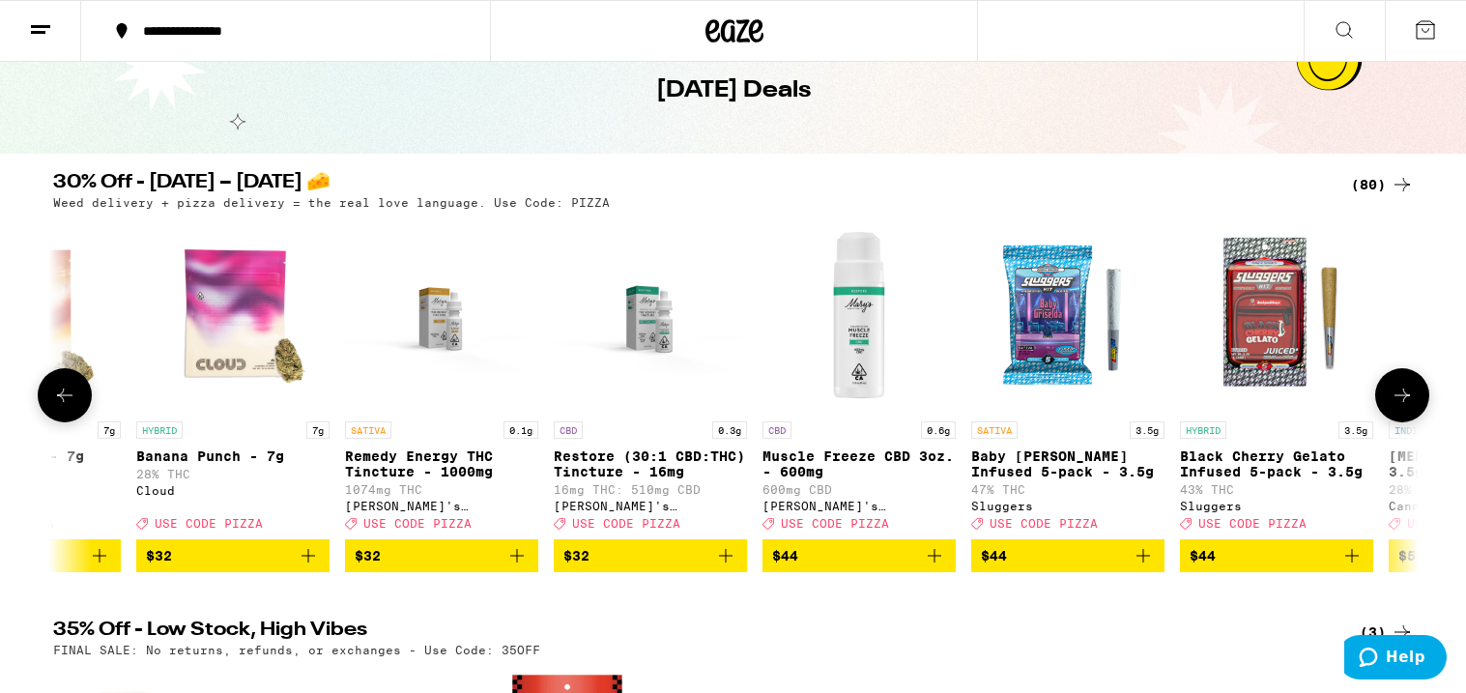
scroll to position [0, 12655]
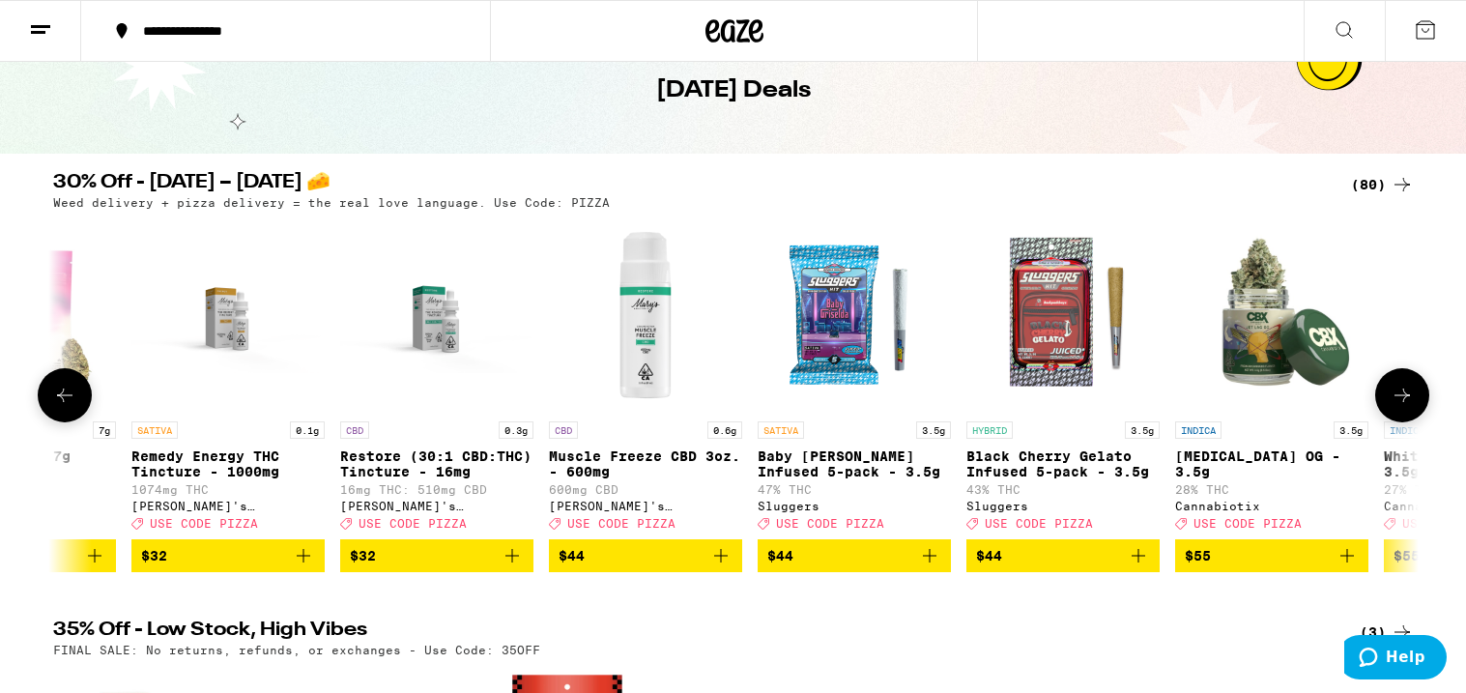
click at [1406, 407] on icon at bounding box center [1402, 395] width 23 height 23
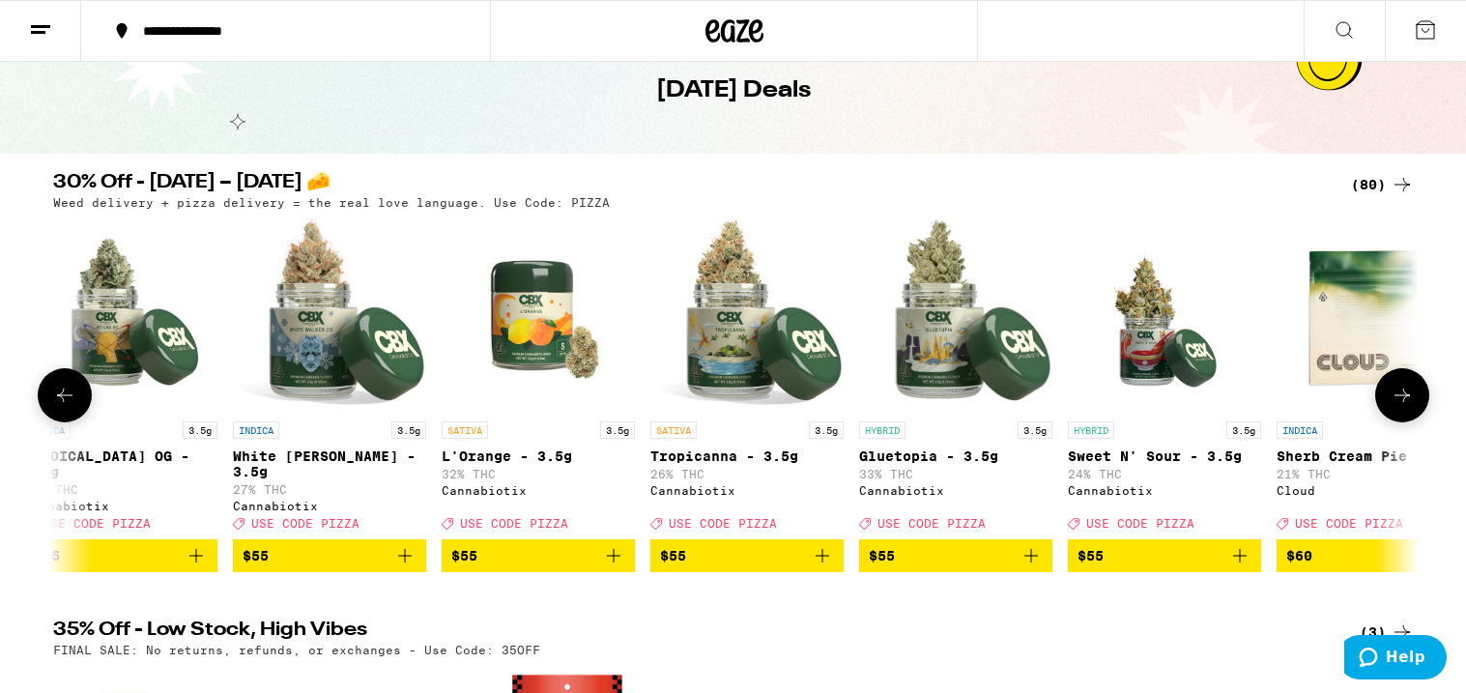
click at [1406, 407] on icon at bounding box center [1402, 395] width 23 height 23
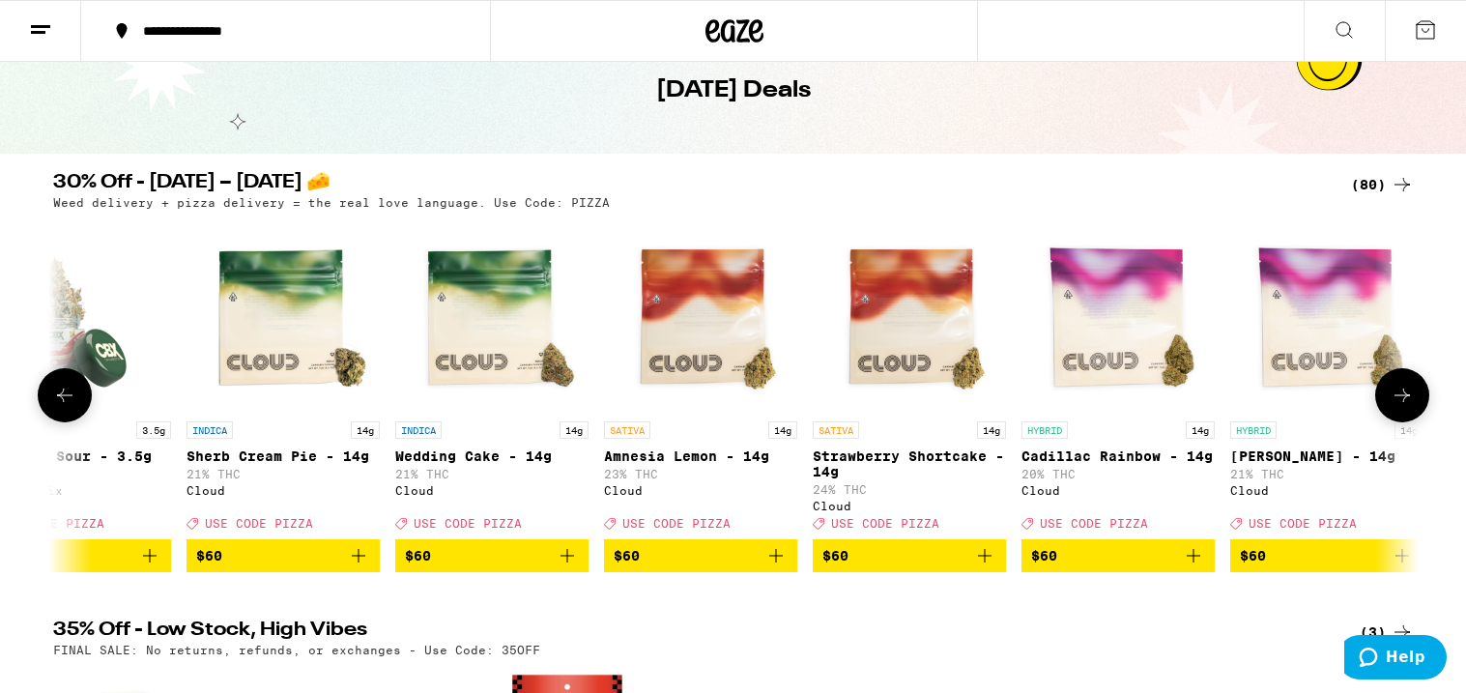
scroll to position [0, 14956]
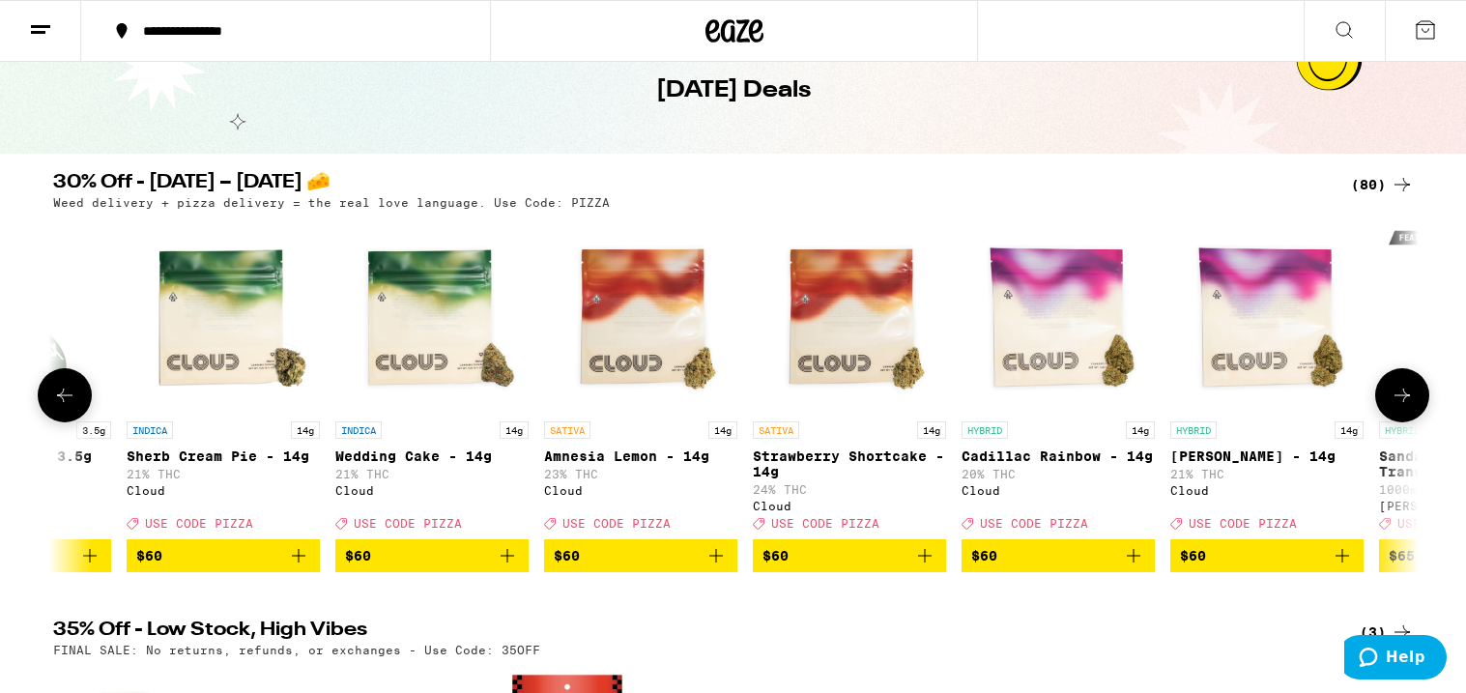
click at [1406, 407] on icon at bounding box center [1402, 395] width 23 height 23
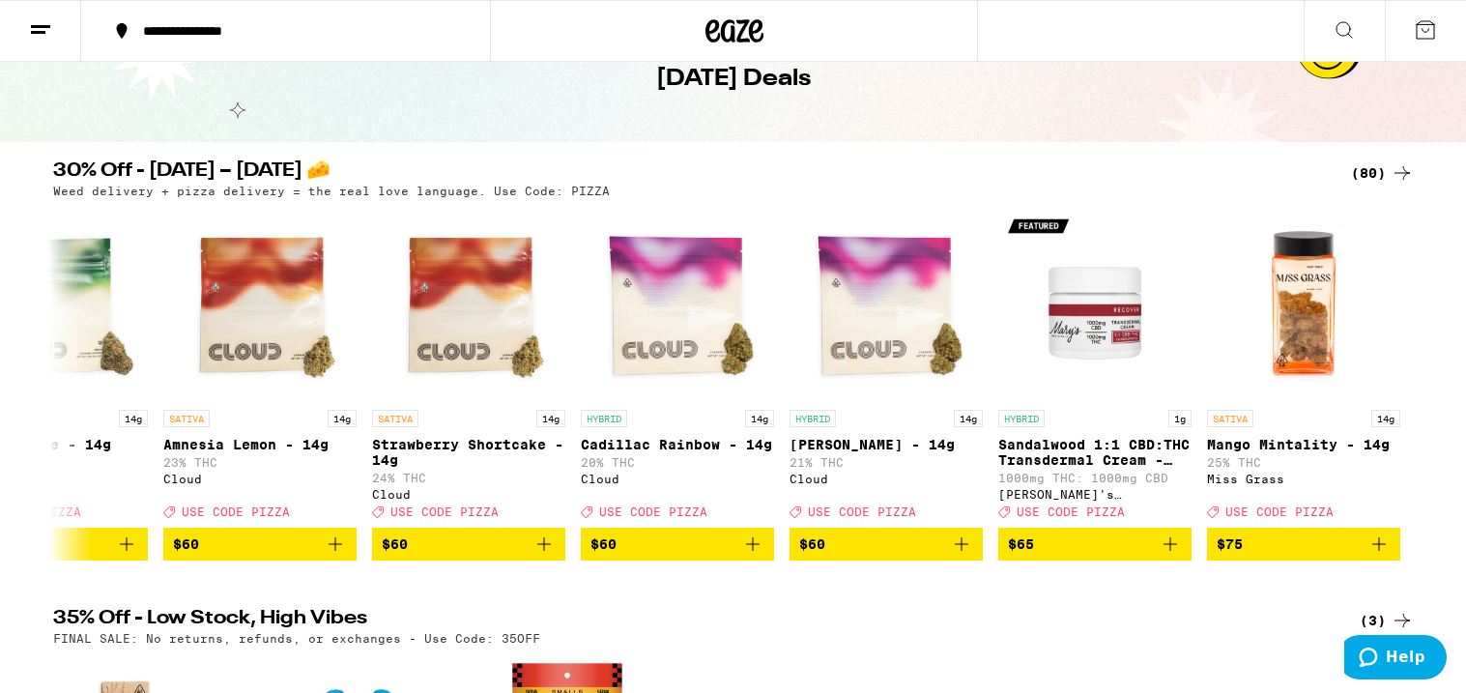
scroll to position [0, 0]
